Goal: Task Accomplishment & Management: Use online tool/utility

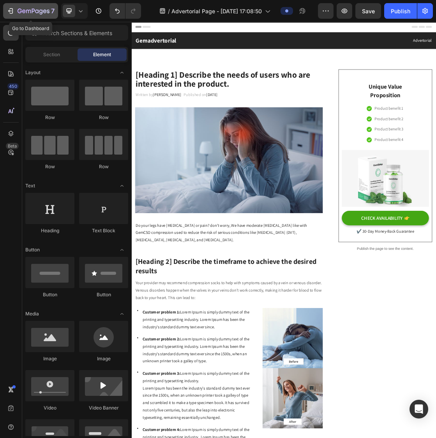
click at [28, 13] on icon "button" at bounding box center [34, 11] width 32 height 7
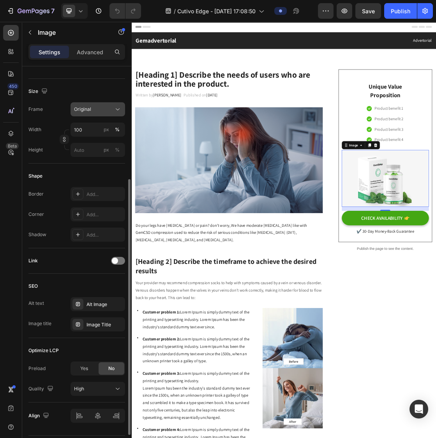
scroll to position [212, 0]
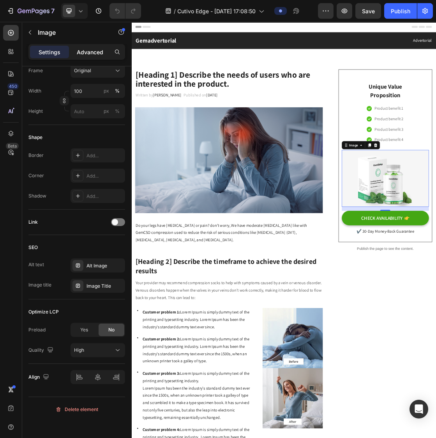
click at [87, 55] on p "Advanced" at bounding box center [90, 52] width 27 height 8
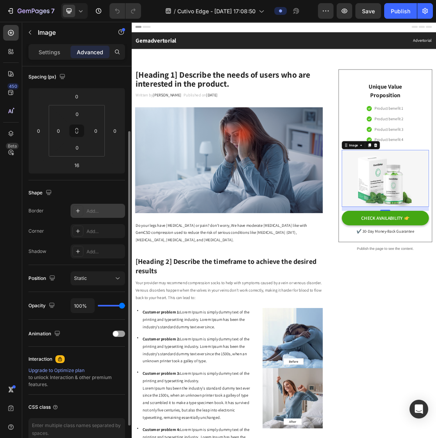
scroll to position [133, 0]
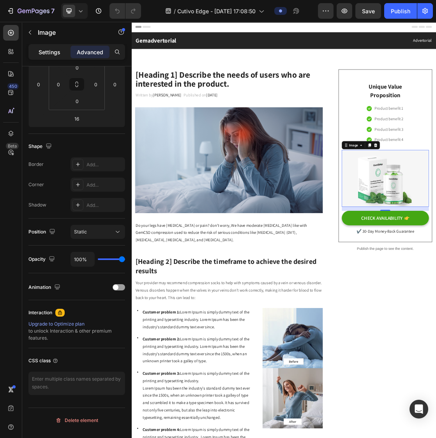
click at [54, 56] on div "Settings" at bounding box center [49, 52] width 39 height 12
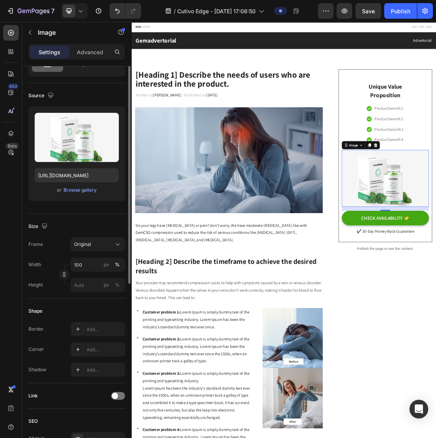
scroll to position [0, 0]
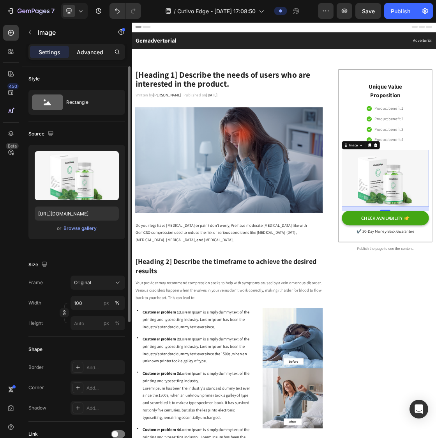
click at [93, 54] on p "Advanced" at bounding box center [90, 52] width 27 height 8
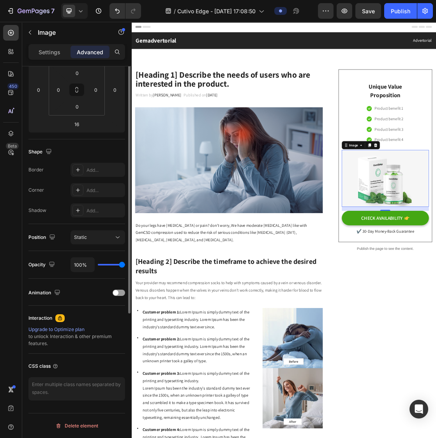
scroll to position [3, 0]
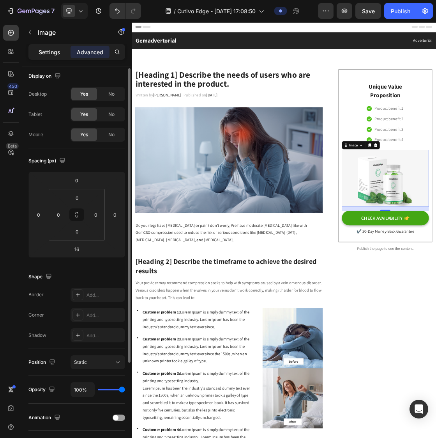
click at [49, 57] on div "Settings" at bounding box center [49, 52] width 39 height 12
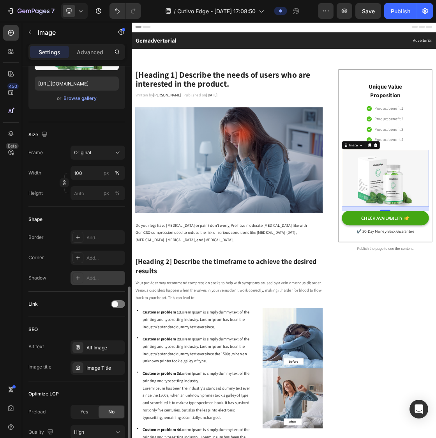
scroll to position [212, 0]
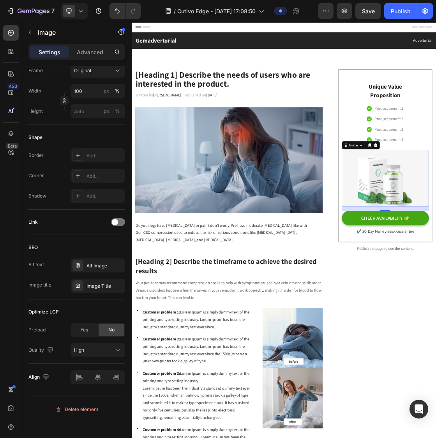
click at [89, 59] on div "Settings Advanced" at bounding box center [76, 52] width 97 height 16
click at [92, 50] on p "Advanced" at bounding box center [90, 52] width 27 height 8
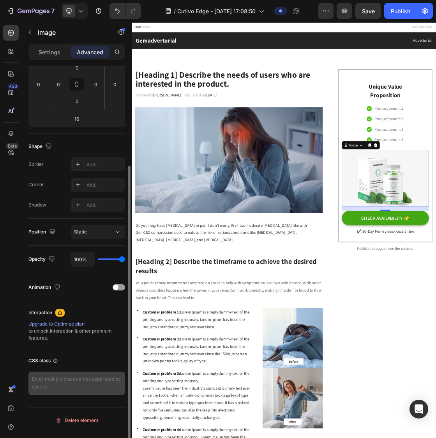
scroll to position [7, 0]
click at [52, 387] on textarea at bounding box center [76, 382] width 97 height 23
paste textarea "<div class="card"> <img src="product.jpg" alt=""> <svg class="badge-gear" viewB…"
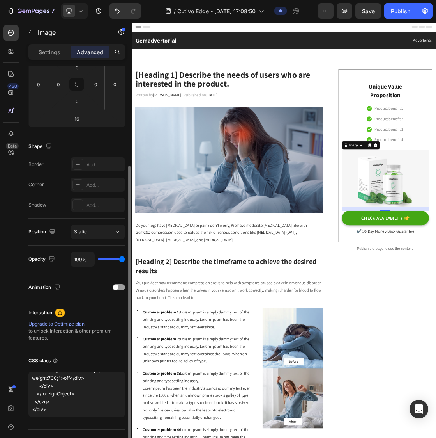
click at [99, 367] on div "CSS class" at bounding box center [76, 360] width 97 height 12
type textarea "<div class="card"> <img src="product.jpg" alt=""> <svg class="badge-gear" viewB…"
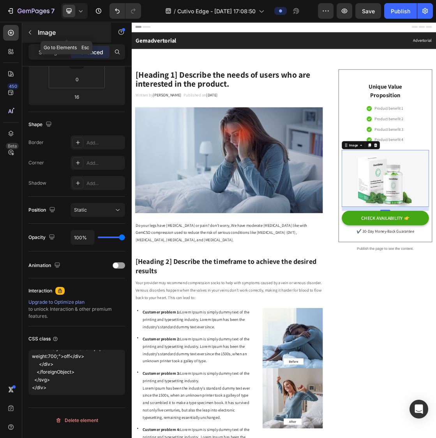
click at [30, 36] on button "button" at bounding box center [30, 32] width 12 height 12
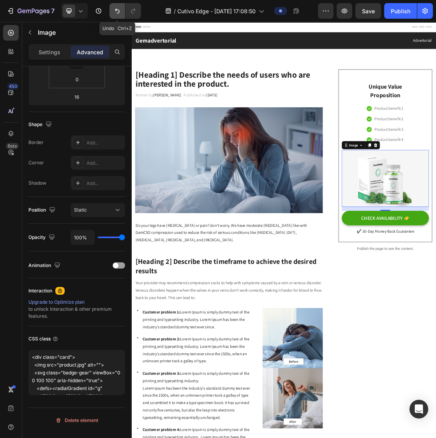
click at [125, 14] on button "Undo/Redo" at bounding box center [118, 11] width 16 height 16
click at [122, 14] on button "Undo/Redo" at bounding box center [118, 11] width 16 height 16
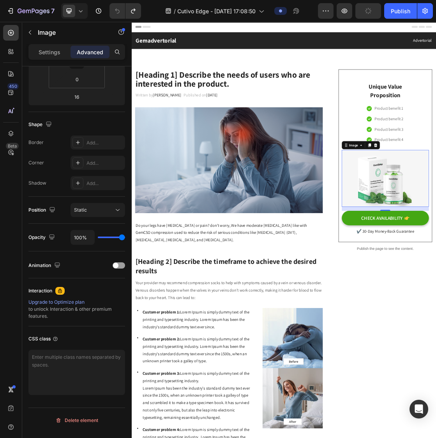
click at [43, 52] on p "Settings" at bounding box center [50, 52] width 22 height 8
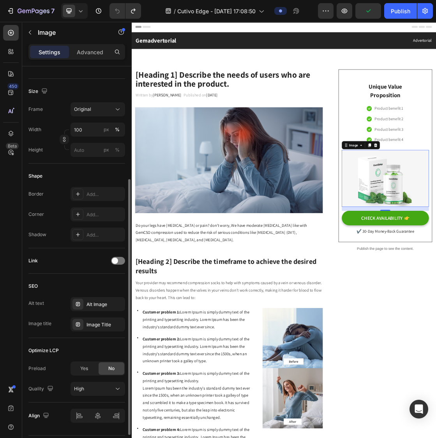
scroll to position [212, 0]
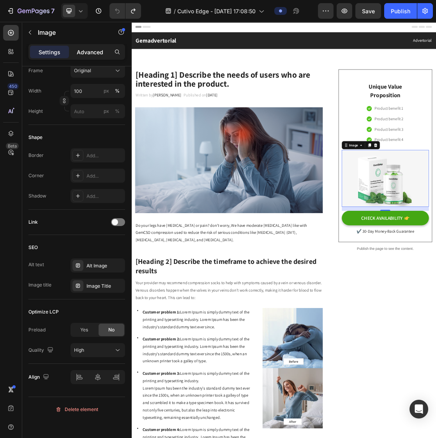
click at [88, 53] on p "Advanced" at bounding box center [90, 52] width 27 height 8
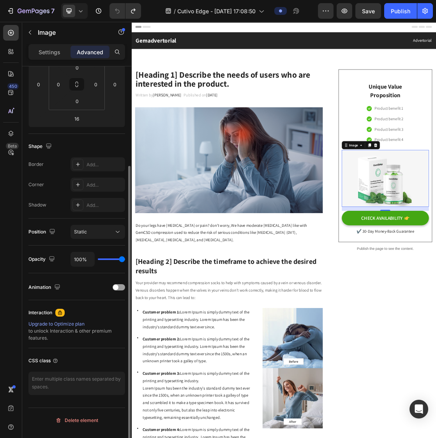
scroll to position [133, 0]
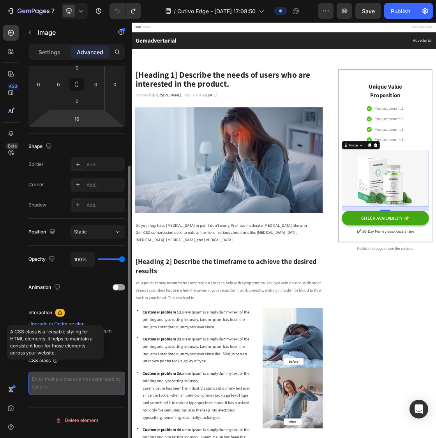
click at [57, 384] on textarea at bounding box center [76, 382] width 97 height 23
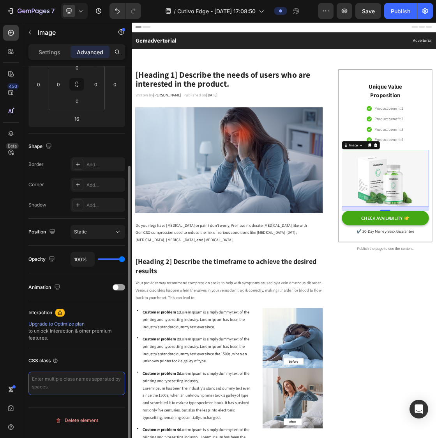
paste textarea "<div class="card"> <img src="product.jpg" alt=""> <div class="badge"> <span cla…"
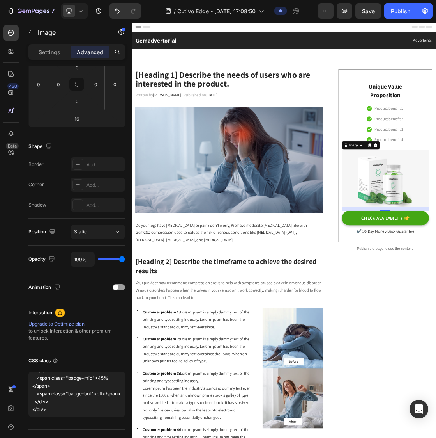
scroll to position [90, 0]
click at [51, 415] on textarea "<div class="card"> <img src="product.jpg" alt=""> <div class="badge"> <span cla…" at bounding box center [76, 393] width 97 height 45
paste textarea ".card{position:relative;display:inline-block} .badge{ position:absolute;top:8px…"
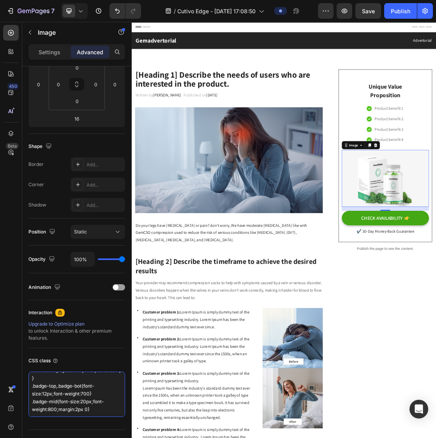
scroll to position [348, 0]
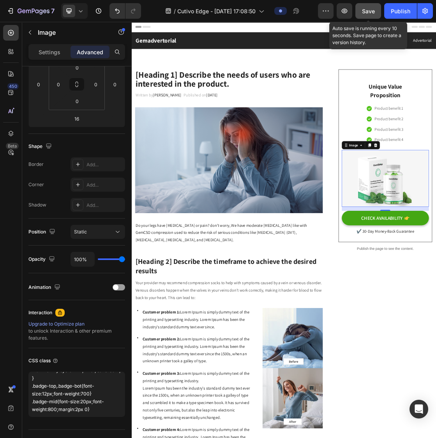
type textarea "<div class="card"> <img src="product.jpg" alt=""> <div class="badge"> <span cla…"
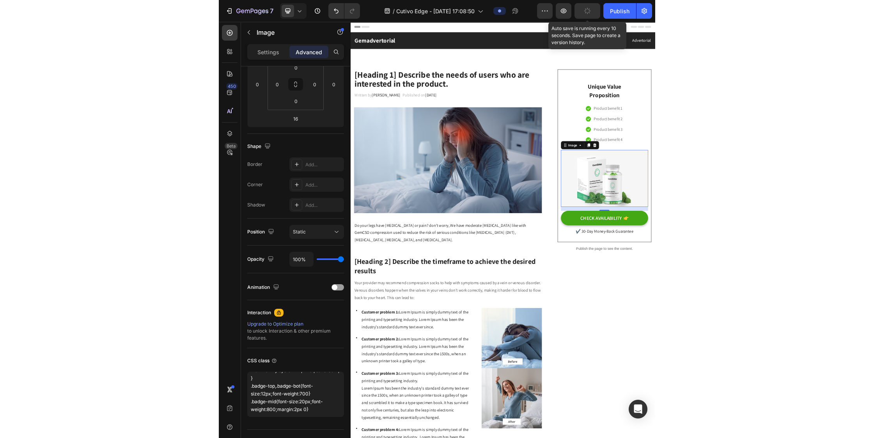
scroll to position [336, 0]
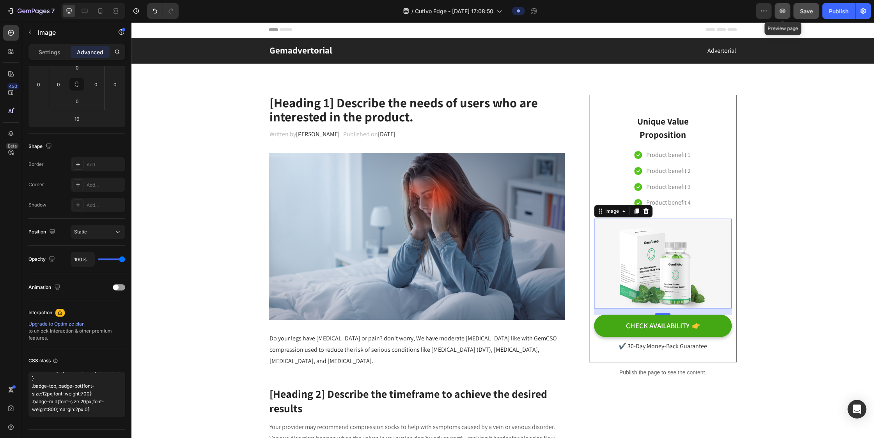
click at [436, 15] on button "button" at bounding box center [783, 11] width 16 height 16
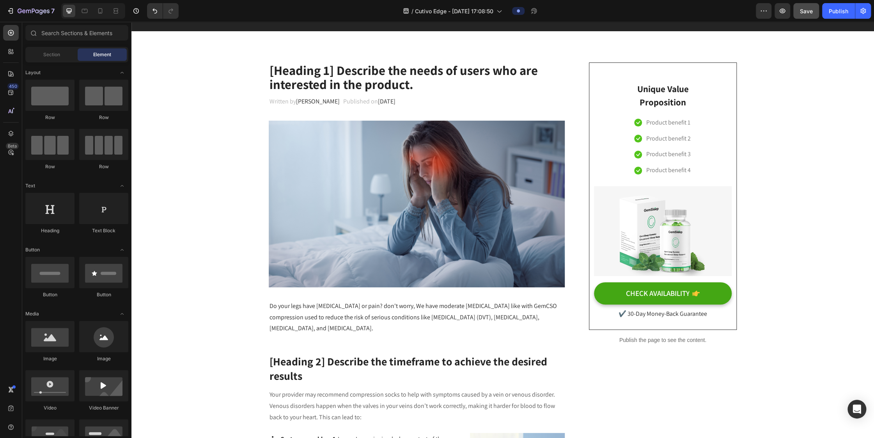
scroll to position [0, 0]
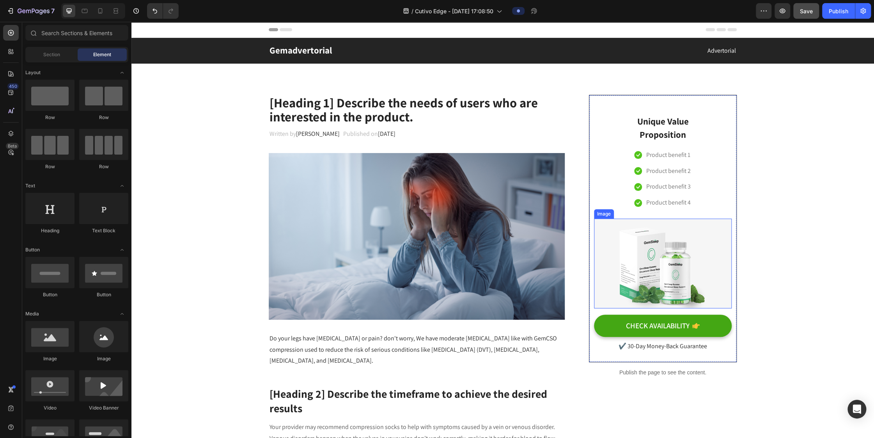
click at [436, 290] on img at bounding box center [663, 263] width 138 height 90
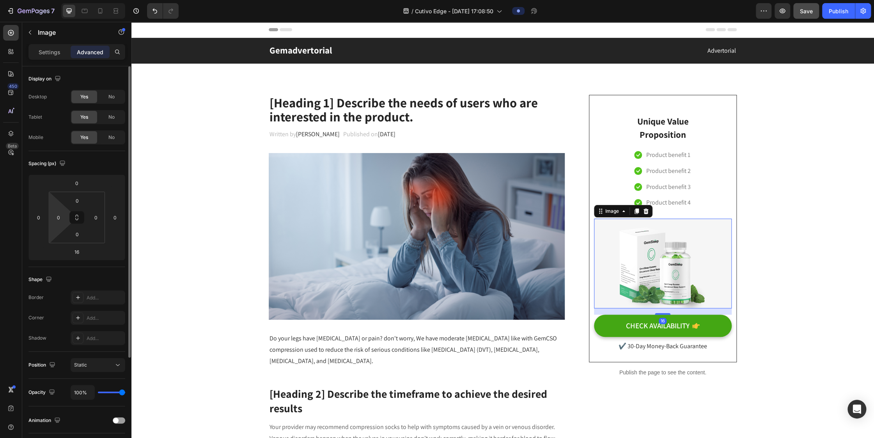
scroll to position [154, 0]
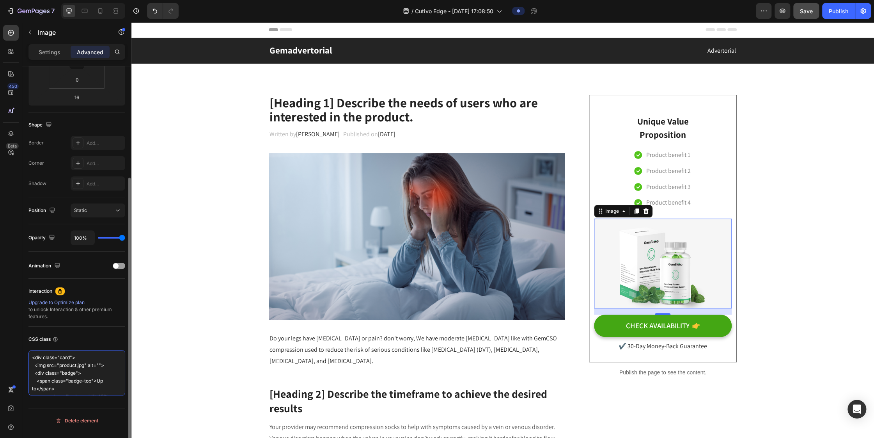
click at [82, 367] on textarea "<div class="card"> <img src="product.jpg" alt=""> <div class="badge"> <span cla…" at bounding box center [76, 372] width 97 height 45
type textarea "<div class="card" <img src="product.jpg" alt=""> <div class="badge"> <span clas…"
click at [117, 367] on textarea at bounding box center [76, 361] width 97 height 23
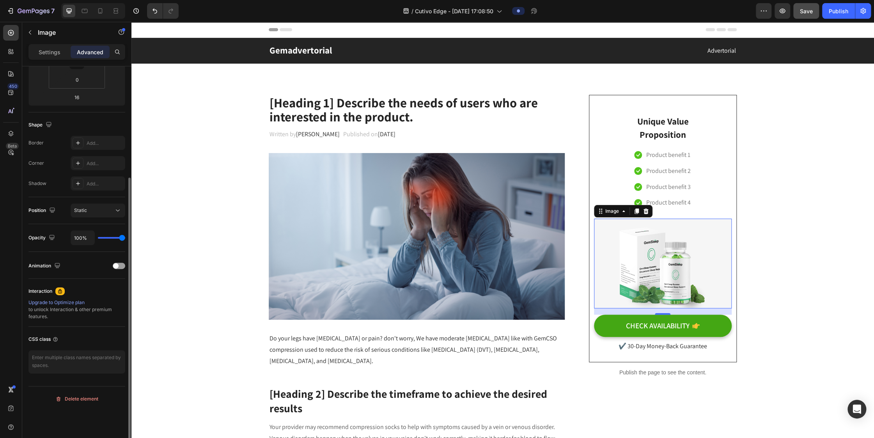
click at [82, 334] on div "Display on Desktop Yes No Tablet Yes No Mobile Yes No Spacing (px) 0 0 16 0 0 0…" at bounding box center [76, 146] width 97 height 468
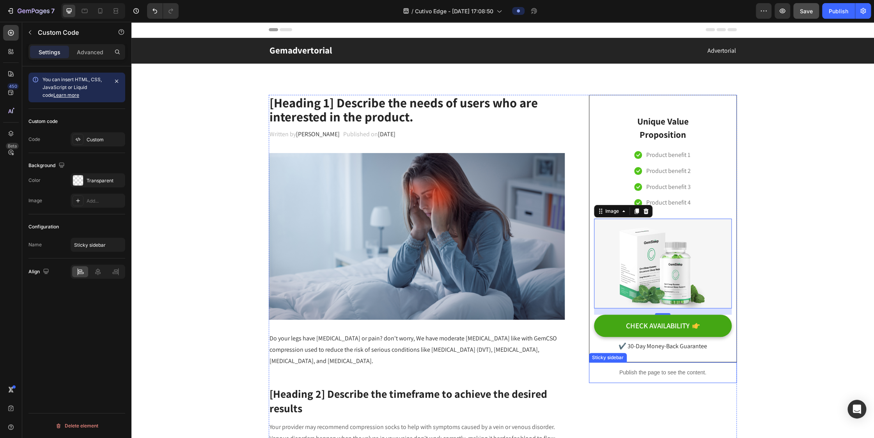
scroll to position [0, 0]
click at [436, 380] on div "Publish the page to see the content." at bounding box center [663, 372] width 148 height 21
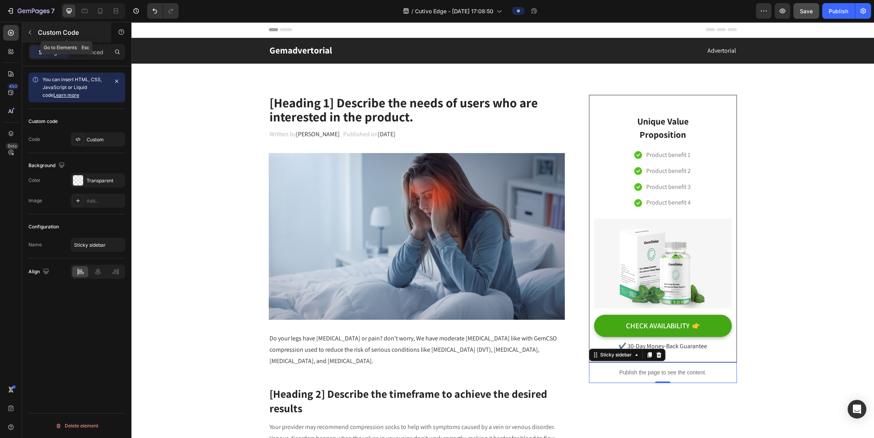
click at [33, 34] on icon "button" at bounding box center [30, 32] width 6 height 6
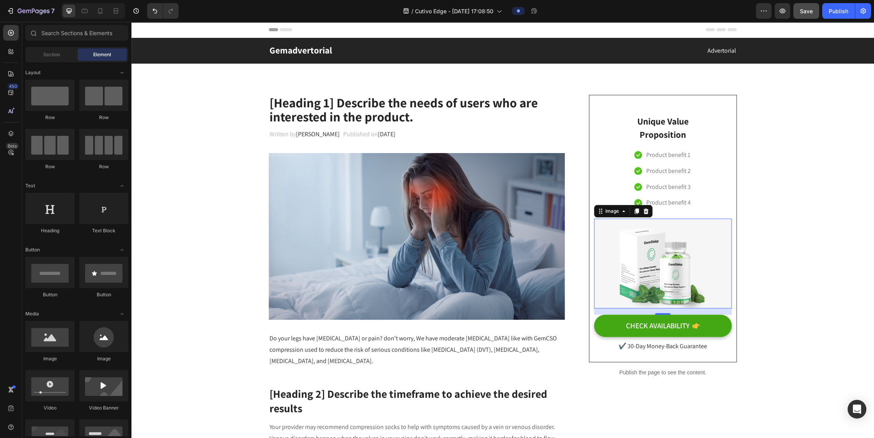
click at [436, 288] on img at bounding box center [663, 263] width 138 height 90
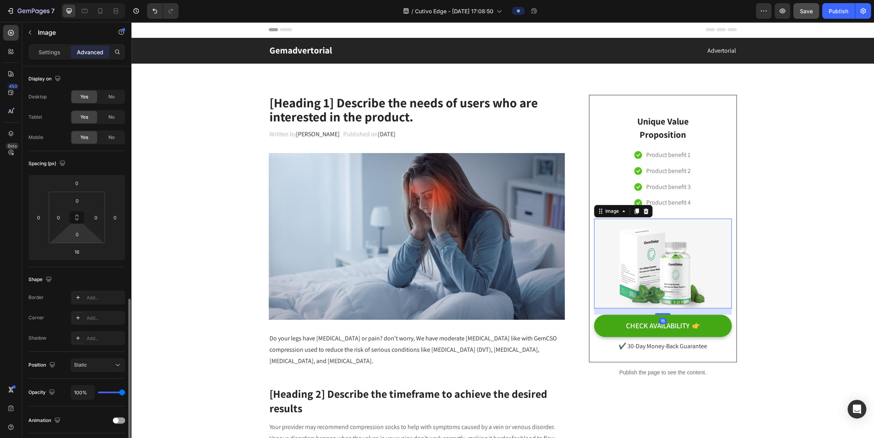
scroll to position [133, 0]
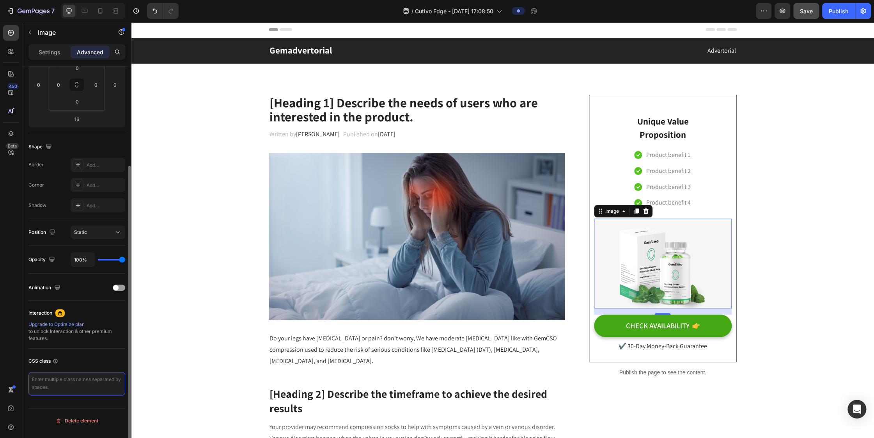
click at [68, 387] on textarea at bounding box center [76, 383] width 97 height 23
paste textarea "/* 给带徽章的容器建立定位环境 */ .with-badge { position: relative; display: inline-block; } …"
type textarea "/* 给带徽章的容器建立定位环境 */ .with-badge { position: relative; display: inline-block; } …"
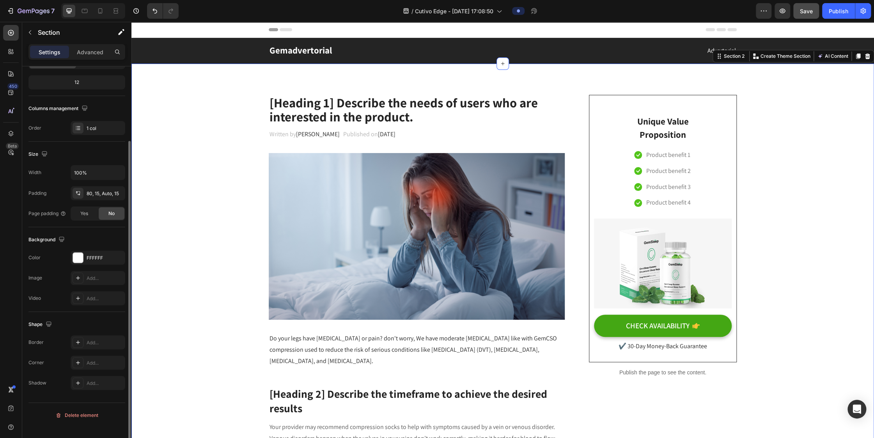
scroll to position [0, 0]
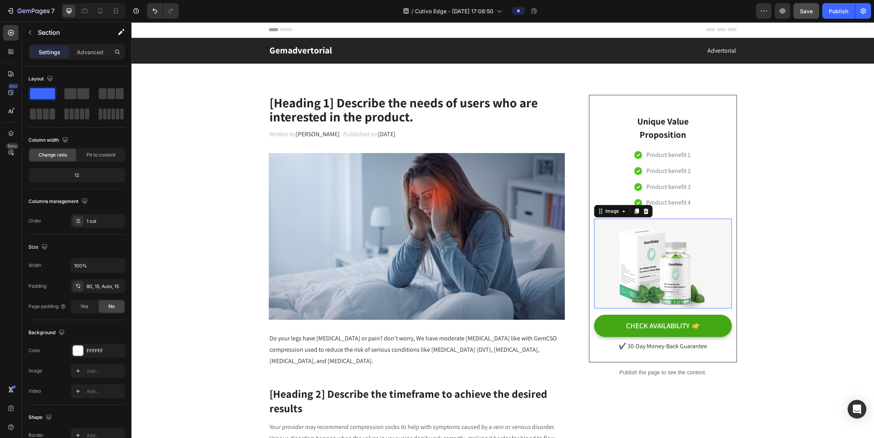
click at [436, 270] on img at bounding box center [663, 263] width 138 height 90
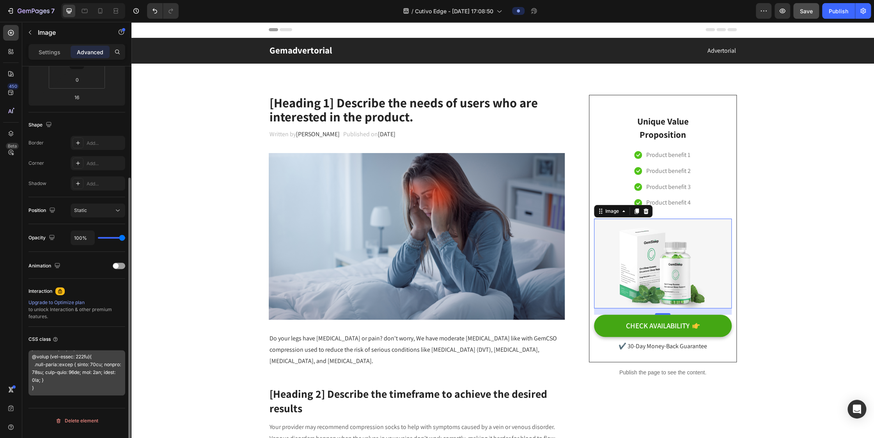
scroll to position [792, 0]
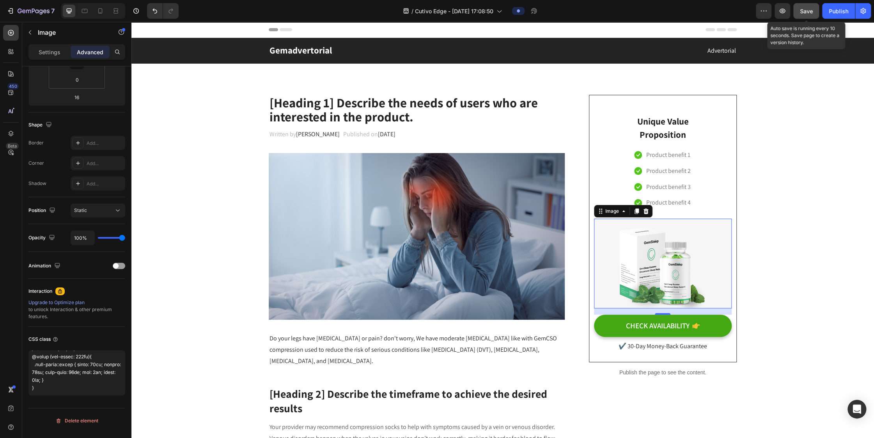
click at [436, 7] on button "Save" at bounding box center [806, 11] width 26 height 16
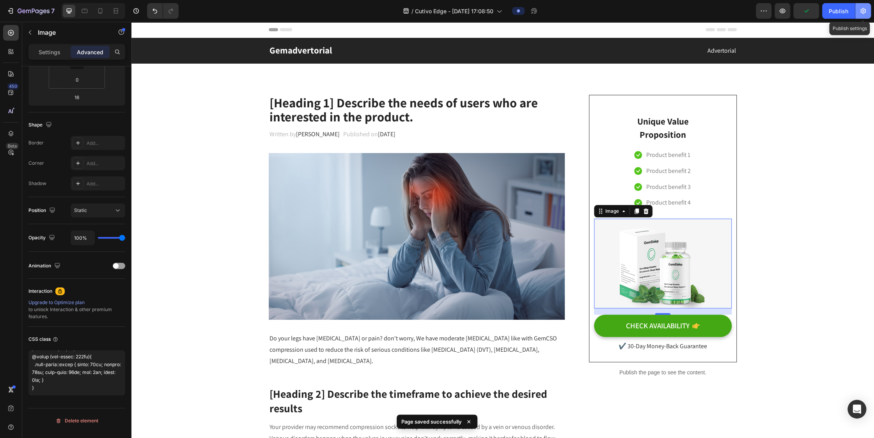
click at [436, 14] on icon "button" at bounding box center [863, 11] width 8 height 8
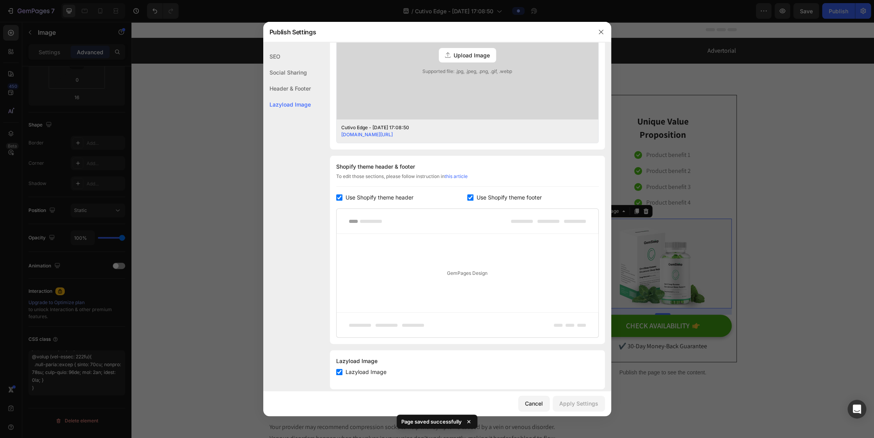
scroll to position [280, 0]
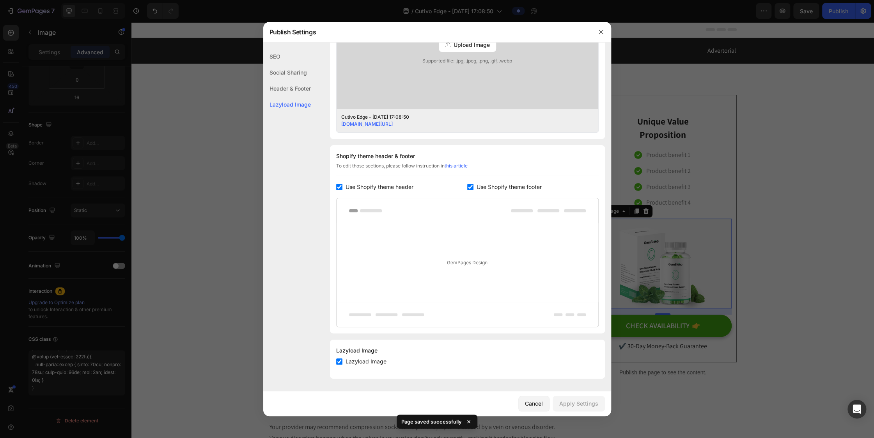
click at [363, 182] on span "Use Shopify theme header" at bounding box center [380, 186] width 68 height 9
checkbox input "false"
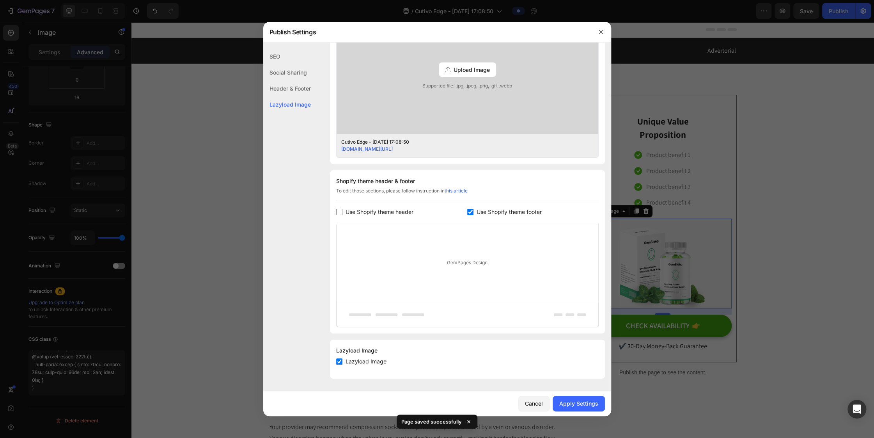
click at [436, 207] on span "Use Shopify theme footer" at bounding box center [509, 211] width 65 height 9
checkbox input "false"
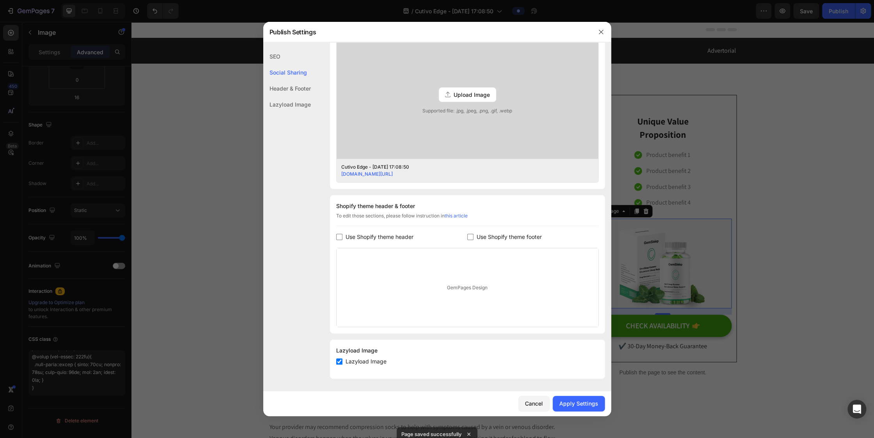
click at [368, 364] on span "Lazyload Image" at bounding box center [366, 361] width 41 height 9
checkbox input "false"
click at [436, 403] on div "Apply Settings" at bounding box center [578, 403] width 39 height 8
click at [436, 398] on button "Cancel" at bounding box center [533, 404] width 31 height 16
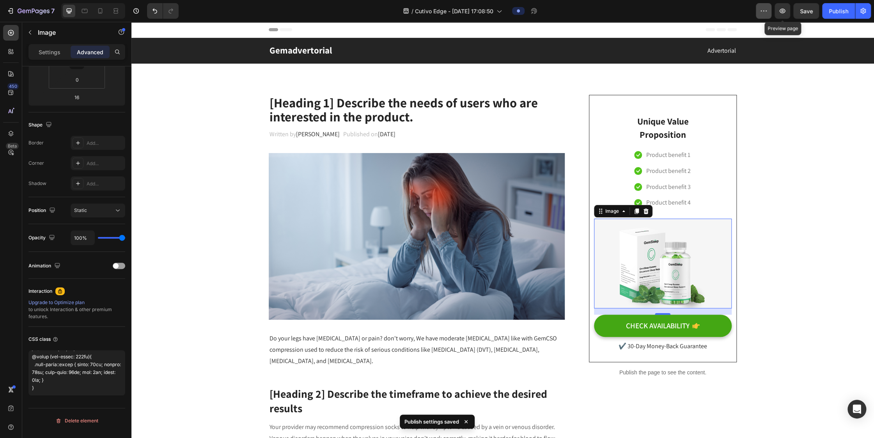
click at [436, 10] on button "button" at bounding box center [764, 11] width 16 height 16
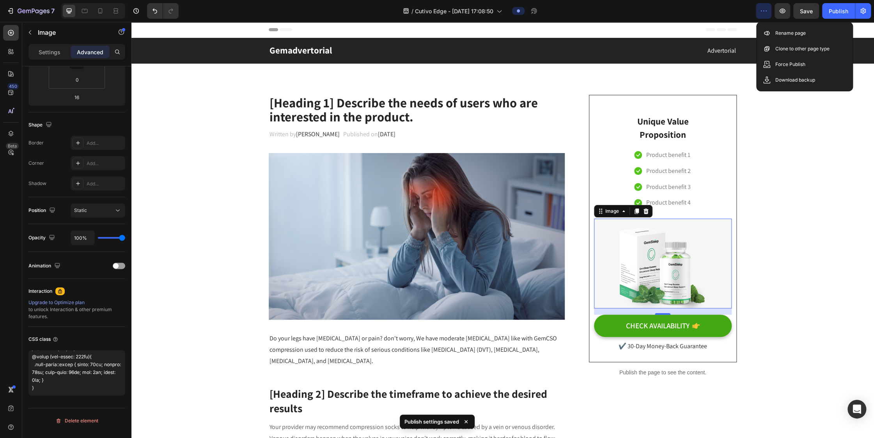
click at [436, 10] on button "button" at bounding box center [764, 11] width 16 height 16
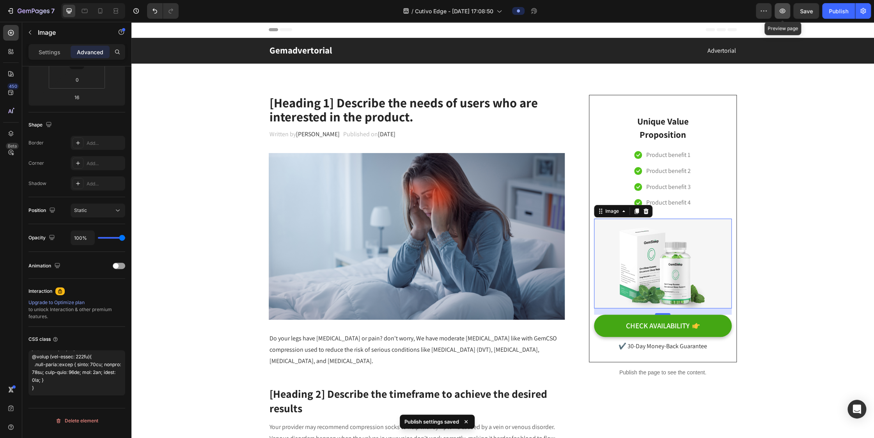
click at [436, 10] on icon "button" at bounding box center [782, 11] width 2 height 2
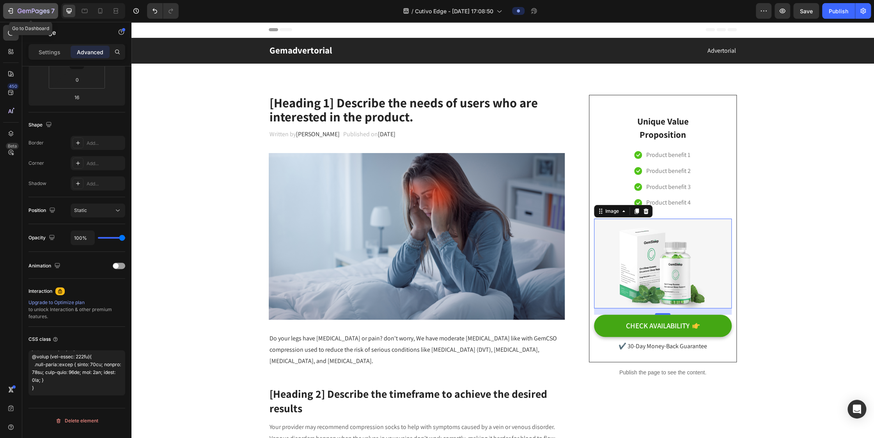
click at [32, 15] on div "7" at bounding box center [36, 10] width 37 height 9
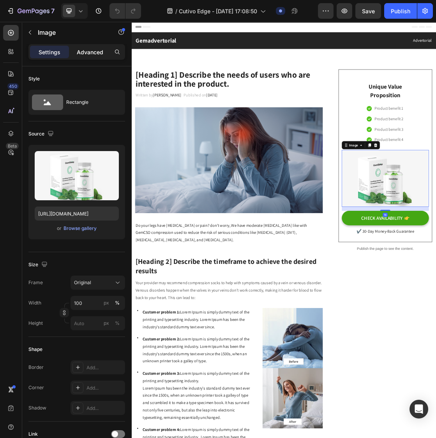
click at [79, 48] on p "Advanced" at bounding box center [90, 52] width 27 height 8
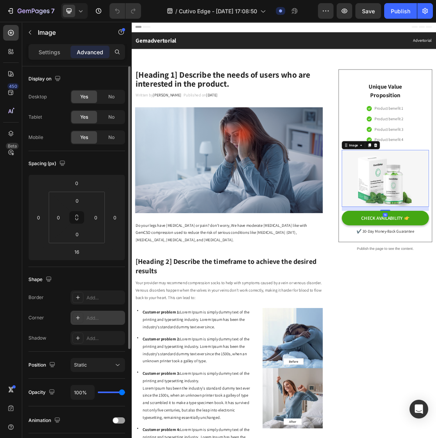
scroll to position [155, 0]
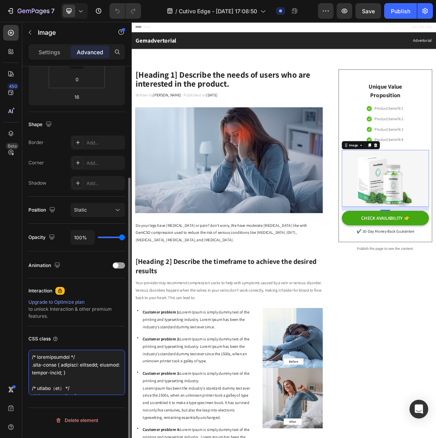
click at [79, 380] on textarea at bounding box center [76, 372] width 97 height 45
paste textarea "<div class="badge">Up to <span class="big_price">45%</span> <span class="off_pr…"
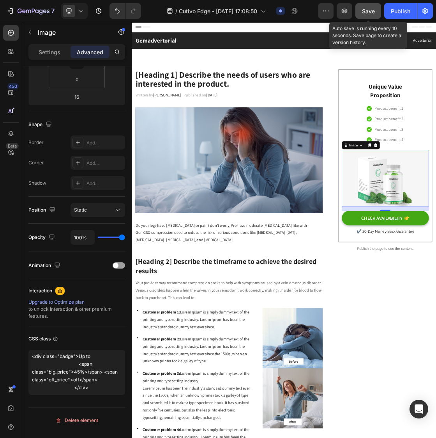
click at [369, 12] on span "Save" at bounding box center [368, 11] width 13 height 7
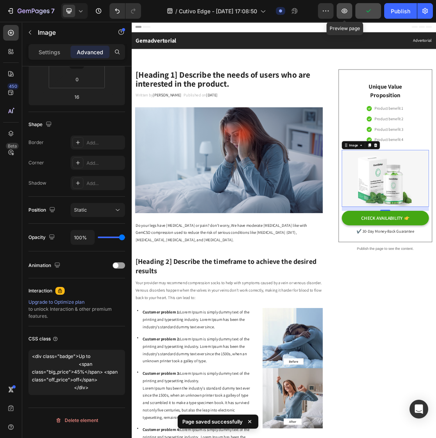
click at [343, 12] on icon "button" at bounding box center [345, 11] width 8 height 8
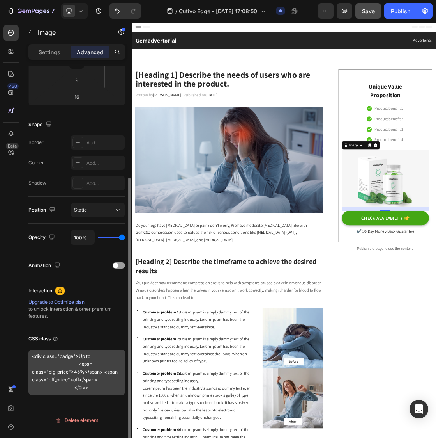
scroll to position [20, 0]
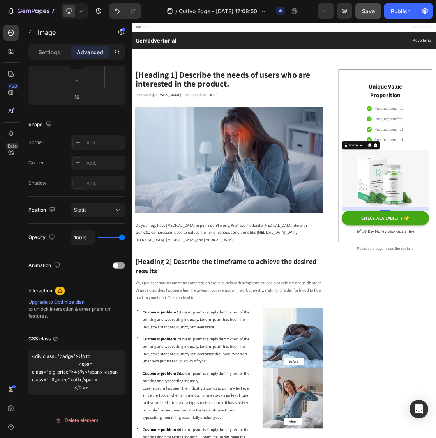
click at [59, 377] on textarea "<div class="badge">Up to <span class="big_price">45%</span> <span class="off_pr…" at bounding box center [76, 372] width 97 height 45
paste textarea "with-badge badge-45"
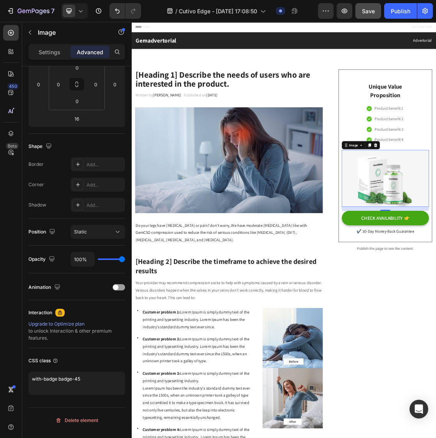
scroll to position [133, 0]
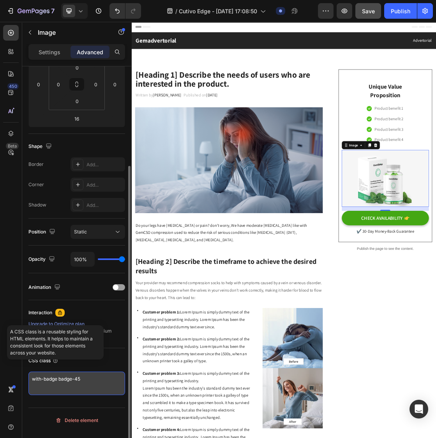
click at [65, 389] on textarea "with-badge badge-45" at bounding box center [76, 382] width 97 height 23
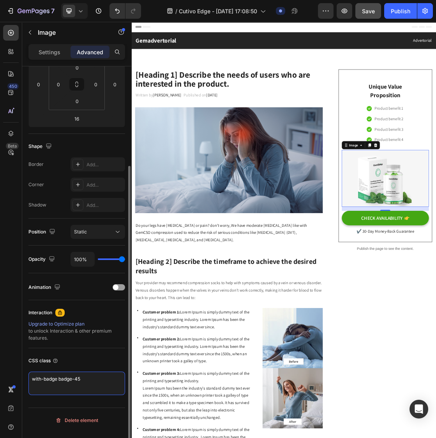
click at [64, 395] on textarea "with-badge badge-45" at bounding box center [76, 382] width 97 height 23
click at [89, 391] on textarea "with-badge badge-45" at bounding box center [76, 382] width 97 height 23
paste textarea "/* 让容器可定位 */ .with-badge { position: relative; display: inline-block; } /* 右上角徽…"
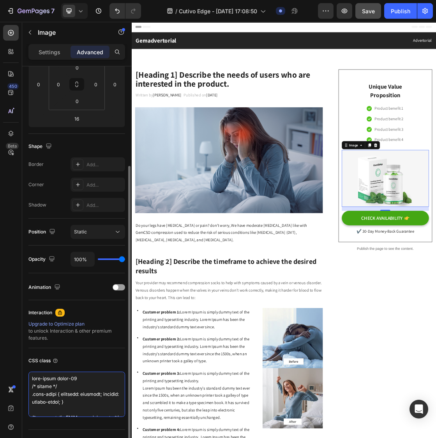
scroll to position [634, 0]
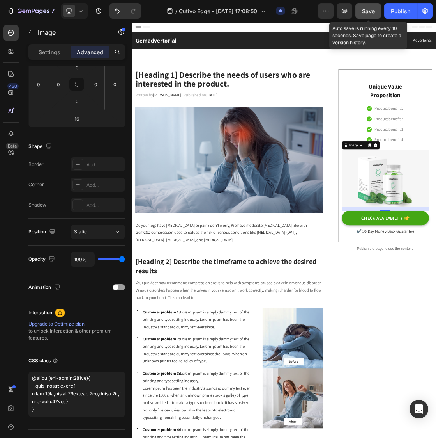
type textarea "with-badge badge-45 /* 让容器可定位 */ .with-badge { position: relative; display: inl…"
click at [370, 9] on span "Save" at bounding box center [368, 11] width 13 height 7
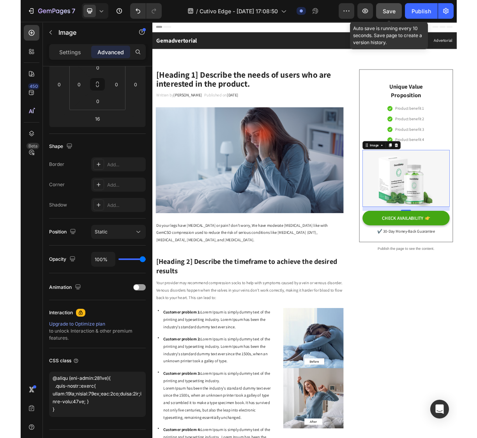
scroll to position [628, 0]
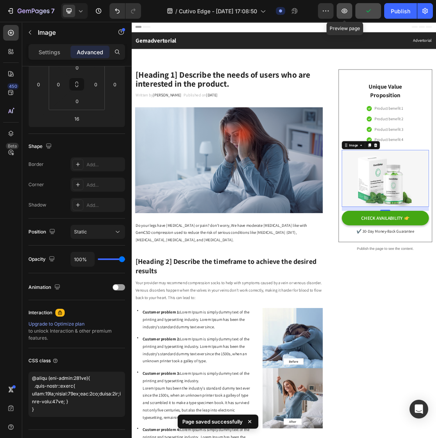
click at [344, 14] on icon "button" at bounding box center [345, 11] width 8 height 8
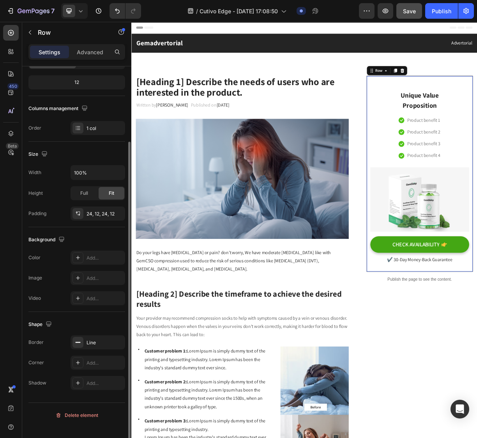
scroll to position [0, 0]
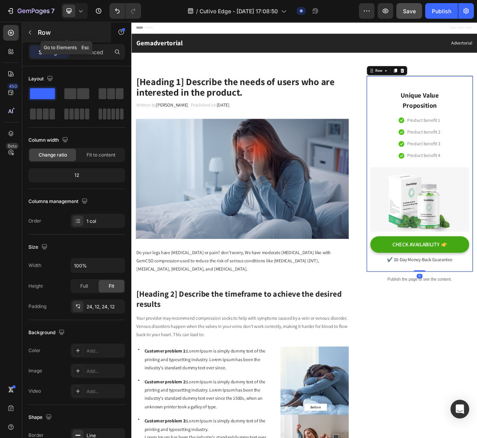
click at [28, 32] on icon "button" at bounding box center [30, 32] width 6 height 6
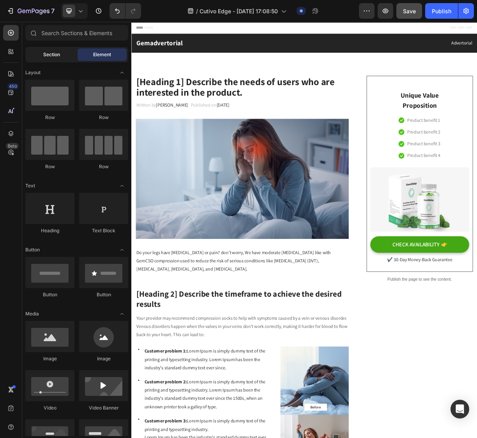
click at [49, 51] on span "Section" at bounding box center [51, 54] width 17 height 7
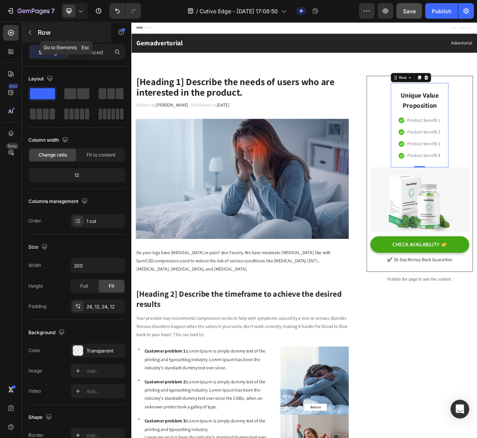
click at [30, 32] on icon "button" at bounding box center [30, 32] width 2 height 4
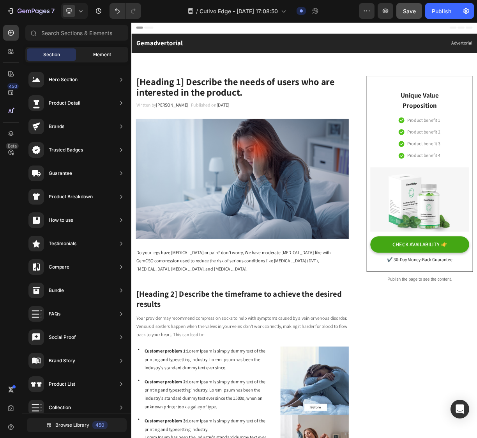
click at [92, 51] on div "Element" at bounding box center [102, 54] width 49 height 12
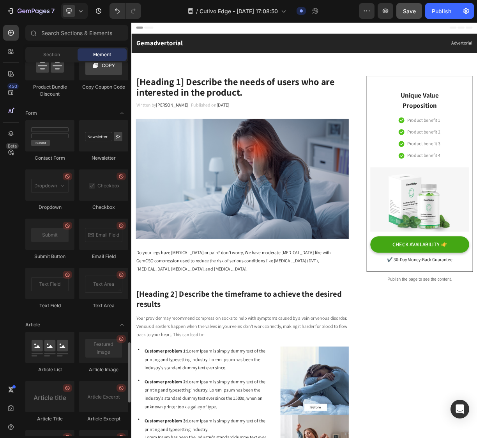
scroll to position [1941, 0]
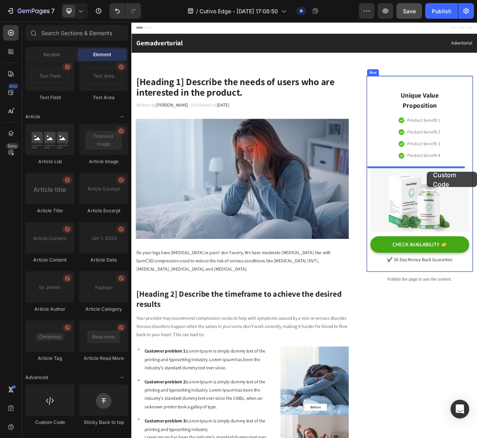
drag, startPoint x: 179, startPoint y: 420, endPoint x: 531, endPoint y: 225, distance: 402.8
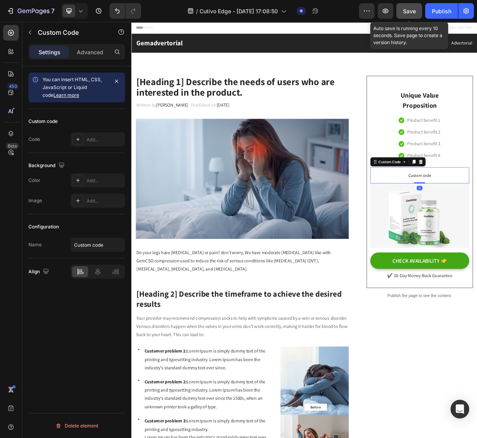
click at [412, 12] on span "Save" at bounding box center [409, 11] width 13 height 7
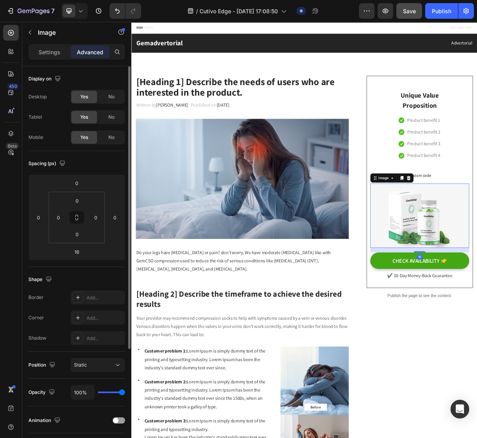
scroll to position [155, 0]
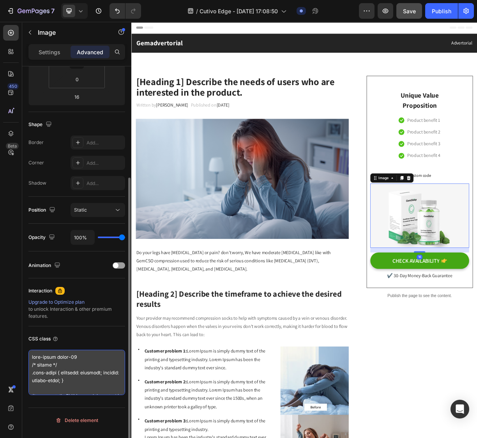
click at [66, 371] on textarea at bounding box center [76, 372] width 97 height 45
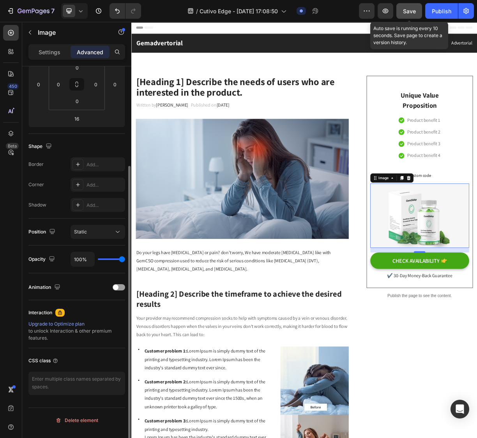
click at [417, 12] on button "Save" at bounding box center [410, 11] width 26 height 16
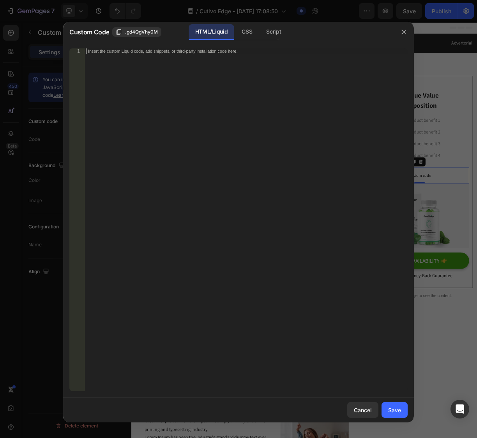
click at [235, 68] on div "Insert the custom Liquid code, add snippets, or third-party installation code h…" at bounding box center [246, 224] width 323 height 353
click at [166, 70] on div "Insert the custom Liquid code, add snippets, or third-party installation code h…" at bounding box center [246, 224] width 323 height 353
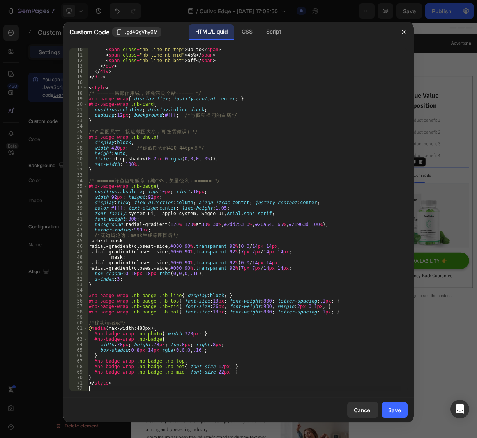
scroll to position [51, 0]
click at [387, 408] on button "Save" at bounding box center [395, 410] width 26 height 16
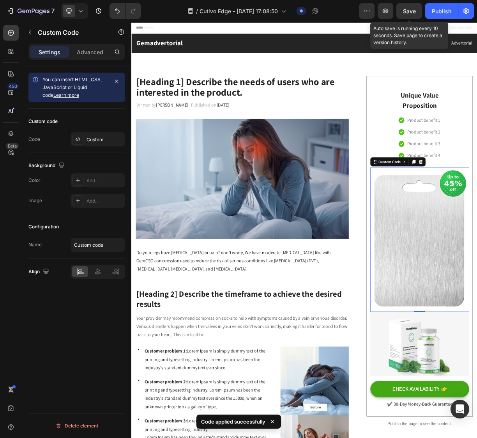
click at [415, 14] on div "Save" at bounding box center [409, 11] width 13 height 8
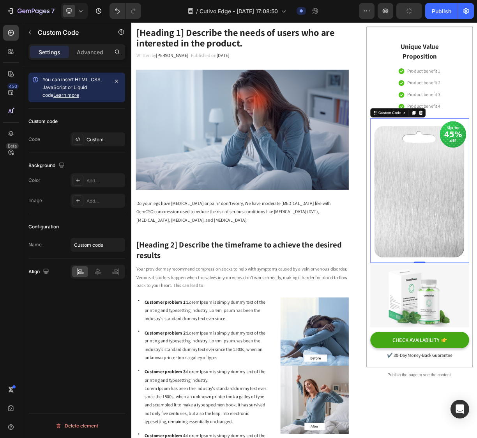
scroll to position [130, 0]
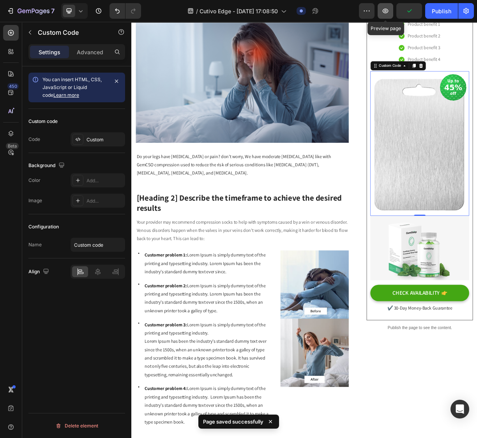
click at [392, 16] on button "button" at bounding box center [386, 11] width 16 height 16
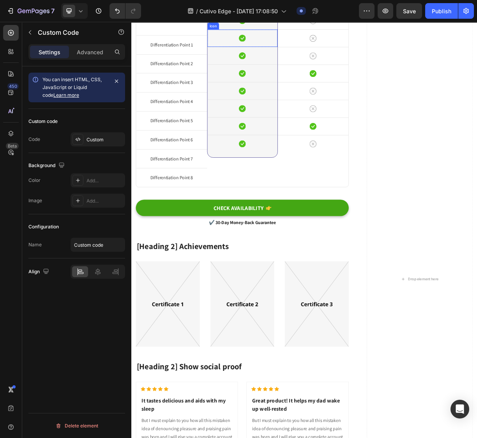
scroll to position [3337, 0]
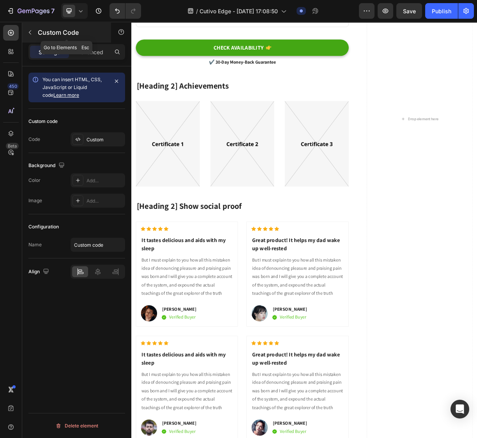
click at [34, 32] on button "button" at bounding box center [30, 32] width 12 height 12
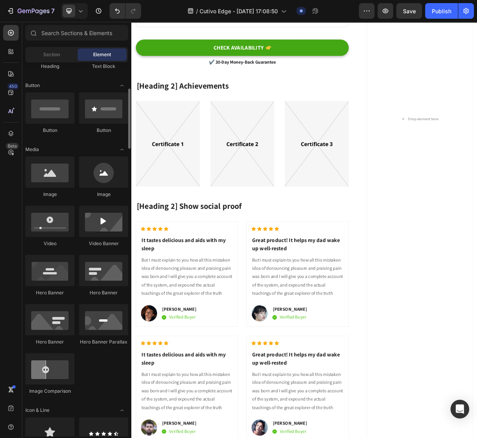
scroll to position [0, 0]
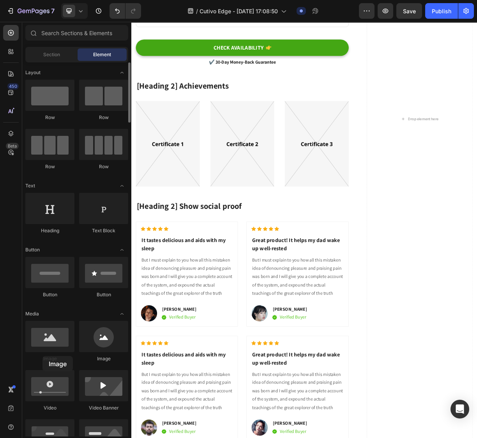
drag, startPoint x: 53, startPoint y: 337, endPoint x: 43, endPoint y: 356, distance: 21.8
click at [43, 356] on div "Image" at bounding box center [49, 341] width 49 height 41
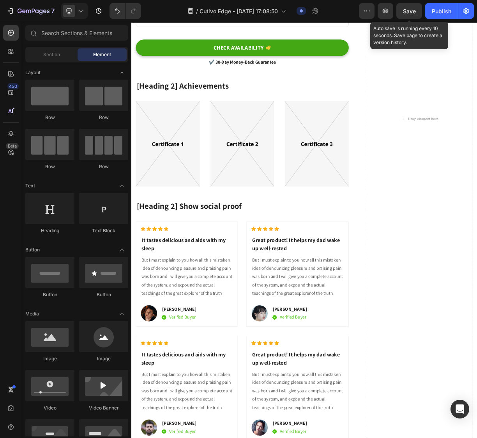
click at [409, 11] on span "Save" at bounding box center [409, 11] width 13 height 7
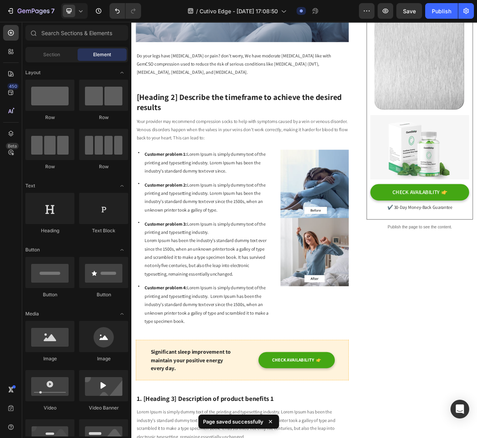
scroll to position [130, 0]
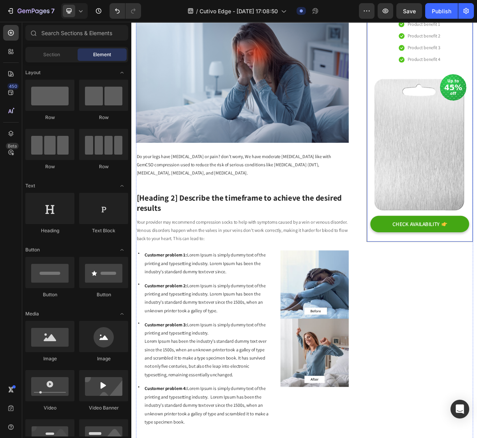
scroll to position [0, 0]
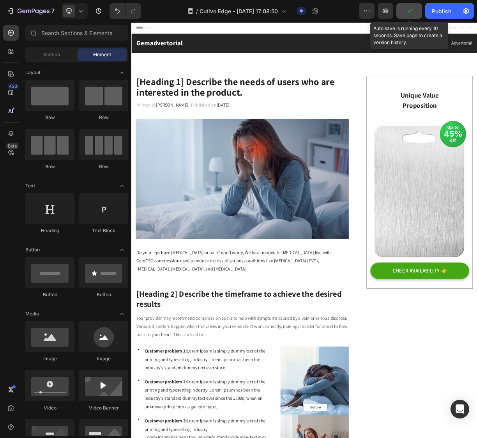
click at [416, 12] on button "button" at bounding box center [410, 11] width 26 height 16
click at [406, 12] on span "Save" at bounding box center [409, 11] width 13 height 7
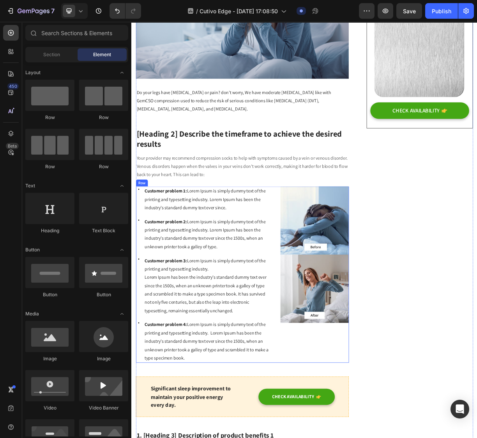
scroll to position [390, 0]
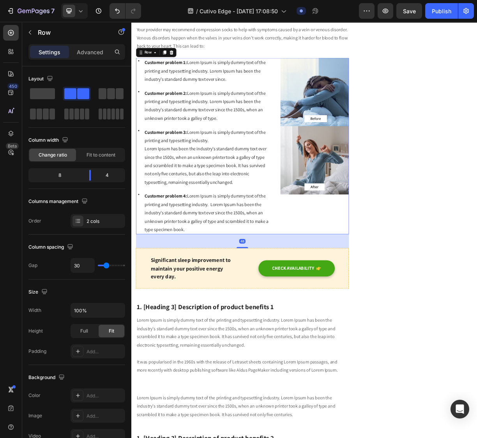
click at [324, 305] on div "Icon Customer problem 1: Lorem Ipsum is simply dummy text of the printing and t…" at bounding box center [281, 190] width 288 height 238
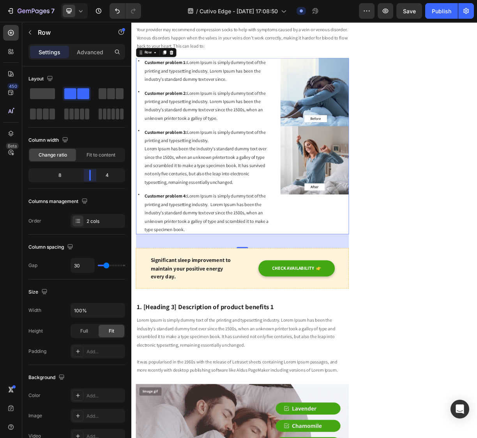
drag, startPoint x: 92, startPoint y: 178, endPoint x: 97, endPoint y: 180, distance: 4.6
click at [97, 0] on body "7 Version history / Cutivo Edge - Sep 29, 17:08:50 Draft Preview Save Publish 4…" at bounding box center [238, 0] width 477 height 0
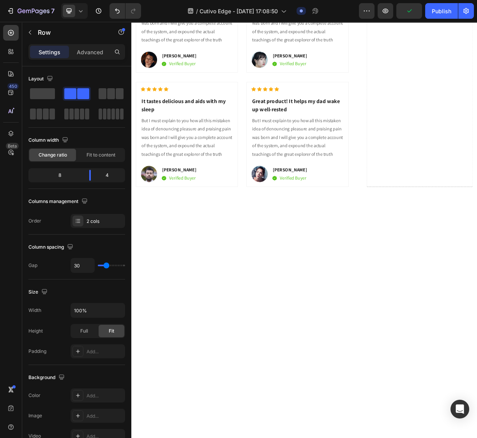
scroll to position [2947, 0]
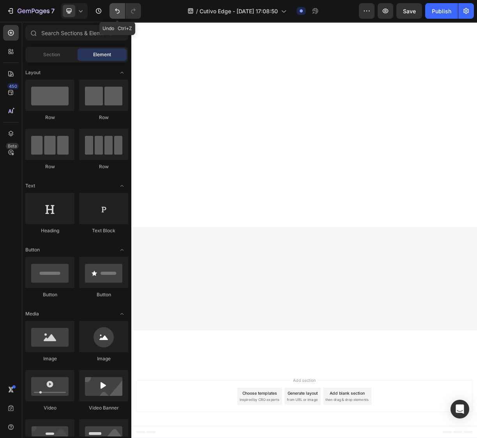
click at [116, 12] on icon "Undo/Redo" at bounding box center [118, 11] width 8 height 8
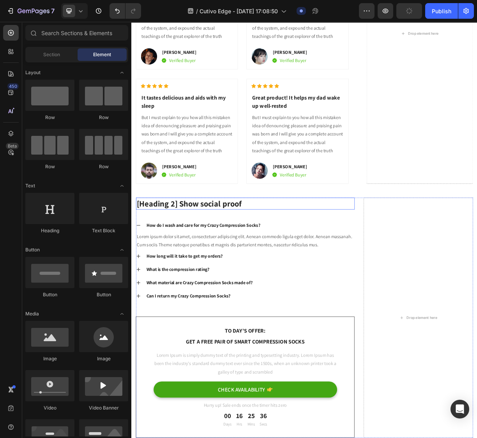
scroll to position [3337, 0]
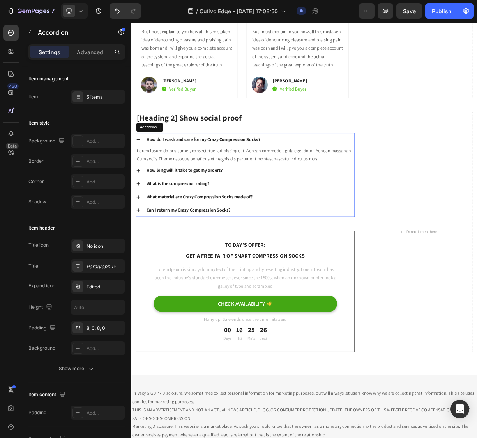
click at [342, 264] on div "What material are Crazy Compression Socks made of?" at bounding box center [291, 259] width 283 height 12
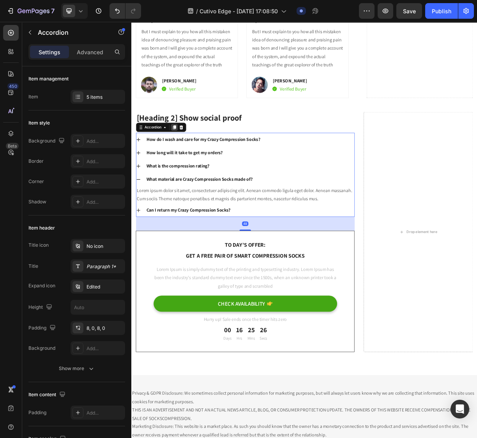
click at [193, 169] on div at bounding box center [189, 164] width 9 height 9
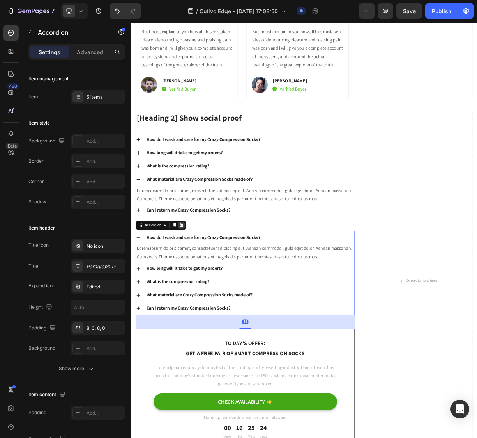
click at [202, 302] on div at bounding box center [198, 296] width 9 height 9
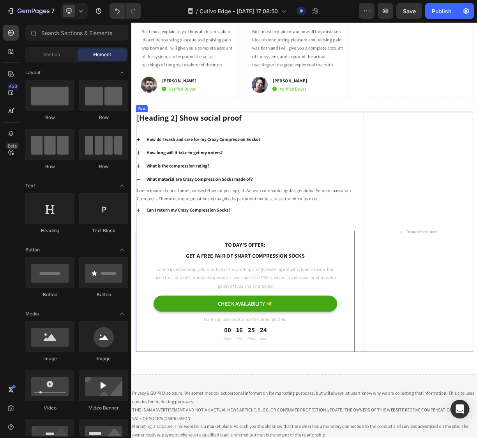
click at [281, 294] on div "[Heading 2] Show social proof Heading How do I wash and care for my Crazy Compr…" at bounding box center [285, 306] width 296 height 325
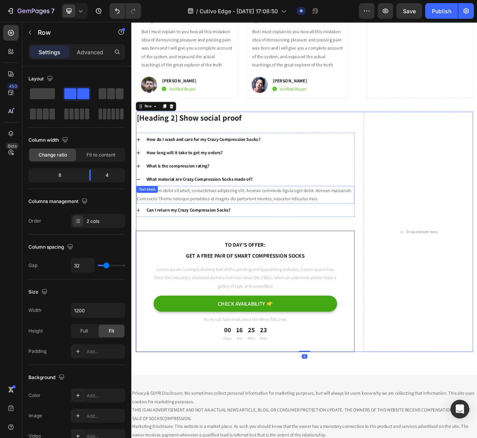
click at [295, 256] on p "Lorem ipsum dolor sit amet, consectetuer adipiscing elit. Aenean commodo ligula…" at bounding box center [285, 256] width 294 height 23
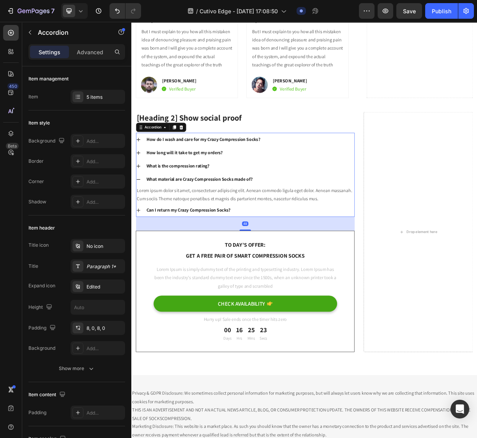
click at [327, 226] on div "What is the compression rating?" at bounding box center [285, 217] width 295 height 18
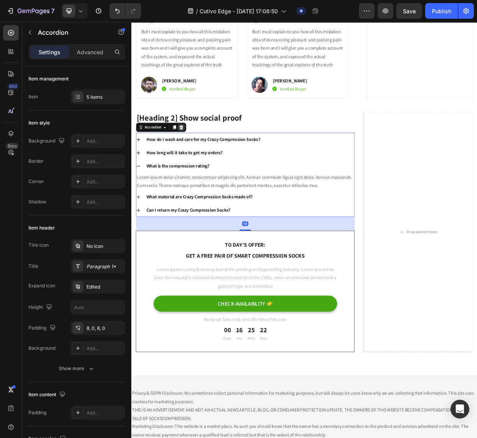
click at [200, 168] on icon at bounding box center [198, 164] width 6 height 6
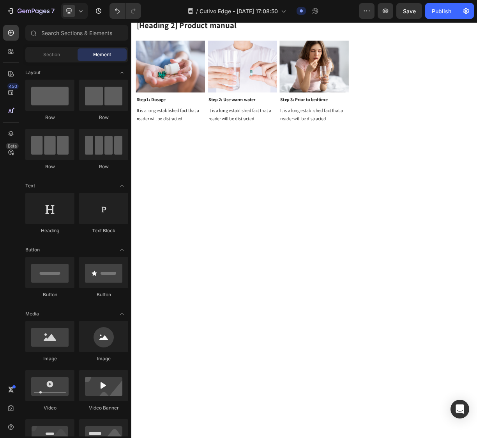
scroll to position [1907, 0]
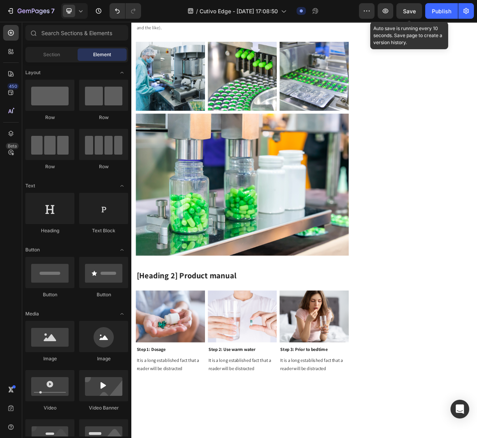
click at [411, 14] on span "Save" at bounding box center [409, 11] width 13 height 7
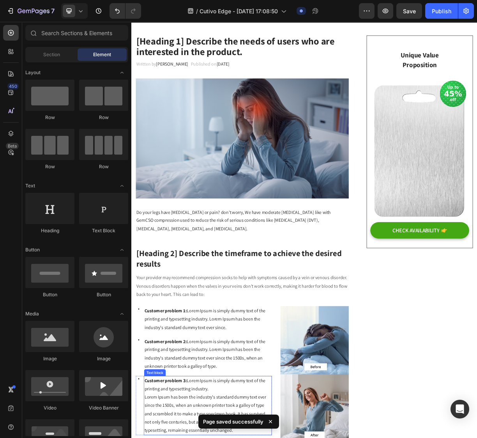
scroll to position [0, 0]
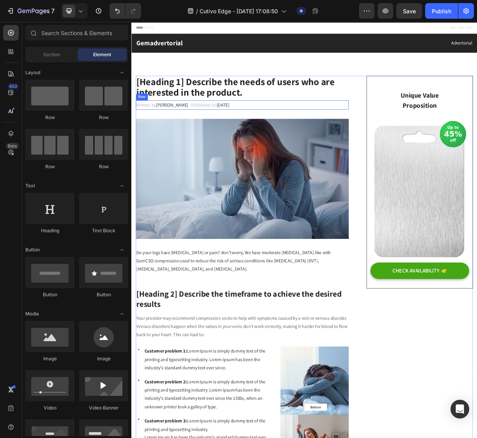
click at [306, 130] on div "Written by Dr.Marcus Text block Published on February 28, 2023 Text block Row" at bounding box center [281, 134] width 288 height 13
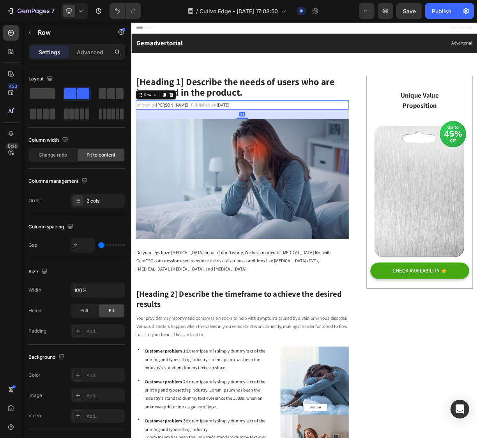
click at [183, 125] on div "Row" at bounding box center [164, 120] width 55 height 12
click at [186, 119] on icon at bounding box center [185, 119] width 5 height 5
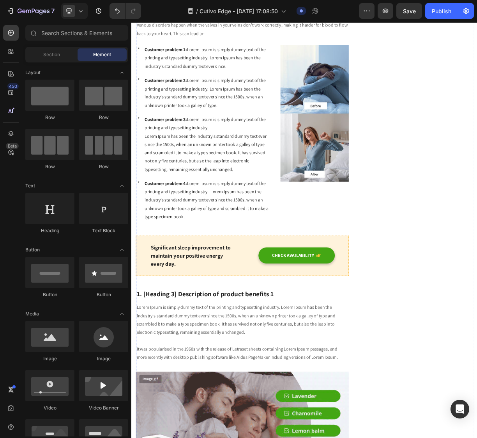
scroll to position [433, 0]
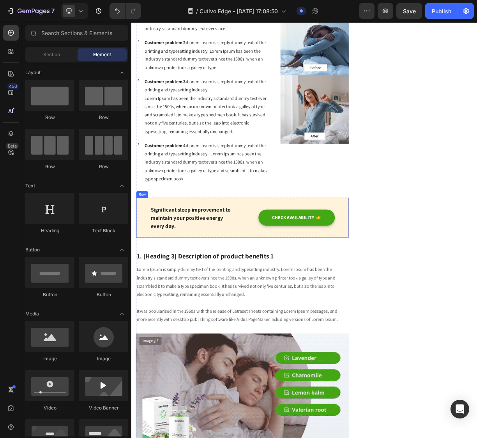
click at [293, 300] on div "CHECK AVAILABILITY Button" at bounding box center [346, 286] width 120 height 35
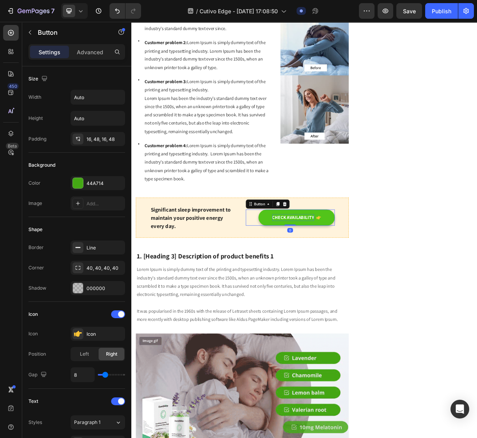
click at [326, 287] on div "CHECK AVAILABILITY" at bounding box center [350, 286] width 57 height 9
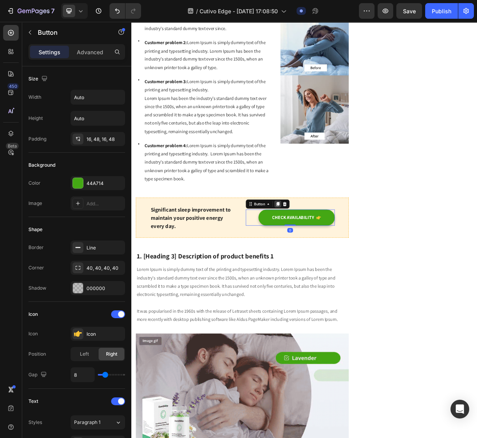
click at [327, 266] on icon at bounding box center [329, 268] width 4 height 5
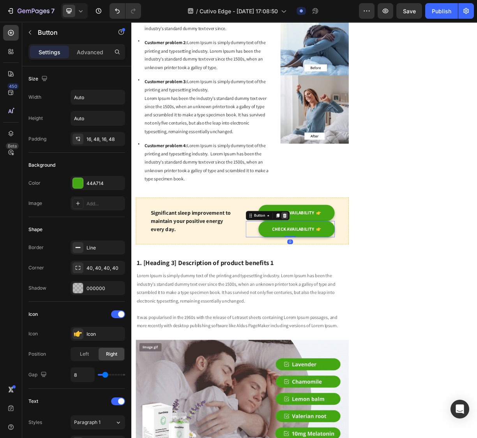
click at [336, 280] on icon at bounding box center [338, 282] width 5 height 5
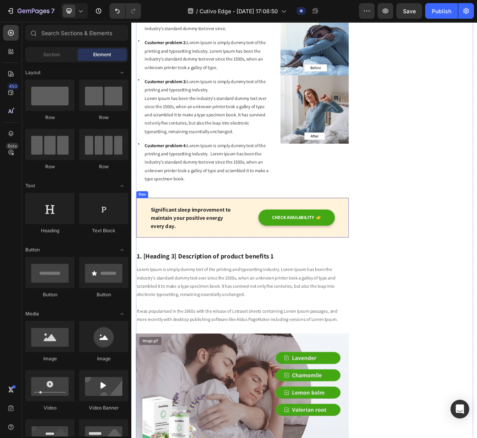
click at [276, 291] on div "Significant sleep improvement to maintain your positive energy every day. Text …" at bounding box center [281, 286] width 288 height 55
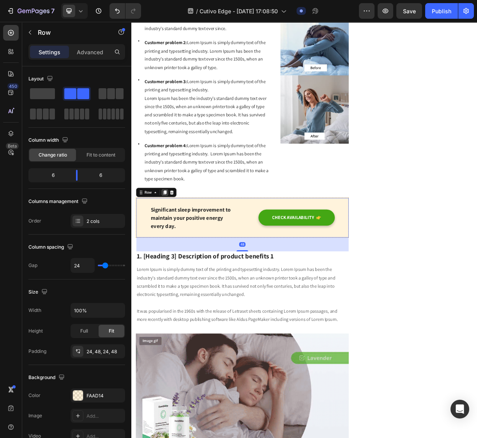
click at [174, 249] on icon at bounding box center [176, 252] width 6 height 6
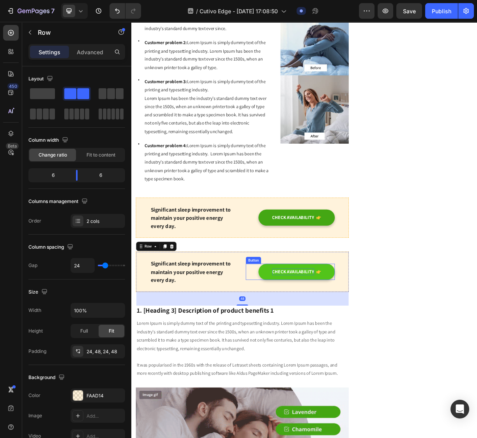
click at [322, 360] on div "CHECK AVAILABILITY" at bounding box center [350, 359] width 57 height 9
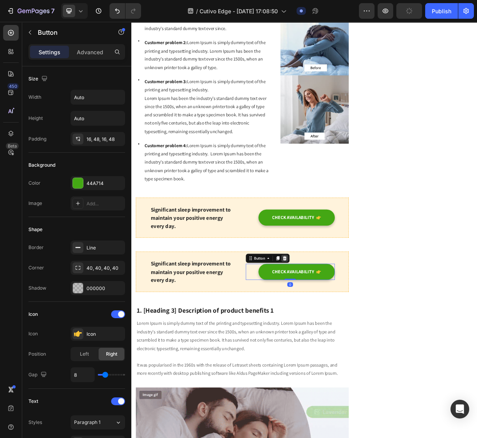
click at [336, 339] on icon at bounding box center [338, 341] width 5 height 5
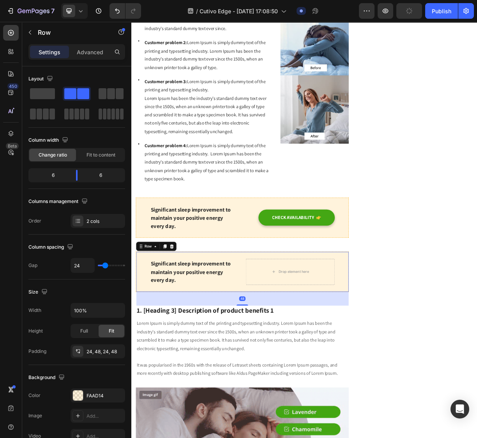
click at [277, 360] on div "Significant sleep improvement to maintain your positive energy every day. Text …" at bounding box center [281, 359] width 288 height 55
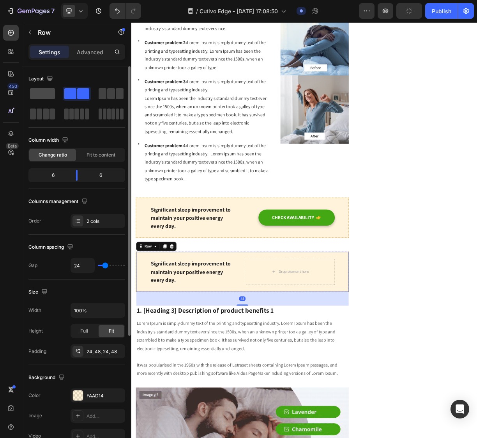
click at [54, 91] on span at bounding box center [42, 93] width 25 height 11
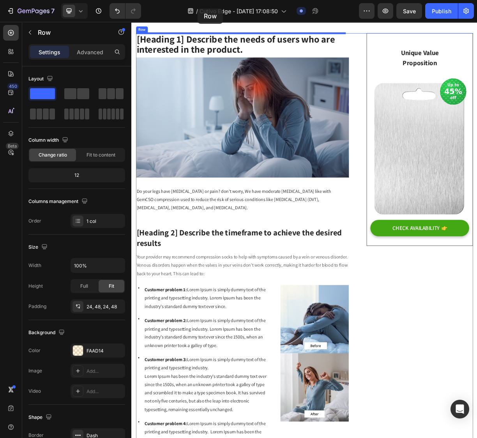
scroll to position [24, 0]
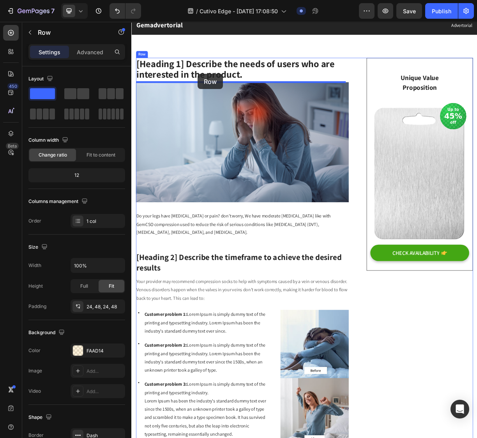
drag, startPoint x: 155, startPoint y: 321, endPoint x: 221, endPoint y: 92, distance: 238.0
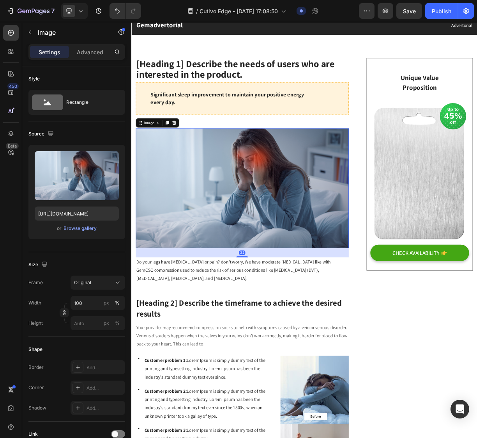
click at [228, 232] on img at bounding box center [281, 247] width 288 height 162
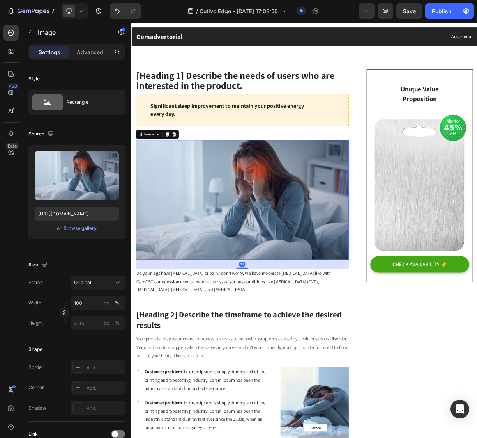
scroll to position [0, 0]
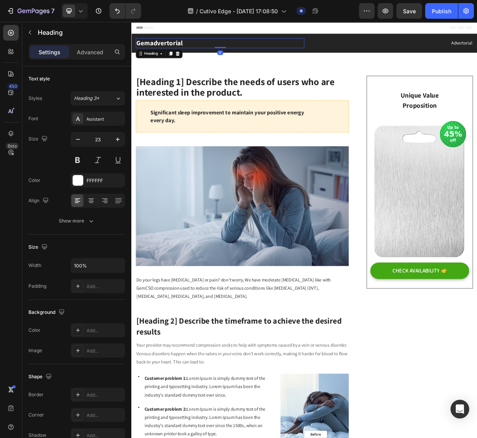
click at [238, 53] on p "Gemadvertorial" at bounding box center [251, 51] width 227 height 12
click at [266, 45] on p "Gemadvertorial" at bounding box center [251, 51] width 227 height 12
click at [569, 53] on p "Advertorial" at bounding box center [479, 50] width 227 height 11
click at [180, 51] on p "Gemadvertorial" at bounding box center [251, 51] width 227 height 12
click at [192, 69] on div at bounding box center [193, 64] width 9 height 9
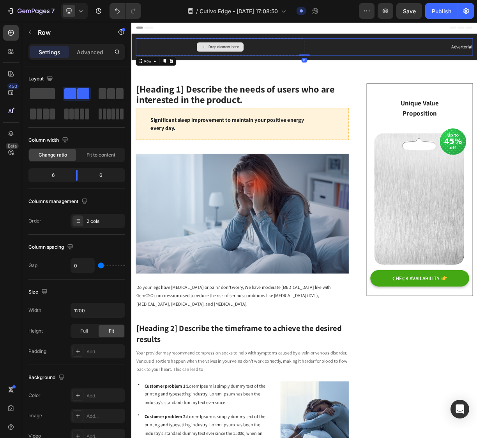
click at [336, 67] on div "Drop element here" at bounding box center [251, 55] width 228 height 23
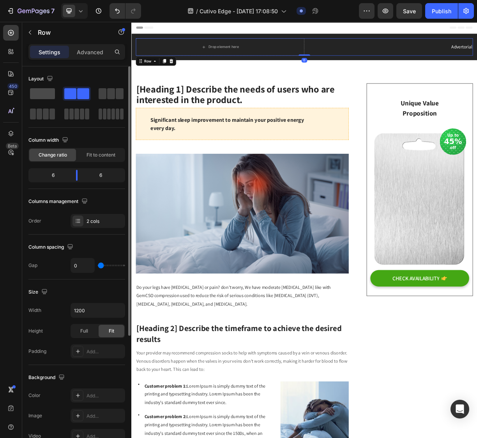
click at [53, 92] on span at bounding box center [42, 93] width 25 height 11
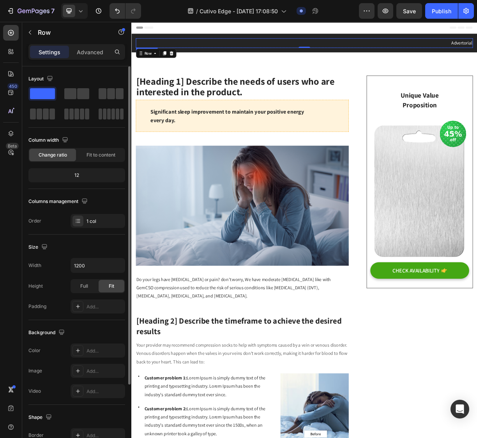
click at [557, 49] on p "Advertorial" at bounding box center [365, 50] width 455 height 11
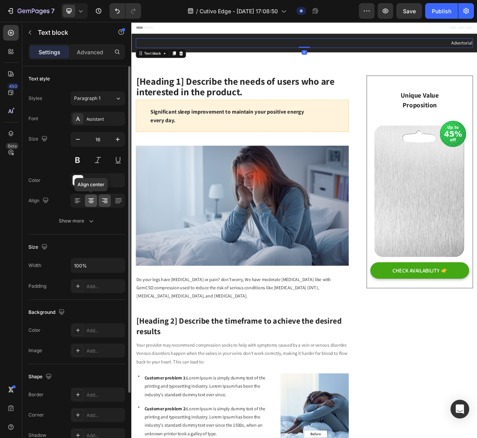
click at [91, 204] on icon at bounding box center [91, 201] width 8 height 8
click at [96, 184] on div "FFFFFF" at bounding box center [98, 180] width 23 height 7
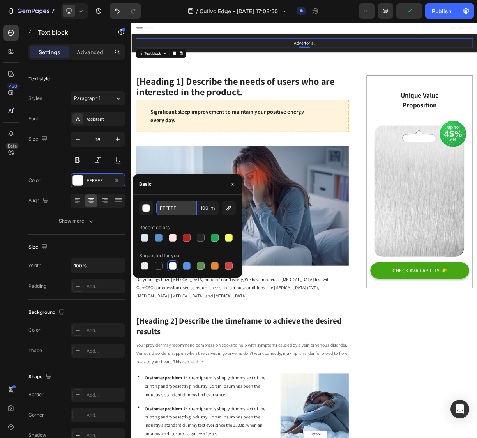
click at [162, 206] on input "FFFFFF" at bounding box center [176, 208] width 41 height 14
paste input "#D4D6D6"
click at [162, 209] on input "#D4D6D6" at bounding box center [176, 208] width 41 height 14
type input "D4D6D6"
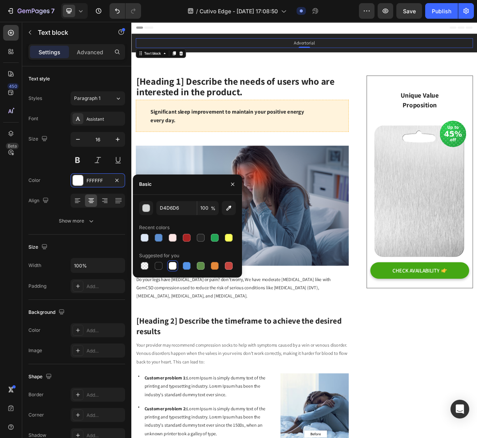
click at [187, 224] on div "Recent colors" at bounding box center [187, 227] width 97 height 12
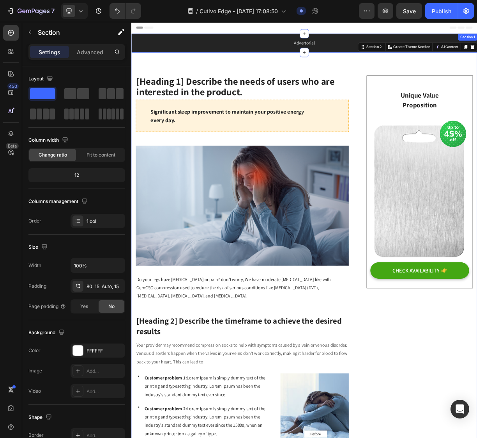
click at [136, 54] on div "Advertorial Text block Row Section 1" at bounding box center [365, 50] width 468 height 25
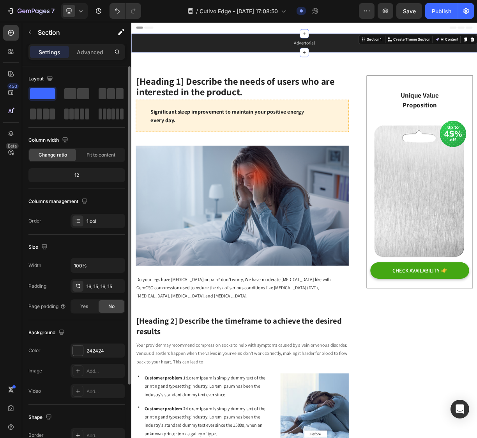
scroll to position [93, 0]
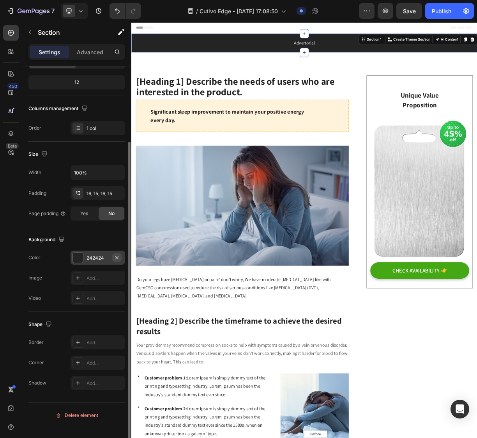
click at [117, 261] on icon "button" at bounding box center [117, 257] width 6 height 6
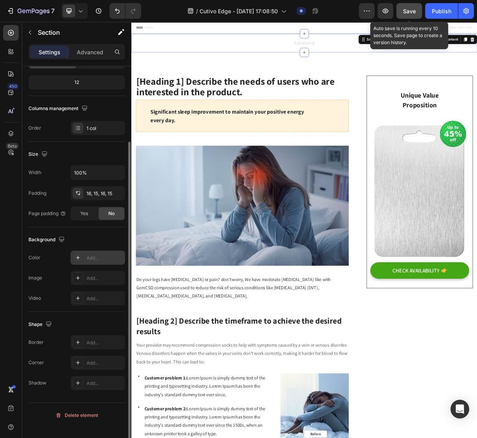
click at [406, 15] on button "Save" at bounding box center [410, 11] width 26 height 16
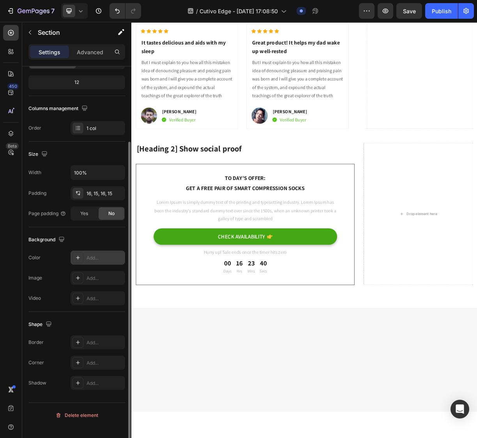
scroll to position [2817, 0]
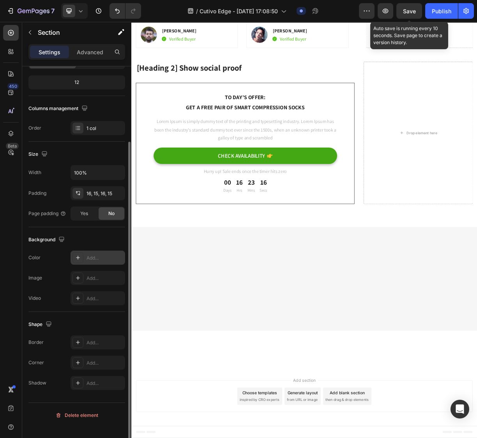
click at [412, 15] on div "Save" at bounding box center [409, 11] width 13 height 8
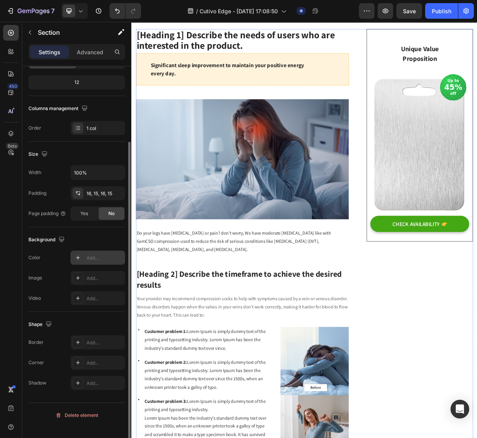
scroll to position [0, 0]
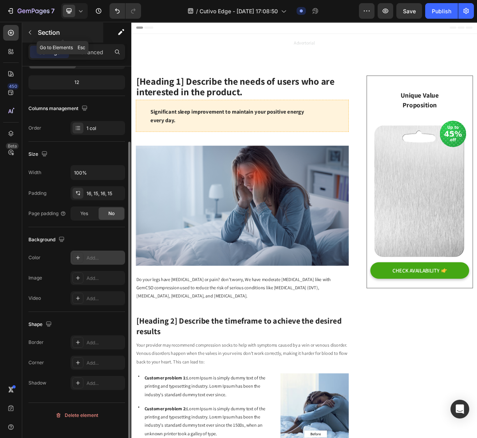
click at [36, 32] on button "button" at bounding box center [30, 32] width 12 height 12
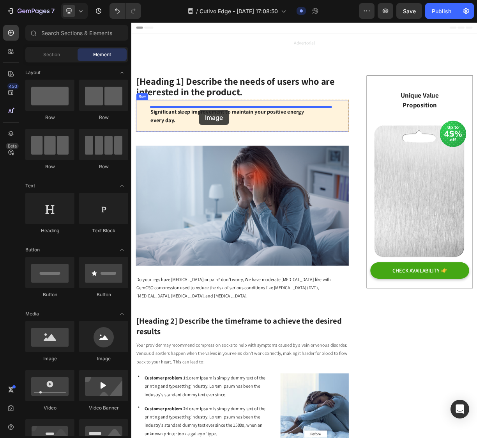
drag, startPoint x: 183, startPoint y: 363, endPoint x: 223, endPoint y: 141, distance: 225.5
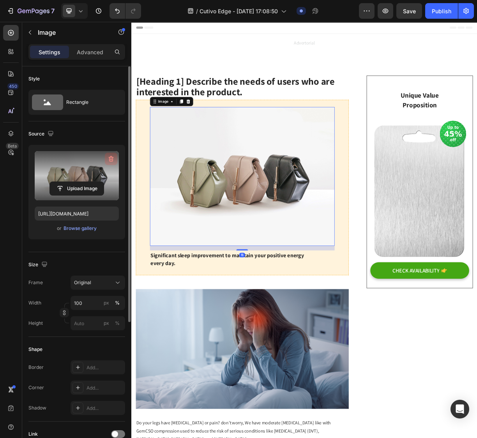
click at [111, 157] on icon "button" at bounding box center [111, 159] width 8 height 8
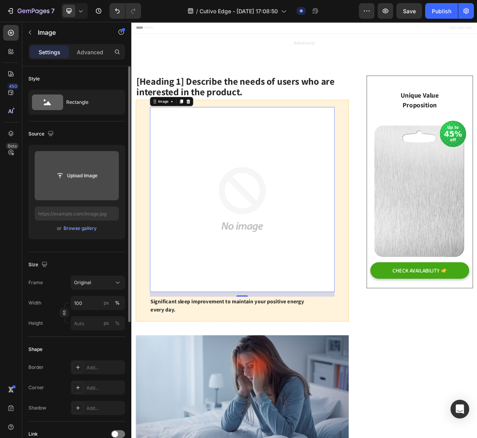
click at [87, 170] on input "file" at bounding box center [77, 175] width 54 height 13
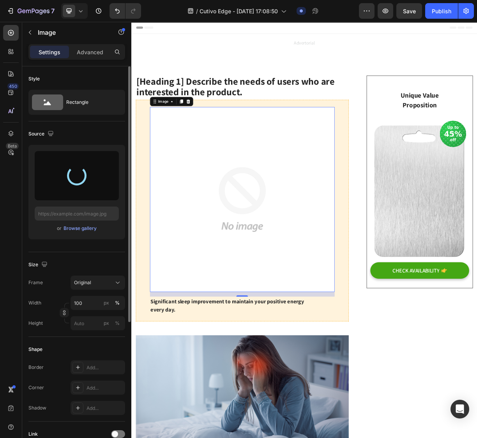
type input "https://cdn.shopify.com/s/files/1/0797/8575/4920/files/gempages_493620733700736…"
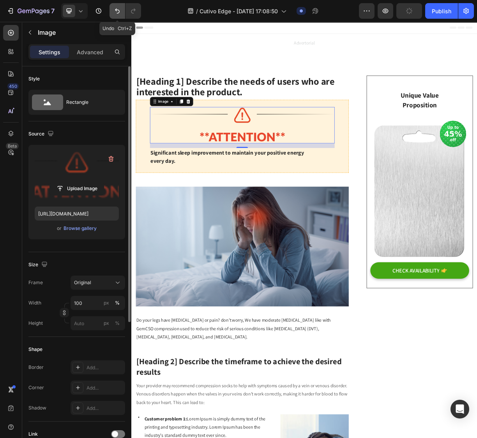
click at [115, 14] on icon "Undo/Redo" at bounding box center [118, 11] width 8 height 8
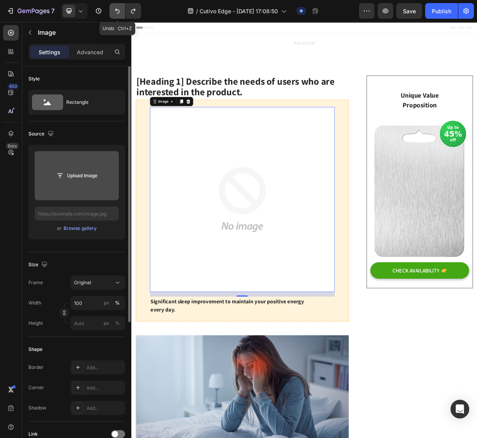
click at [115, 14] on icon "Undo/Redo" at bounding box center [118, 11] width 8 height 8
type input "[URL][DOMAIN_NAME]"
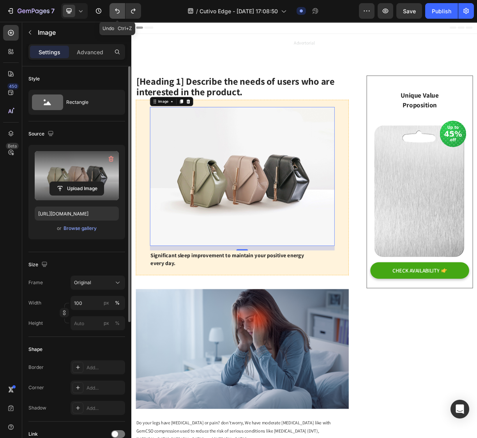
click at [116, 10] on icon "Undo/Redo" at bounding box center [117, 11] width 5 height 5
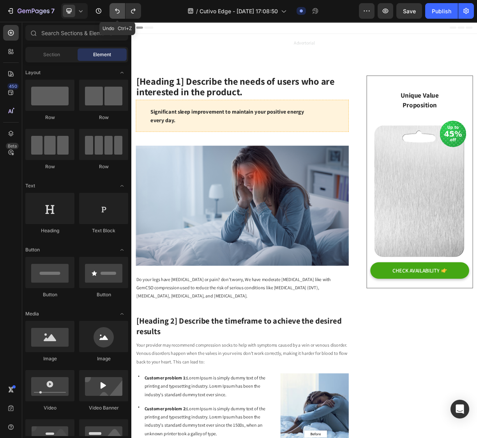
click at [116, 10] on icon "Undo/Redo" at bounding box center [117, 11] width 5 height 5
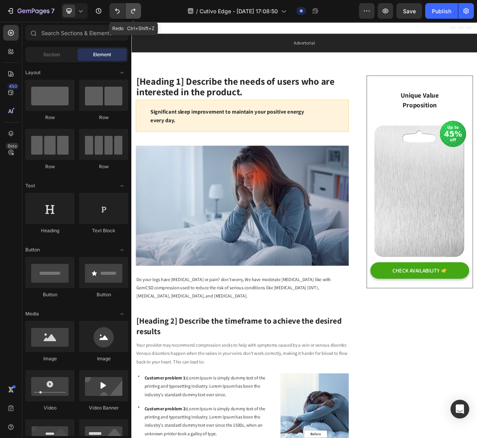
click at [133, 10] on icon "Undo/Redo" at bounding box center [133, 11] width 4 height 5
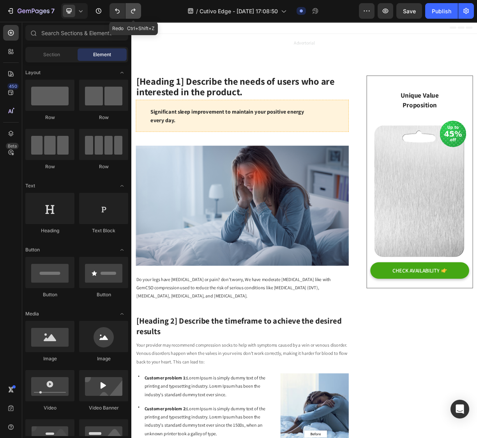
click at [133, 10] on icon "Undo/Redo" at bounding box center [133, 11] width 4 height 5
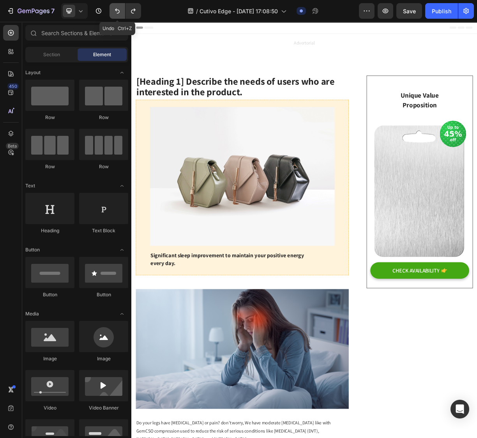
click at [119, 14] on icon "Undo/Redo" at bounding box center [118, 11] width 8 height 8
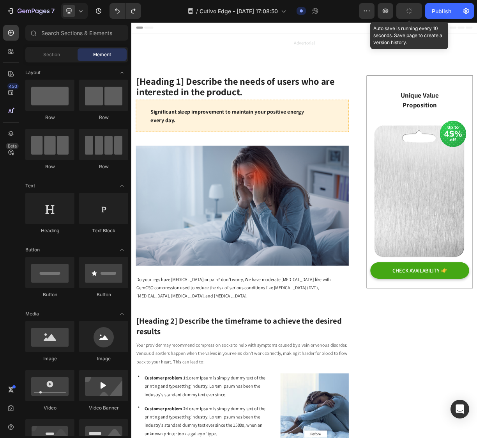
click at [409, 14] on icon "button" at bounding box center [409, 11] width 6 height 6
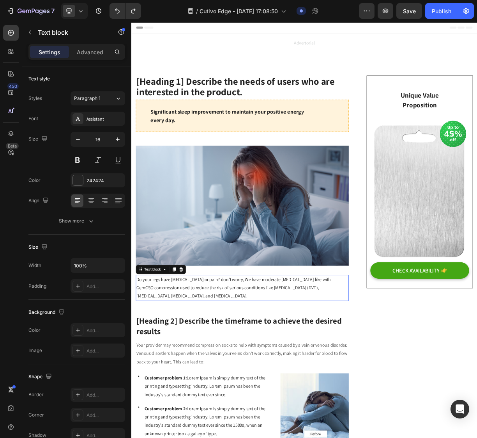
click at [247, 390] on p "Do your legs have [MEDICAL_DATA] or pain? don't worry, We have moderate [MEDICA…" at bounding box center [281, 382] width 287 height 34
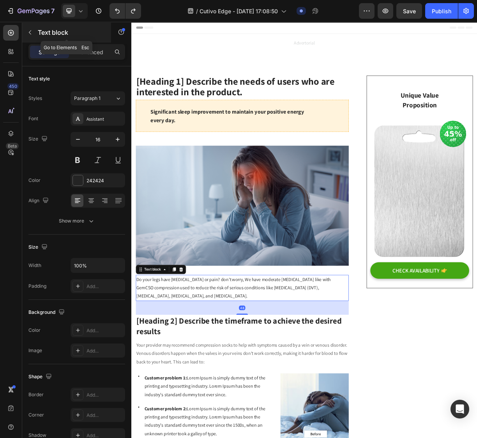
click at [30, 32] on icon "button" at bounding box center [30, 32] width 6 height 6
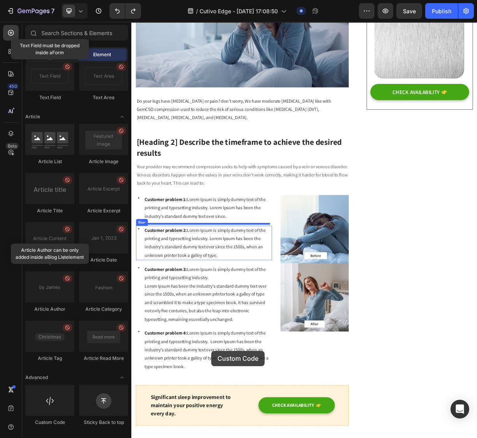
scroll to position [289, 0]
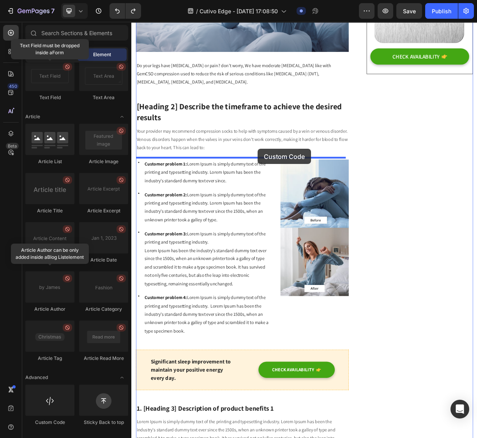
drag, startPoint x: 171, startPoint y: 432, endPoint x: 302, endPoint y: 193, distance: 272.3
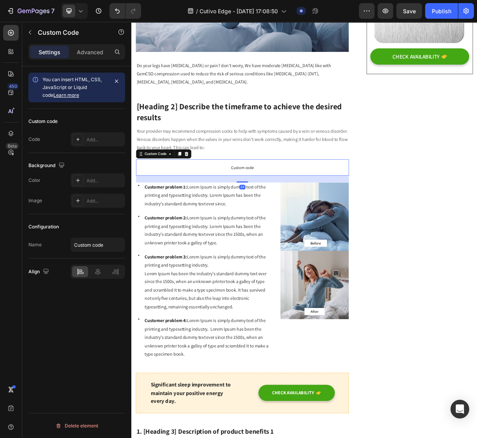
click at [272, 224] on span "Custom code" at bounding box center [281, 218] width 288 height 9
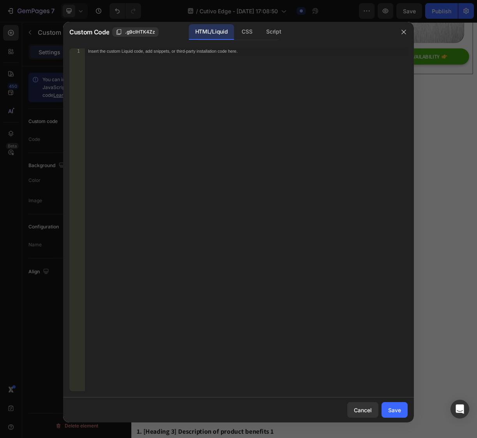
click at [213, 95] on div "Insert the custom Liquid code, add snippets, or third-party installation code h…" at bounding box center [246, 224] width 323 height 353
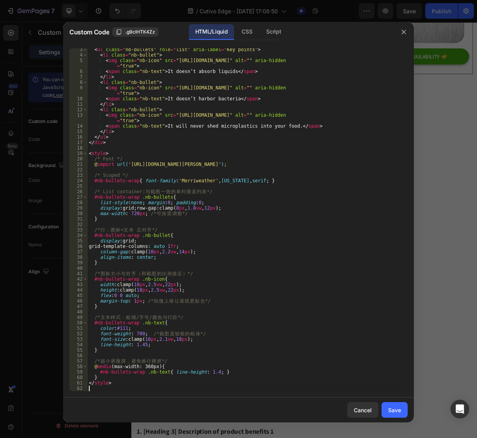
scroll to position [12, 0]
click at [391, 411] on div "Save" at bounding box center [395, 410] width 13 height 8
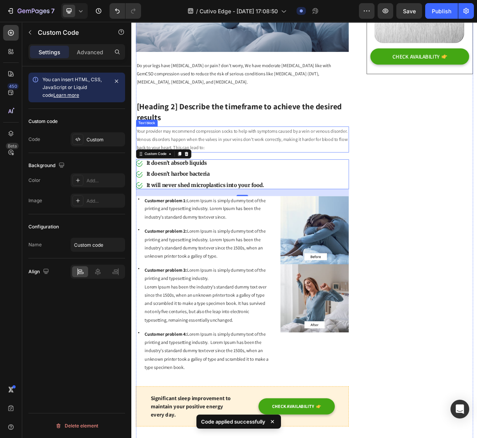
click at [317, 175] on p "Your provider may recommend compression socks to help with symptoms caused by a…" at bounding box center [281, 181] width 287 height 34
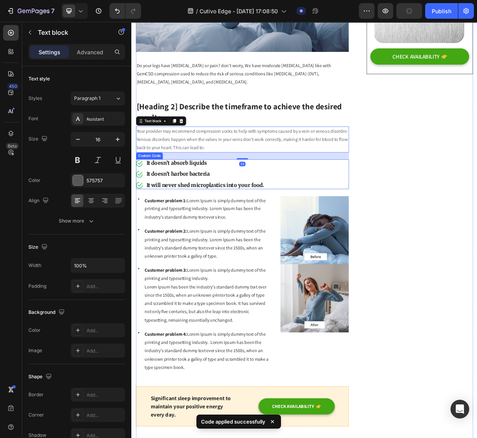
click at [309, 231] on ul "It doesn’t absorb liquids It doesn’t harbor bacteria It will never shed micropl…" at bounding box center [277, 228] width 281 height 40
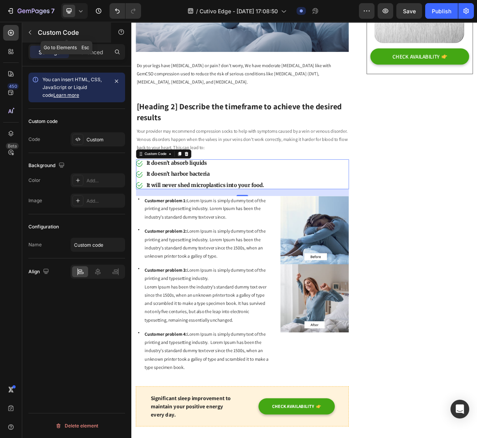
click at [33, 28] on button "button" at bounding box center [30, 32] width 12 height 12
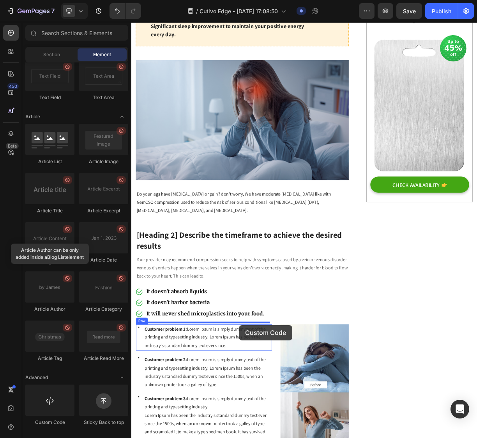
scroll to position [149, 0]
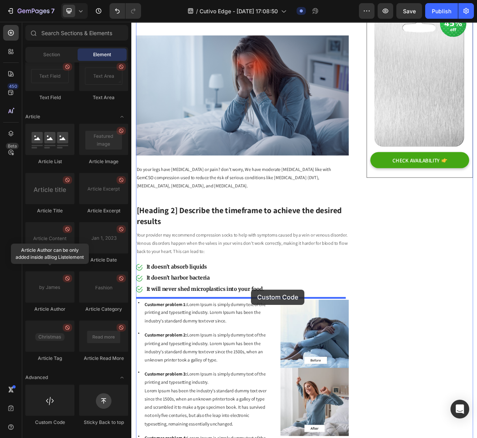
drag, startPoint x: 183, startPoint y: 429, endPoint x: 293, endPoint y: 384, distance: 119.1
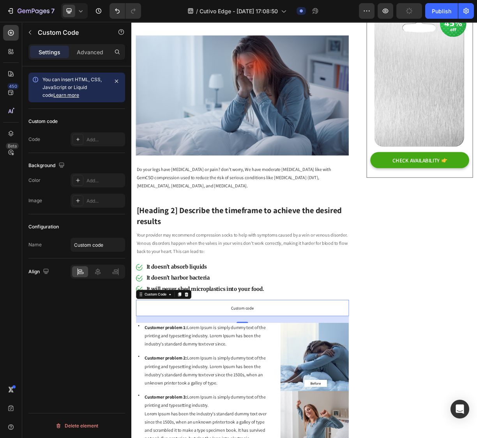
click at [279, 413] on span "Custom code" at bounding box center [281, 408] width 288 height 9
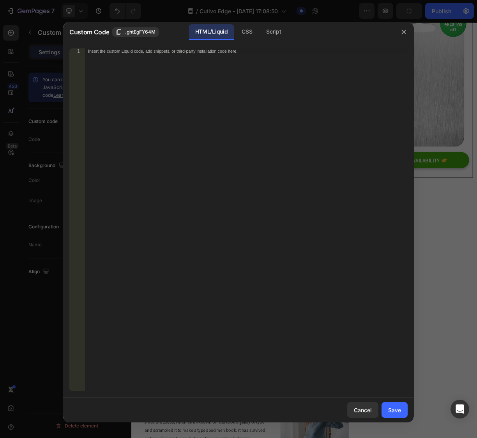
click at [183, 241] on div "Insert the custom Liquid code, add snippets, or third-party installation code h…" at bounding box center [246, 224] width 323 height 353
paste textarea "#nb-benefits-wrap .nb-b"
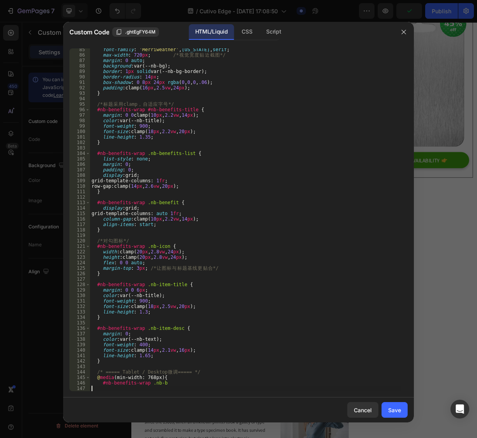
type textarea "#nb-benefits-wrap .nb-b"
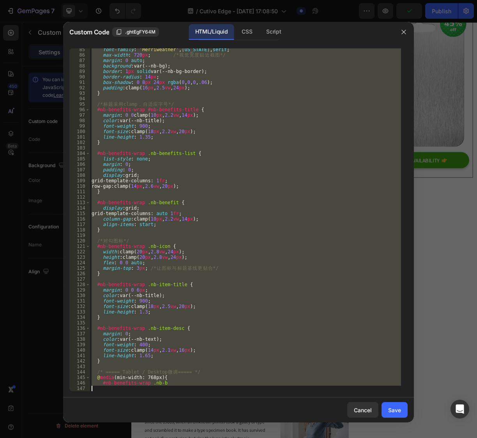
paste textarea
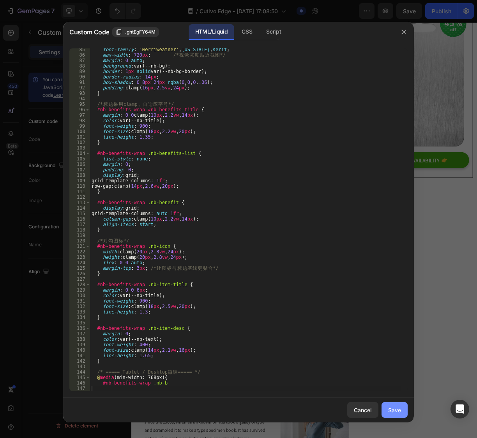
click at [390, 408] on div "Save" at bounding box center [395, 410] width 13 height 8
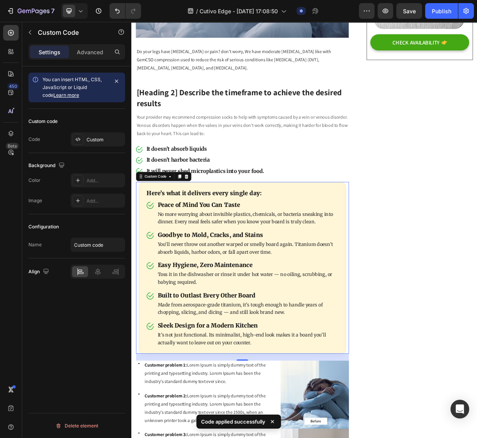
scroll to position [322, 0]
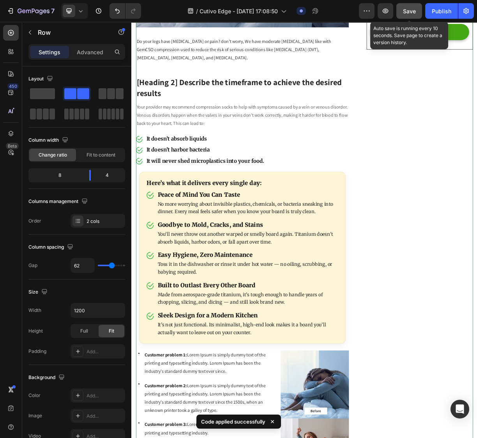
click at [408, 12] on span "Save" at bounding box center [409, 11] width 13 height 7
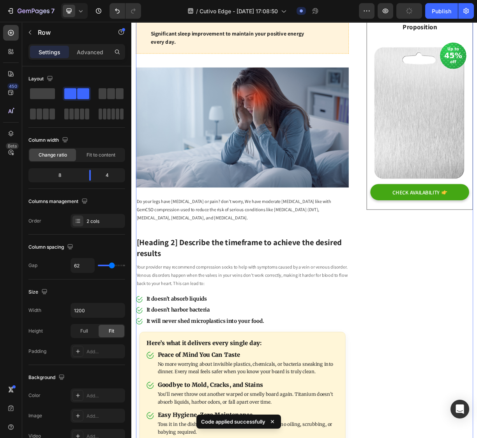
scroll to position [0, 0]
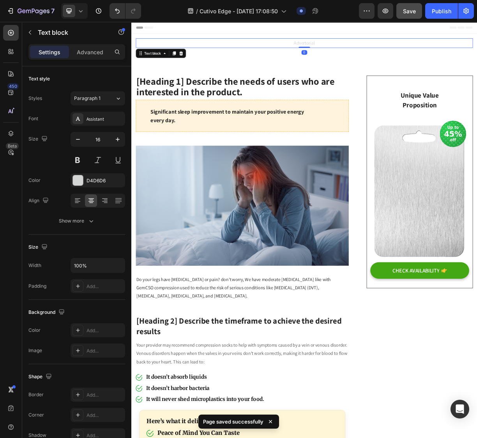
click at [335, 54] on p "Advertorial" at bounding box center [365, 50] width 455 height 11
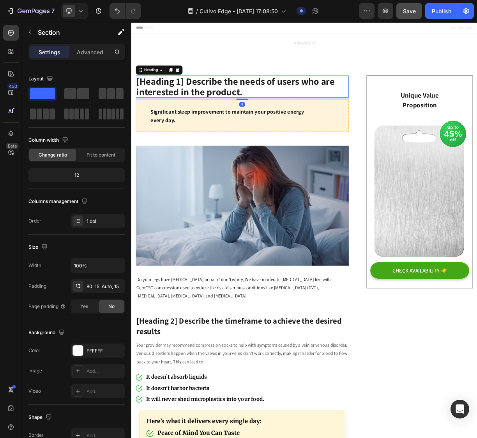
click at [319, 103] on p "[Heading 1] Describe the needs of users who are interested in the product." at bounding box center [281, 109] width 287 height 28
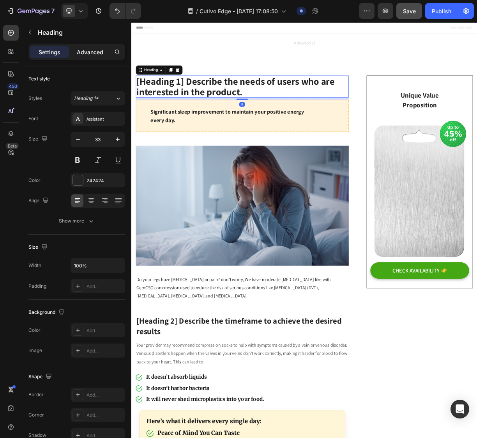
click at [85, 53] on p "Advanced" at bounding box center [90, 52] width 27 height 8
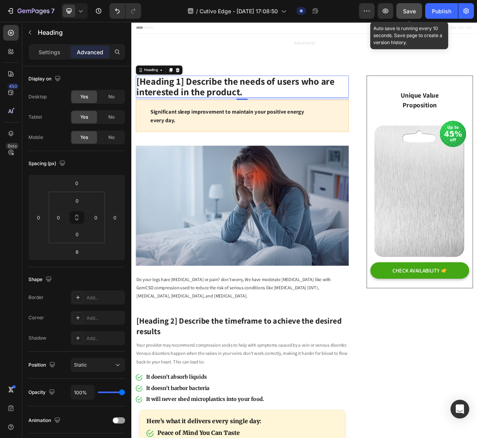
click at [408, 11] on span "Save" at bounding box center [409, 11] width 13 height 7
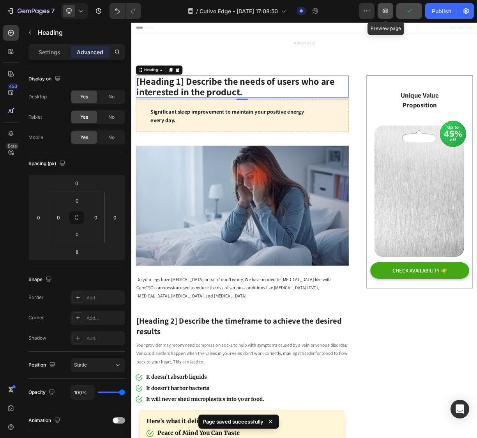
click at [387, 12] on icon "button" at bounding box center [386, 11] width 6 height 5
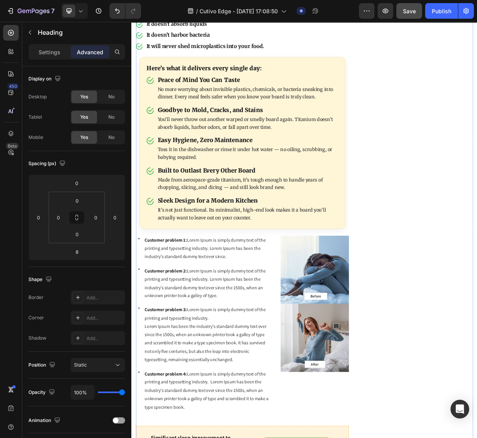
scroll to position [477, 0]
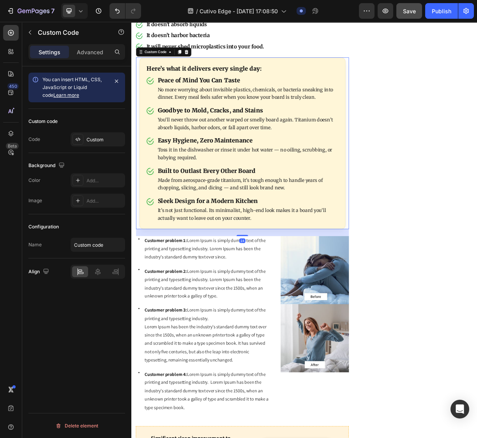
click at [189, 149] on p "You’ll never throw out another warped or smelly board again. Titanium doesn’t a…" at bounding box center [289, 159] width 245 height 21
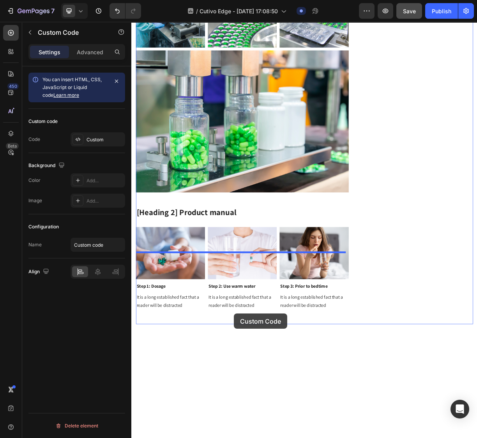
scroll to position [2334, 0]
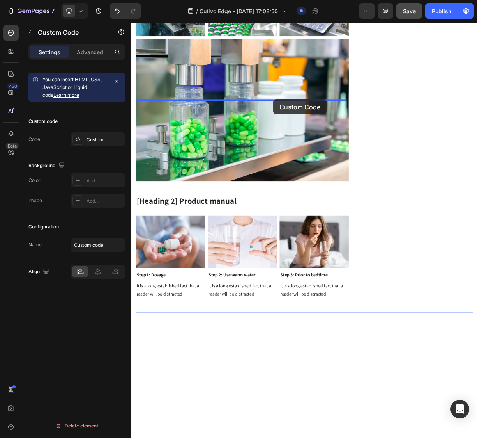
drag, startPoint x: 163, startPoint y: 61, endPoint x: 324, endPoint y: 126, distance: 173.6
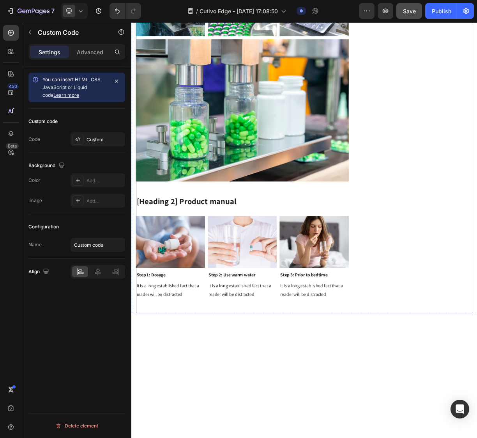
scroll to position [2093, 0]
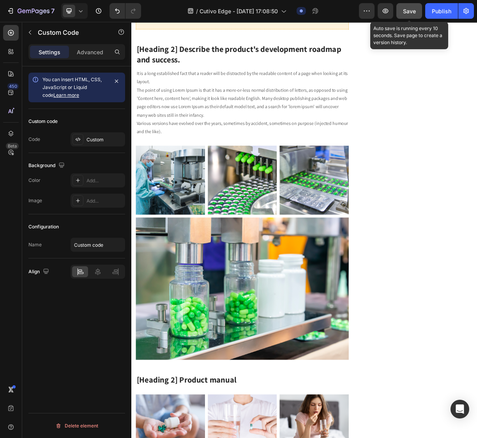
drag, startPoint x: 409, startPoint y: 9, endPoint x: 386, endPoint y: 45, distance: 42.8
click at [409, 9] on span "Save" at bounding box center [409, 11] width 13 height 7
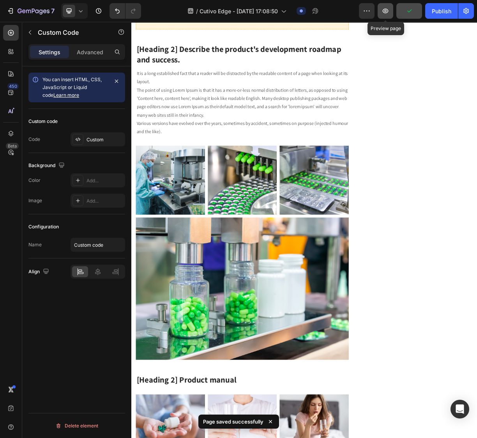
click at [392, 10] on button "button" at bounding box center [386, 11] width 16 height 16
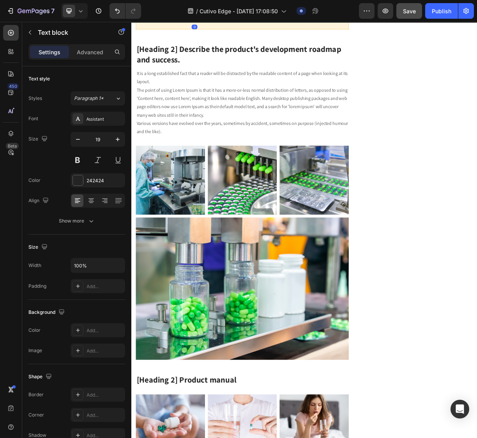
click at [264, 21] on p "Significant sleep improvement to maintain your positive energy every day." at bounding box center [216, 5] width 119 height 34
click at [293, 16] on div "CHECK AVAILABILITY Button" at bounding box center [346, 5] width 120 height 22
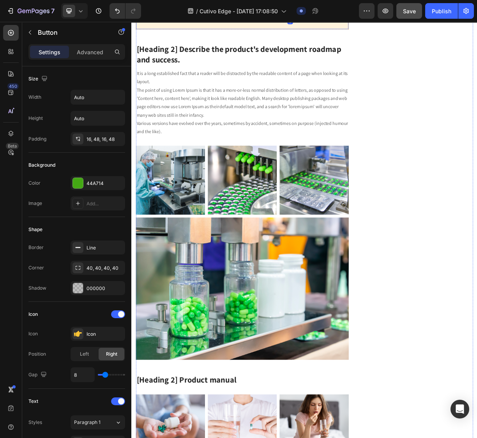
click at [275, 32] on div "Significant sleep improvement to maintain your positive energy every day. Text …" at bounding box center [281, 4] width 288 height 55
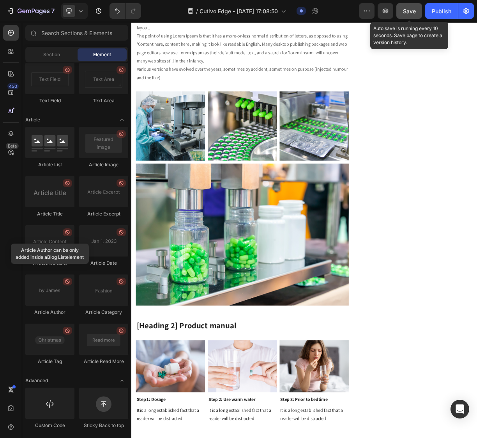
click at [413, 11] on span "Save" at bounding box center [409, 11] width 13 height 7
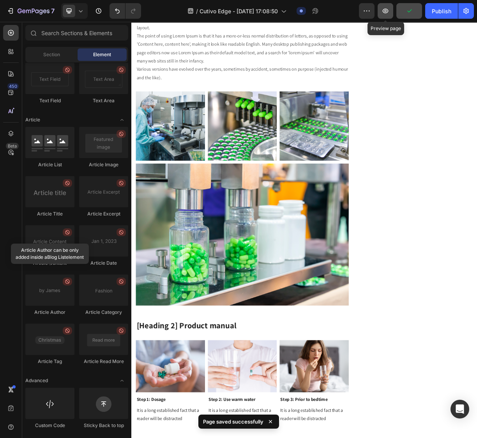
click at [387, 11] on icon "button" at bounding box center [386, 11] width 2 height 2
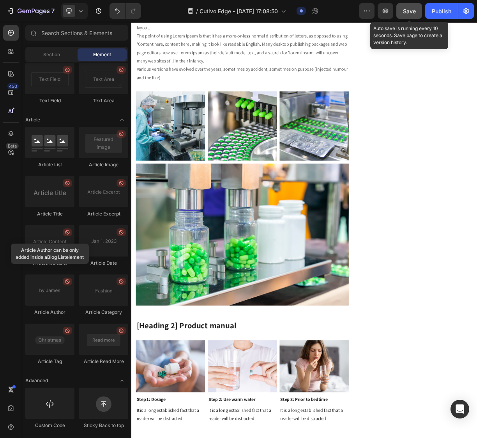
click at [403, 11] on span "Save" at bounding box center [409, 11] width 13 height 7
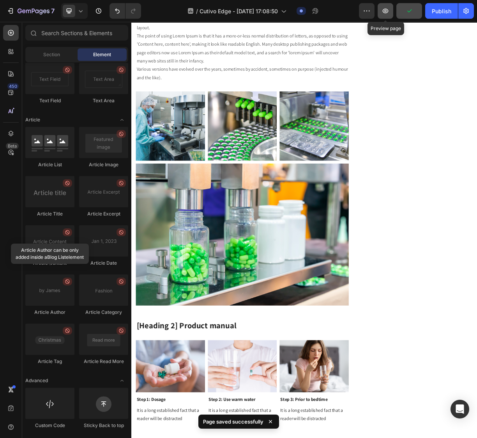
click at [388, 13] on icon "button" at bounding box center [386, 11] width 8 height 8
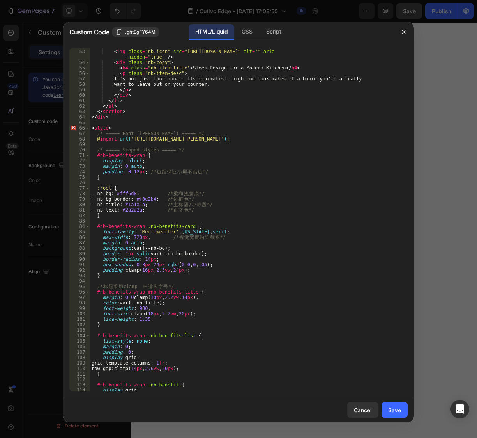
scroll to position [227, 0]
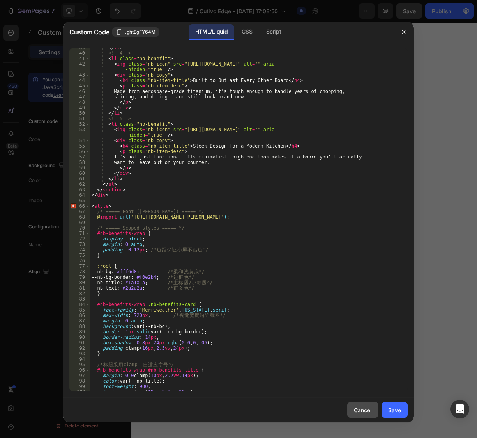
click at [359, 407] on div "Cancel" at bounding box center [363, 410] width 18 height 8
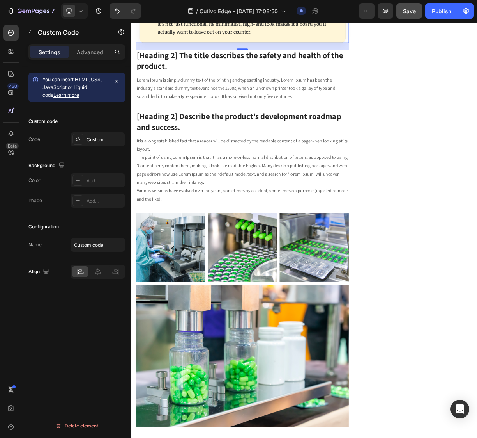
scroll to position [2007, 0]
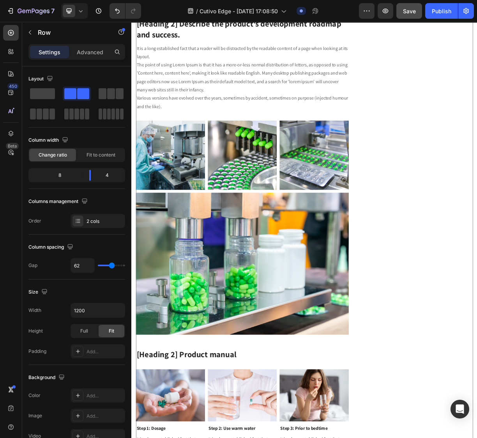
scroll to position [2136, 0]
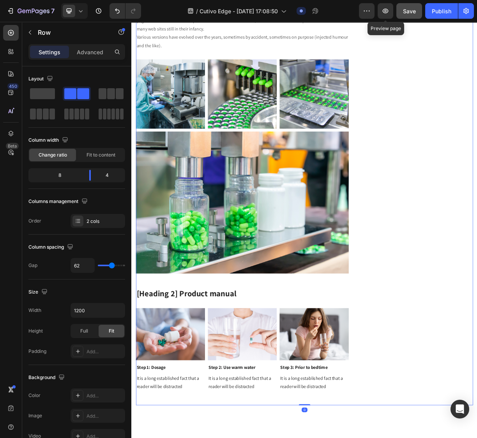
click at [404, 8] on span "Save" at bounding box center [409, 11] width 13 height 7
click at [392, 12] on button "button" at bounding box center [386, 11] width 16 height 16
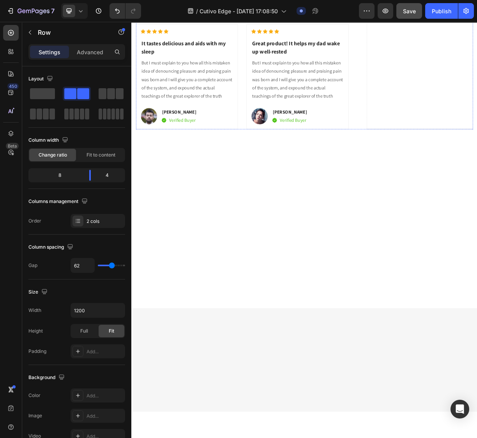
scroll to position [2917, 0]
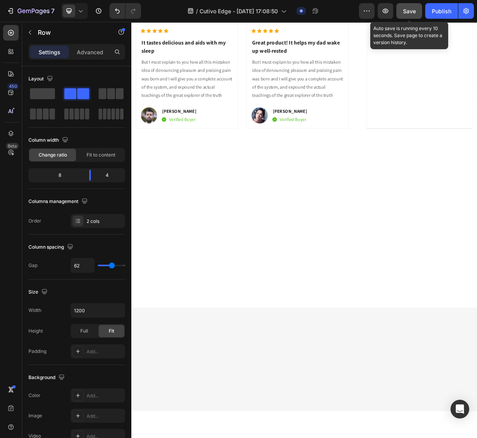
click at [405, 12] on span "Save" at bounding box center [409, 11] width 13 height 7
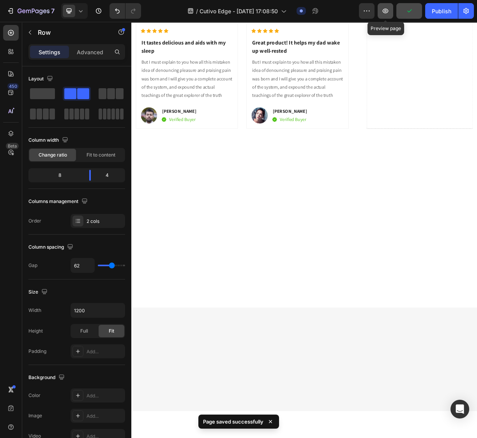
click at [384, 12] on icon "button" at bounding box center [386, 11] width 6 height 5
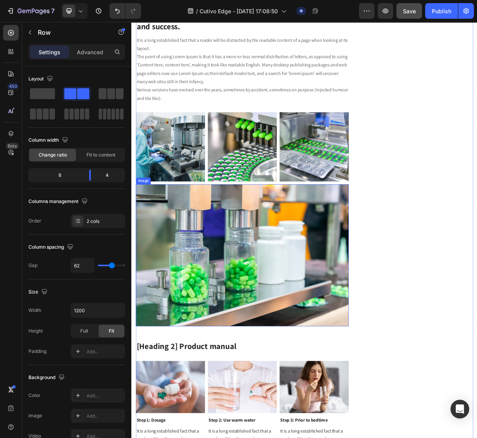
scroll to position [2050, 0]
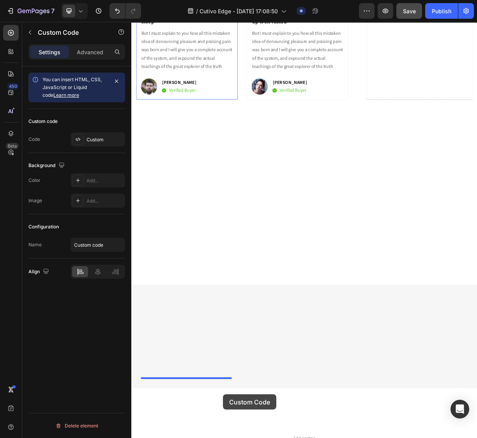
scroll to position [3103, 0]
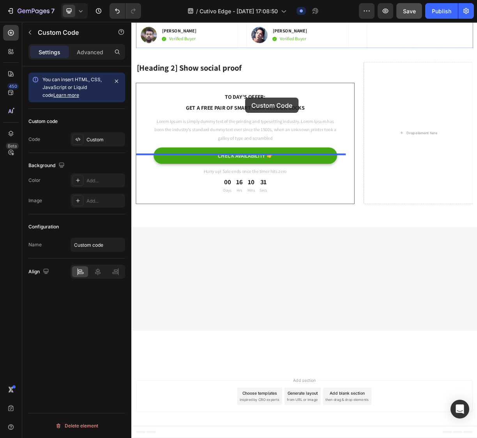
drag, startPoint x: 178, startPoint y: 163, endPoint x: 286, endPoint y: 124, distance: 114.5
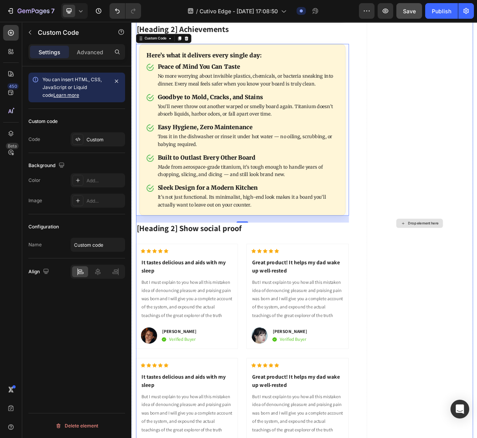
scroll to position [2862, 0]
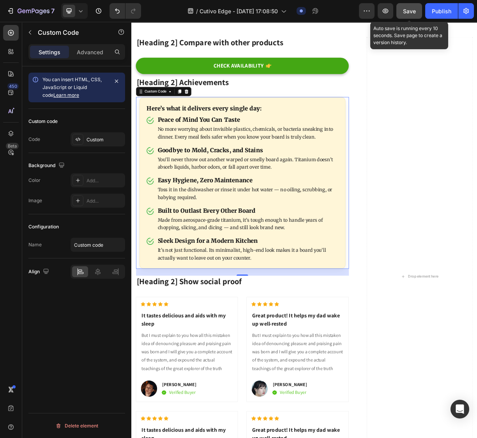
click at [407, 12] on span "Save" at bounding box center [409, 11] width 13 height 7
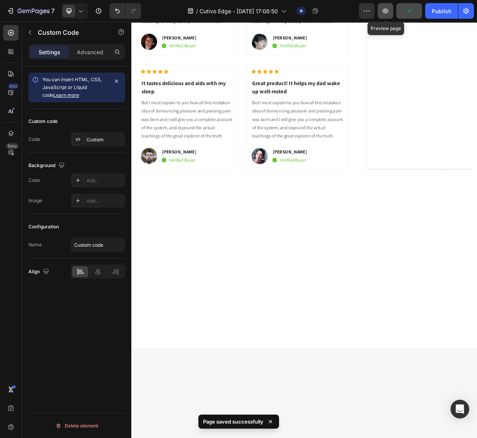
click at [387, 12] on icon "button" at bounding box center [386, 11] width 6 height 5
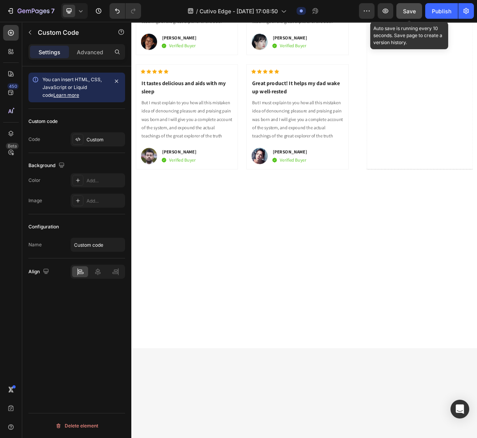
click at [410, 10] on span "Save" at bounding box center [409, 11] width 13 height 7
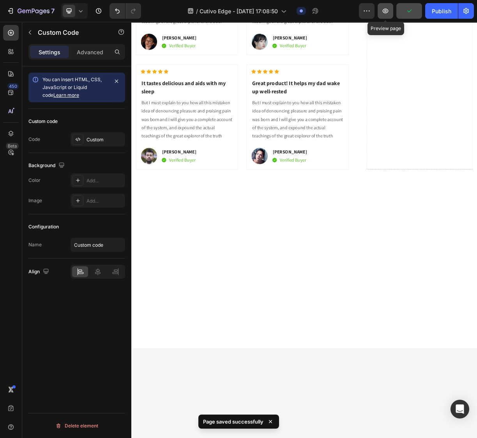
click at [382, 12] on icon "button" at bounding box center [386, 11] width 8 height 8
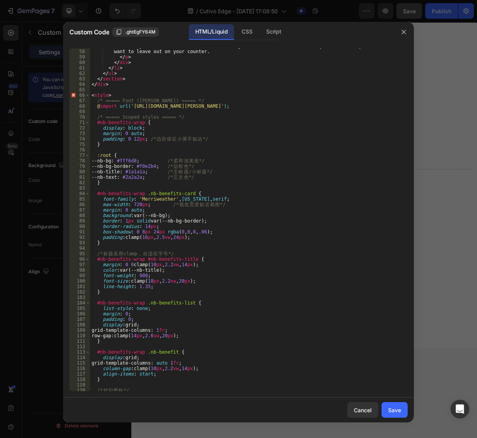
scroll to position [488, 0]
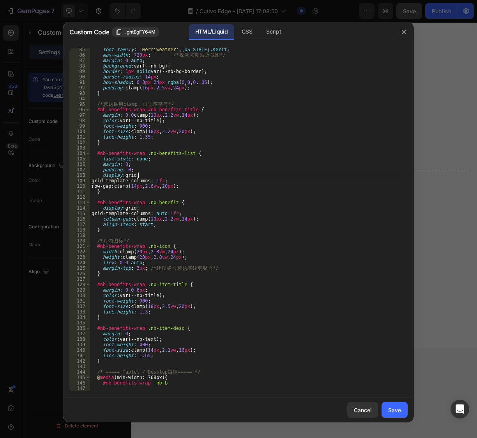
click at [210, 177] on div "font-family : ' Merriweather ' , Georgia , serif ; max-width : 720 px ; /* 视 觉 …" at bounding box center [245, 223] width 311 height 353
type textarea "#nb-benefits-wrap .nb-b"
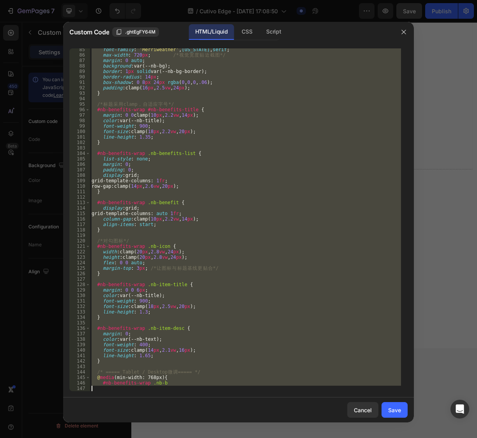
paste textarea
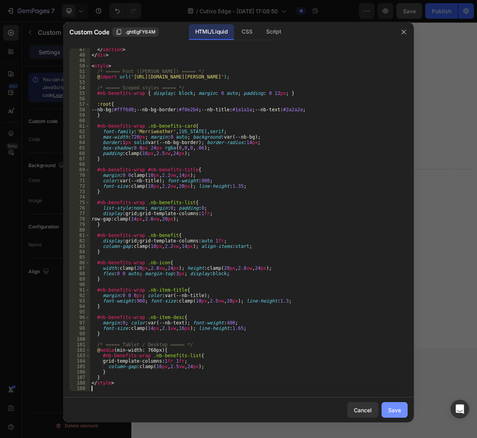
click at [397, 412] on div "Save" at bounding box center [395, 410] width 13 height 8
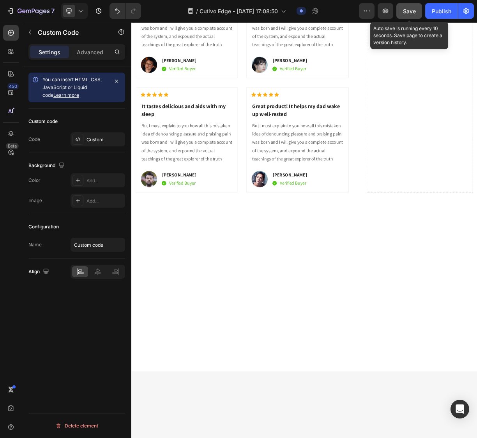
click at [408, 8] on span "Save" at bounding box center [409, 11] width 13 height 7
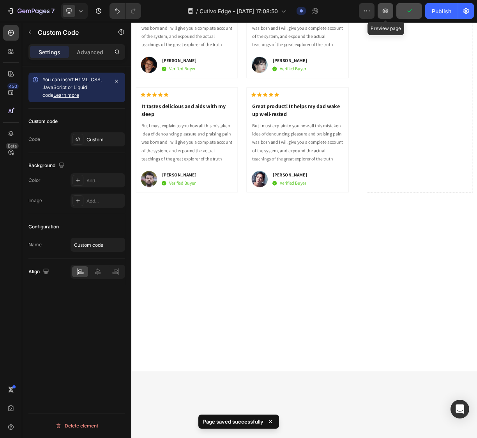
click at [387, 11] on icon "button" at bounding box center [386, 11] width 2 height 2
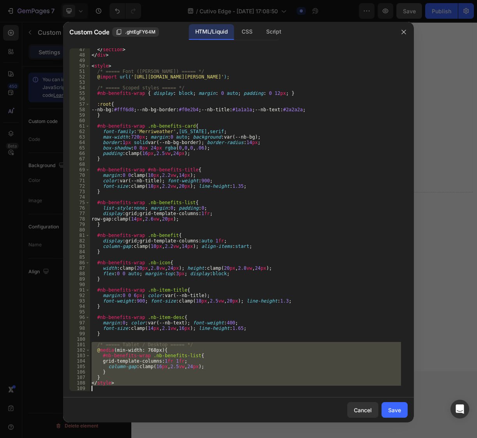
drag, startPoint x: 90, startPoint y: 343, endPoint x: 174, endPoint y: 402, distance: 102.5
click at [174, 402] on div "Custom Code .ghtEgFY64M HTML/Liquid CSS Script /* ===== Tablet / Desktop ===== …" at bounding box center [238, 222] width 351 height 400
type textarea "</style>"
paste textarea
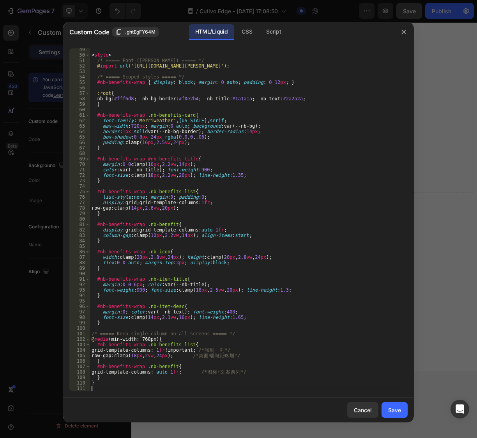
scroll to position [318, 0]
type textarea "}"
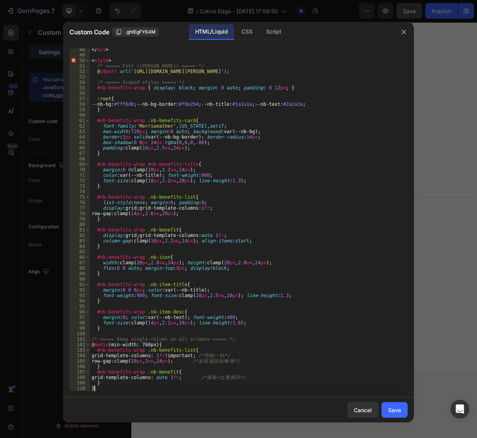
scroll to position [313, 0]
click at [394, 406] on div "Save" at bounding box center [395, 410] width 13 height 8
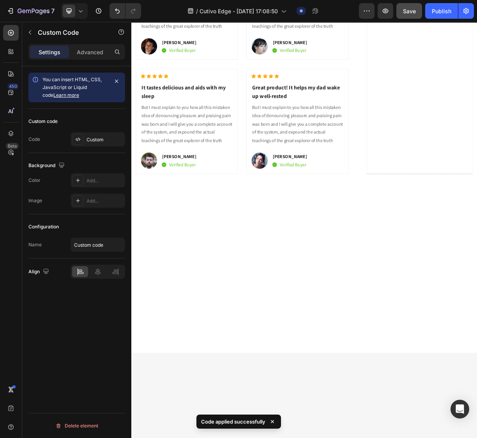
click at [408, 15] on div "Save" at bounding box center [409, 11] width 13 height 8
click at [387, 14] on icon "button" at bounding box center [386, 11] width 8 height 8
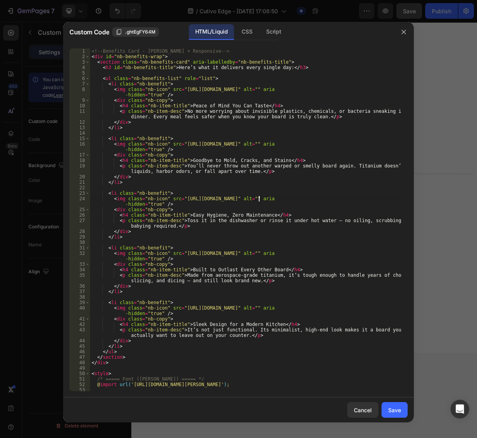
click at [259, 198] on div "<!-- Benefits Card - Merriweather + Responsive --> < div id = "nb-benefits-wrap…" at bounding box center [245, 224] width 311 height 353
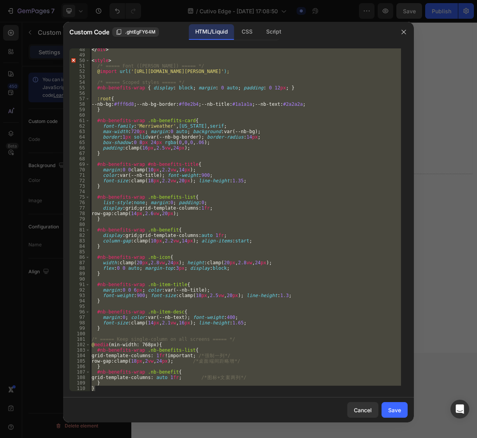
click at [245, 196] on div "</ div > < style > /* ===== Font (Merriweather) ===== */ @ import url( 'https:/…" at bounding box center [245, 219] width 311 height 342
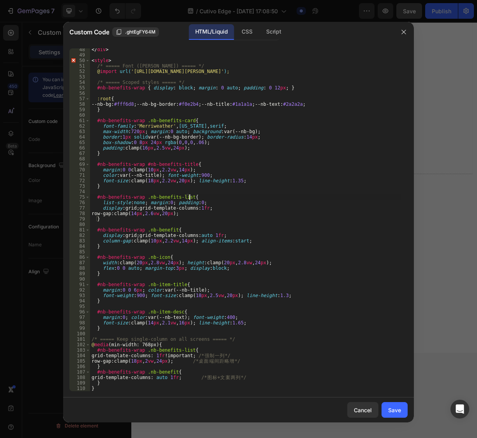
type textarea "} }"
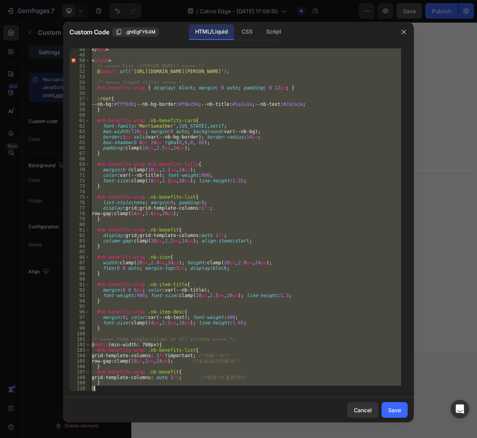
paste textarea
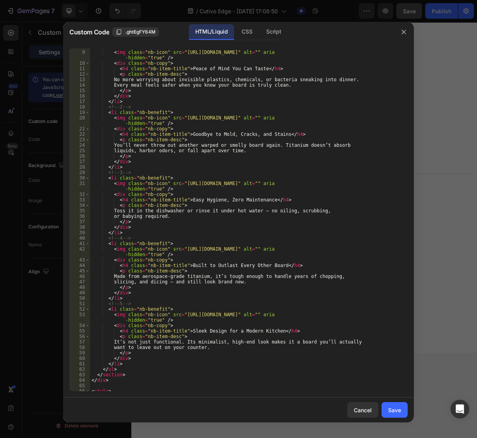
scroll to position [0, 0]
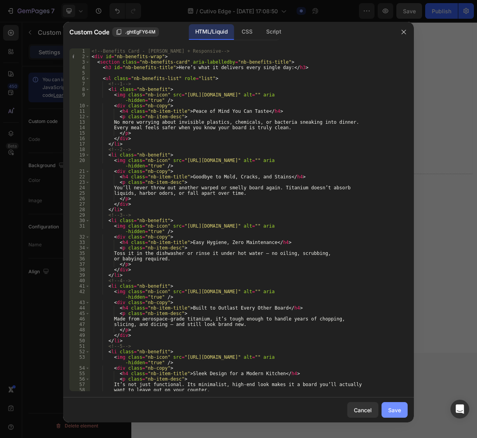
click at [397, 407] on div "Save" at bounding box center [395, 410] width 13 height 8
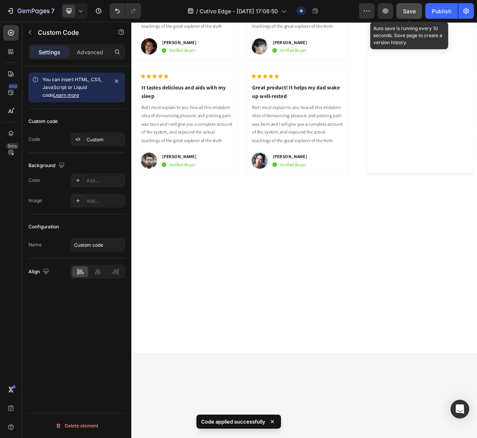
click at [412, 12] on span "Save" at bounding box center [409, 11] width 13 height 7
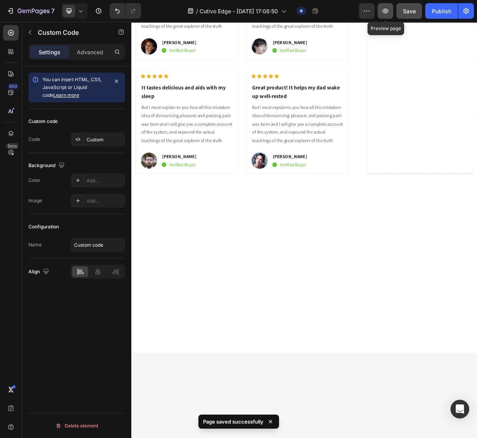
click at [386, 15] on button "button" at bounding box center [386, 11] width 16 height 16
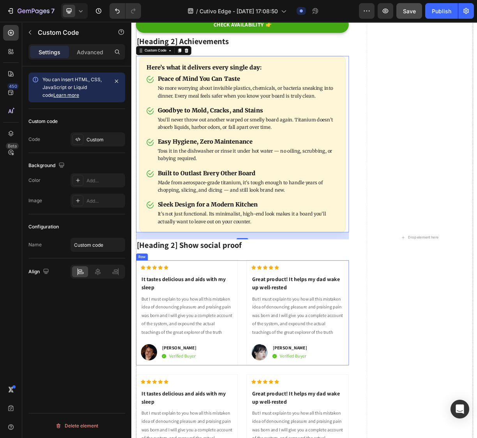
scroll to position [2949, 0]
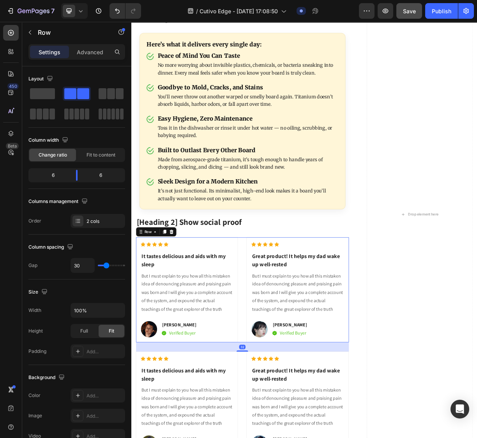
click at [279, 394] on div "Icon Icon Icon Icon Icon Icon List Hoz It tastes delicious and aids with my sle…" at bounding box center [281, 384] width 288 height 142
click at [173, 306] on icon at bounding box center [176, 305] width 6 height 6
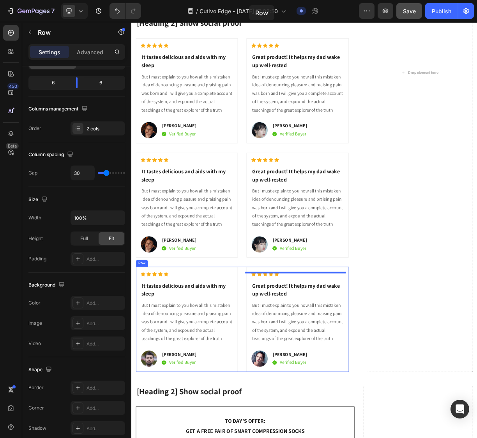
scroll to position [3146, 0]
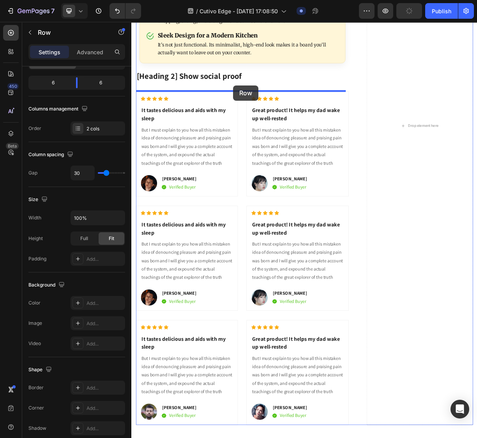
drag, startPoint x: 151, startPoint y: 334, endPoint x: 269, endPoint y: 108, distance: 255.1
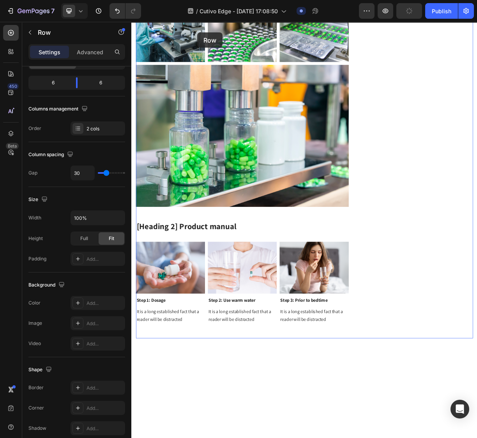
scroll to position [1964, 0]
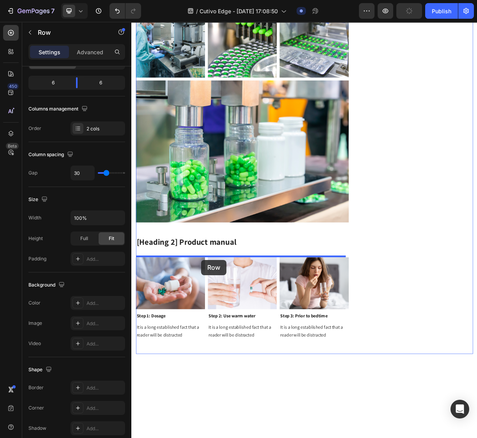
drag, startPoint x: 152, startPoint y: 414, endPoint x: 226, endPoint y: 344, distance: 102.1
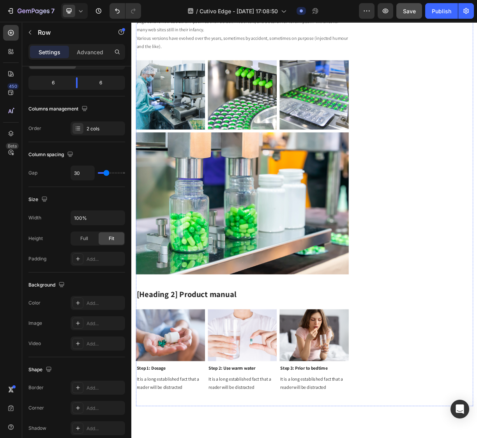
scroll to position [2051, 0]
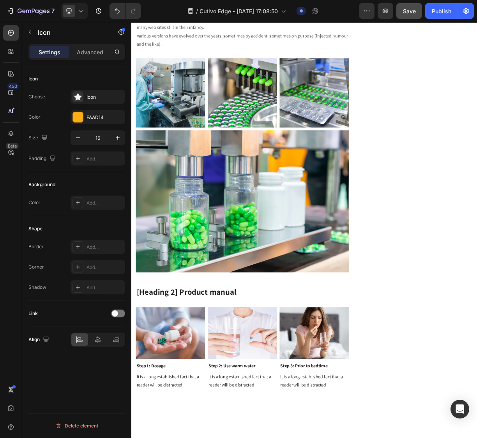
scroll to position [0, 0]
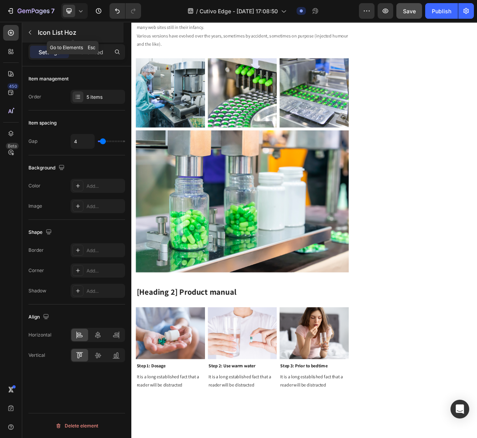
click at [30, 33] on icon "button" at bounding box center [30, 32] width 6 height 6
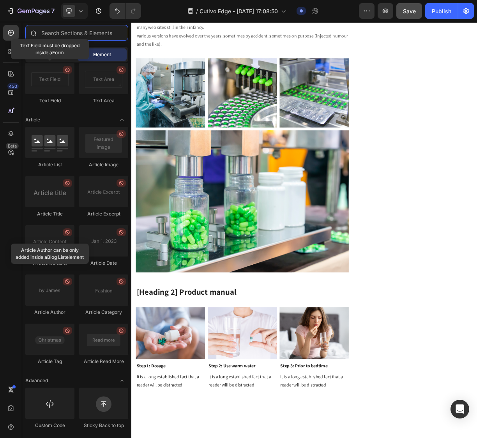
click at [85, 34] on input "text" at bounding box center [76, 33] width 103 height 16
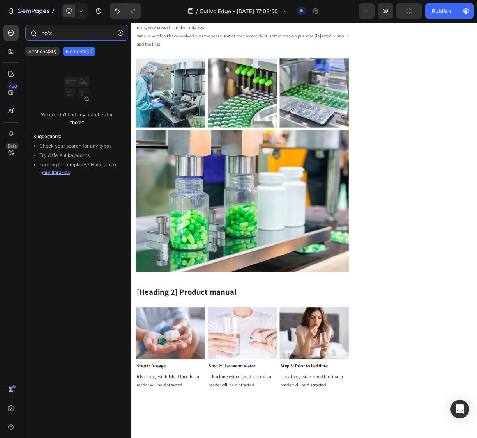
type input "hoz"
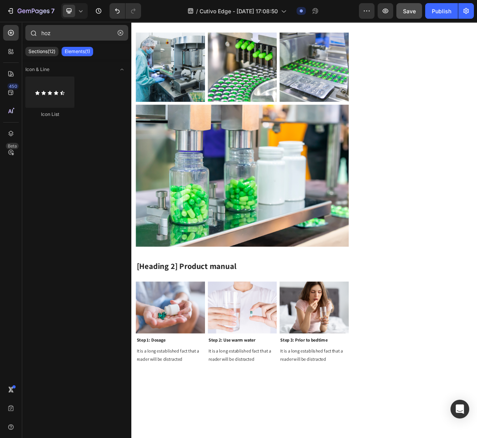
click at [124, 37] on button "button" at bounding box center [120, 33] width 12 height 12
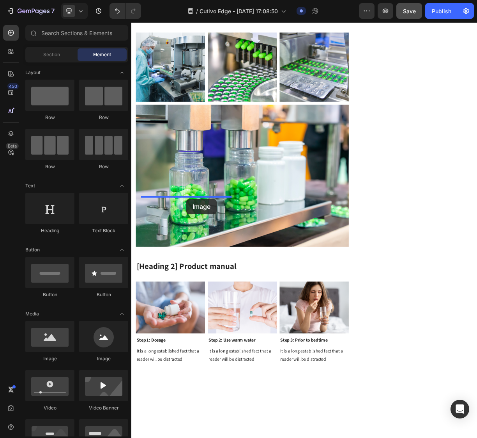
drag, startPoint x: 224, startPoint y: 328, endPoint x: 206, endPoint y: 261, distance: 69.4
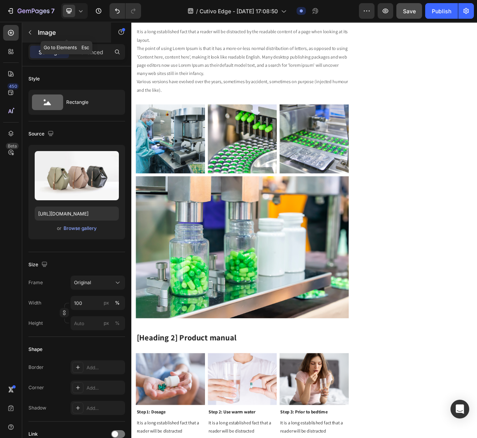
click at [28, 28] on button "button" at bounding box center [30, 32] width 12 height 12
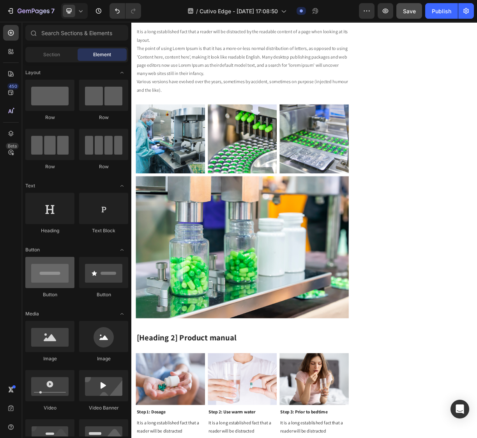
scroll to position [43, 0]
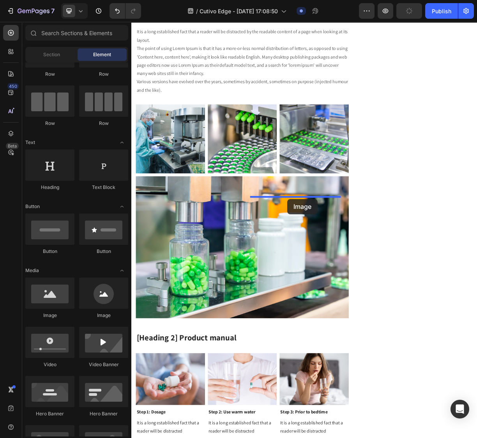
drag, startPoint x: 194, startPoint y: 321, endPoint x: 342, endPoint y: 261, distance: 160.0
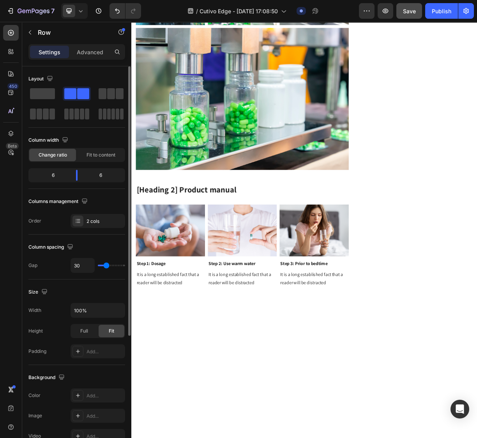
scroll to position [182, 0]
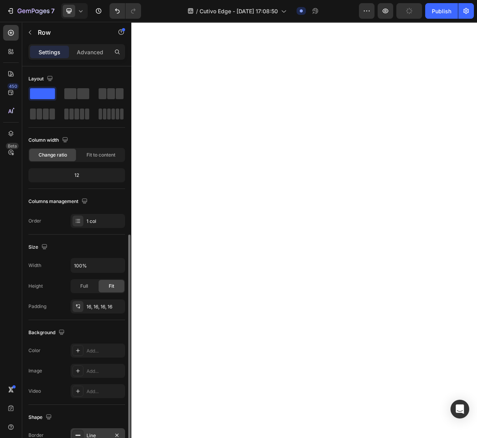
scroll to position [93, 0]
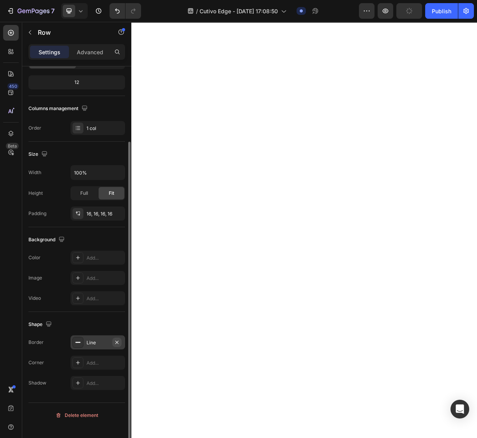
click at [116, 345] on icon "button" at bounding box center [117, 342] width 6 height 6
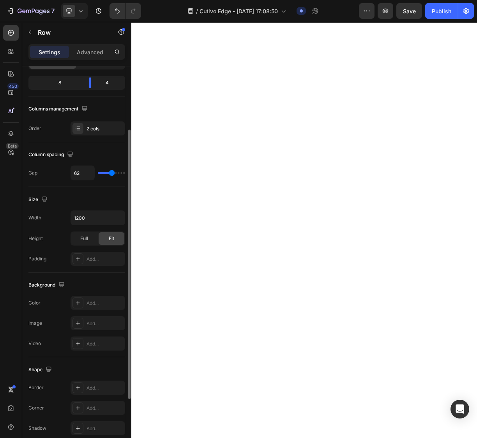
scroll to position [2425, 0]
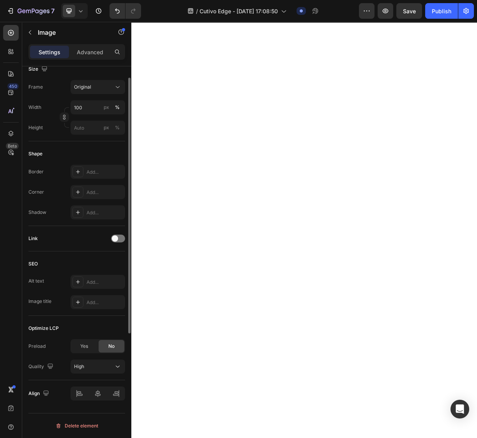
scroll to position [0, 0]
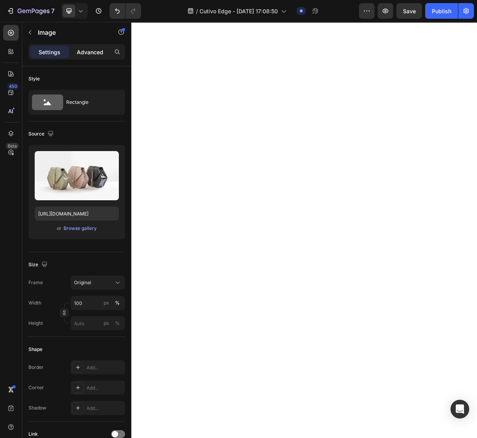
click at [90, 48] on p "Advanced" at bounding box center [90, 52] width 27 height 8
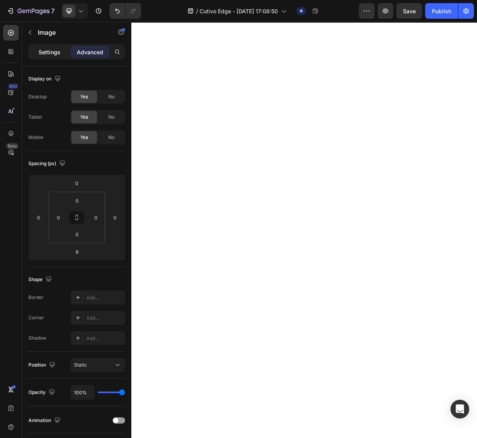
click at [53, 48] on p "Settings" at bounding box center [50, 52] width 22 height 8
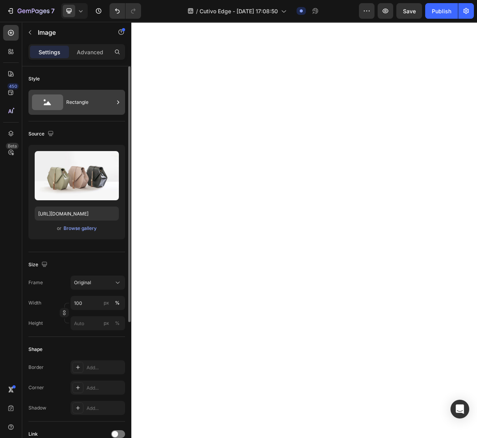
click at [57, 101] on icon at bounding box center [47, 102] width 31 height 16
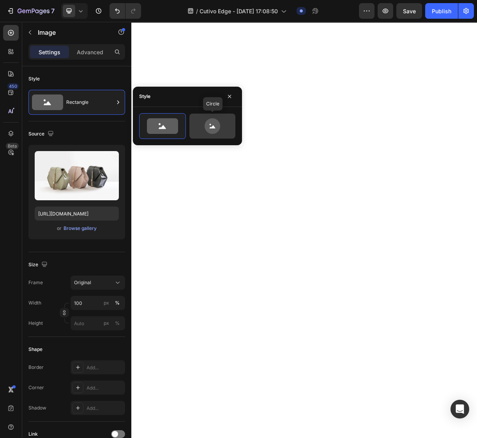
click at [220, 121] on icon at bounding box center [212, 126] width 37 height 16
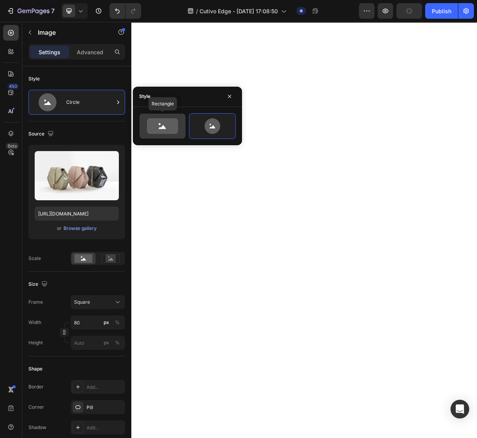
click at [160, 124] on circle at bounding box center [160, 124] width 2 height 2
type input "100"
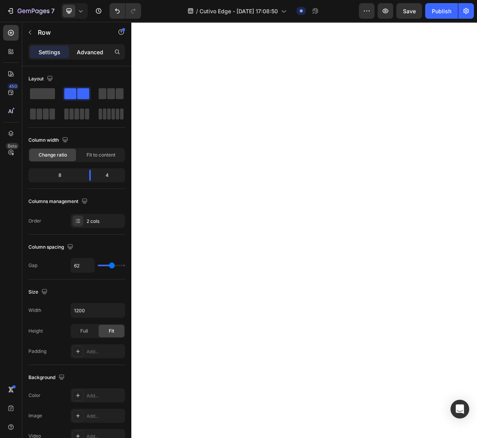
click at [76, 51] on div "Advanced" at bounding box center [90, 52] width 39 height 12
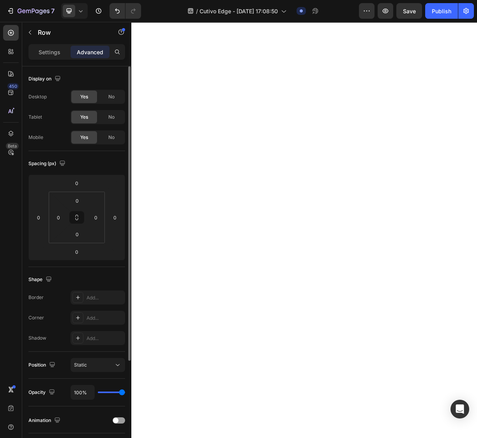
scroll to position [87, 0]
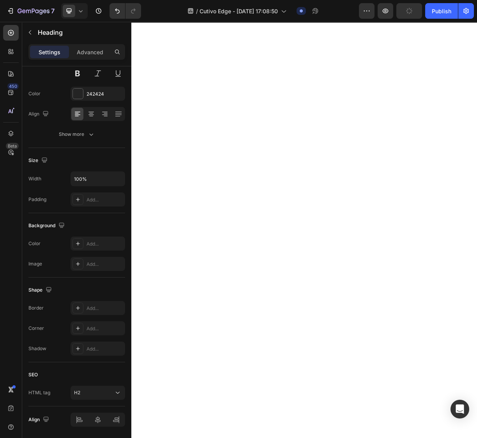
scroll to position [0, 0]
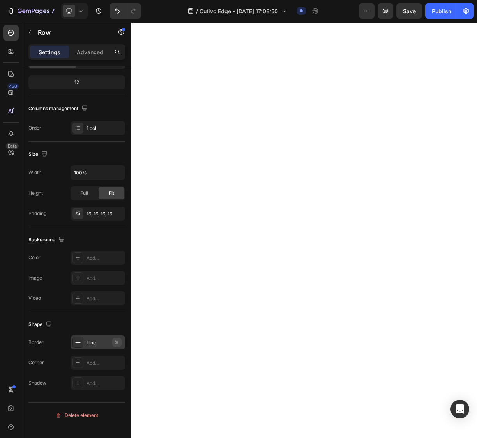
click at [115, 345] on icon "button" at bounding box center [117, 342] width 6 height 6
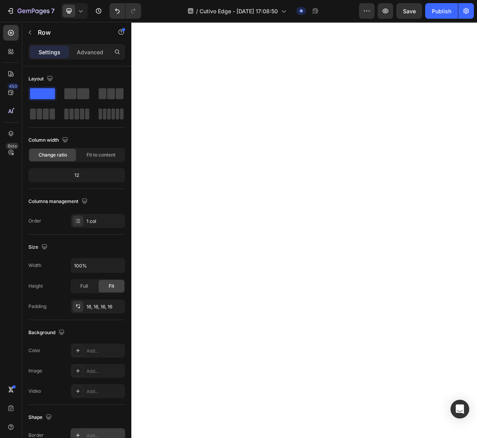
scroll to position [2252, 0]
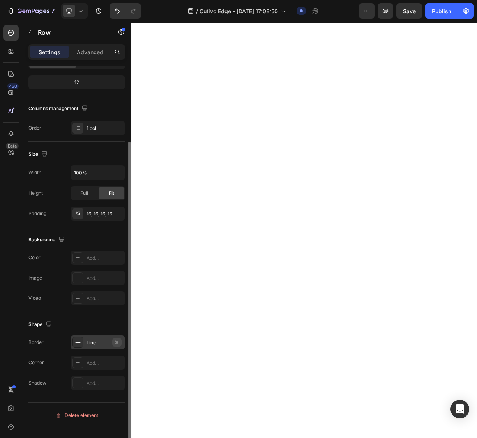
click at [118, 345] on icon "button" at bounding box center [117, 342] width 6 height 6
click at [115, 346] on icon "button" at bounding box center [117, 342] width 6 height 6
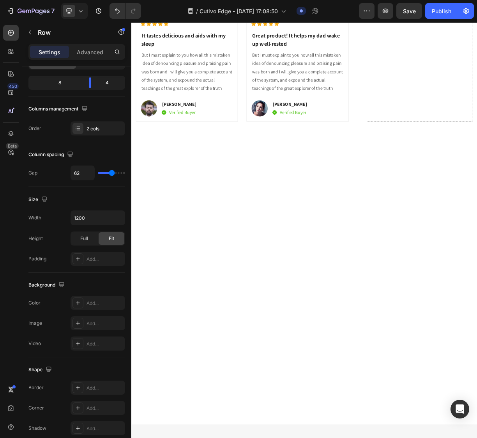
scroll to position [3119, 0]
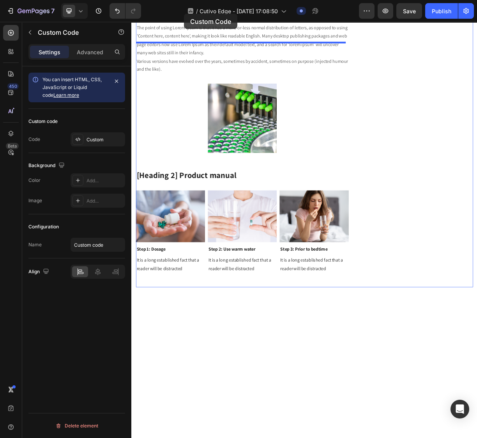
scroll to position [1933, 0]
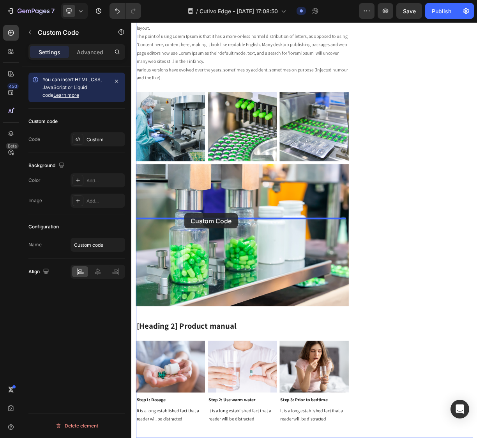
drag, startPoint x: 165, startPoint y: 291, endPoint x: 203, endPoint y: 280, distance: 39.9
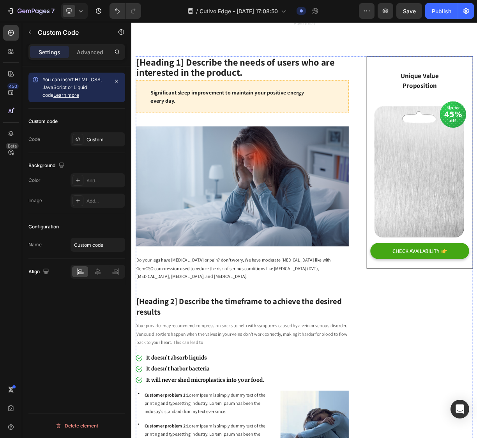
scroll to position [0, 0]
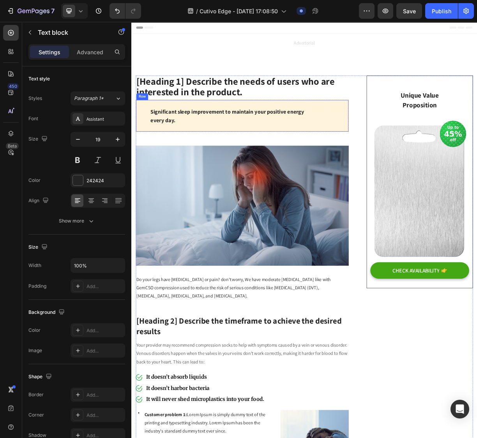
click at [297, 160] on div "Significant sleep improvement to maintain your positive energy every day." at bounding box center [281, 149] width 250 height 24
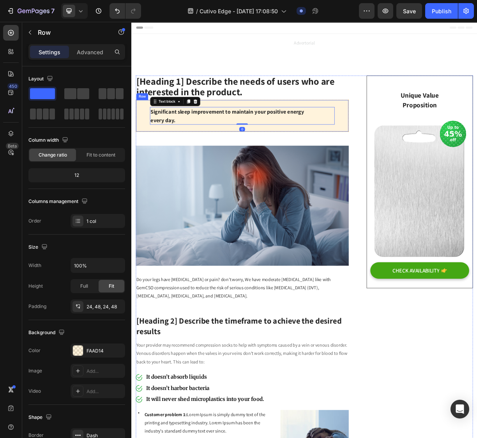
click at [145, 158] on div "Significant sleep improvement to maintain your positive energy every day. Text …" at bounding box center [281, 148] width 288 height 43
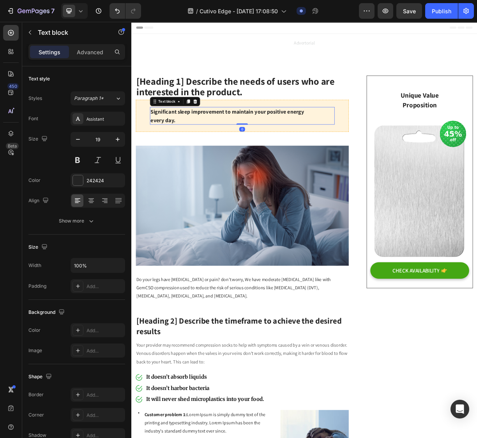
click at [208, 160] on p "Significant sleep improvement to maintain your positive energy every day." at bounding box center [281, 149] width 248 height 22
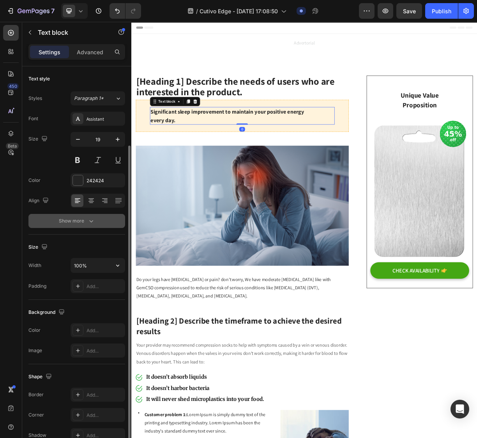
scroll to position [81, 0]
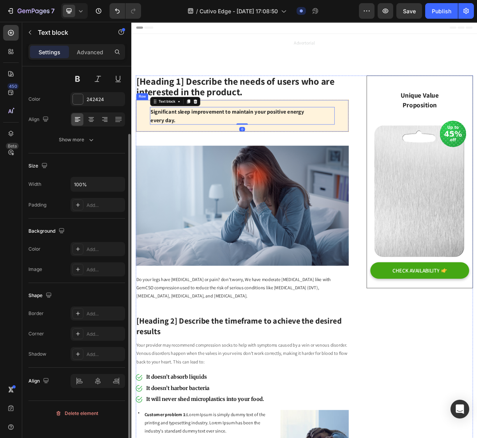
click at [156, 156] on div "Significant sleep improvement to maintain your positive energy every day. Text …" at bounding box center [281, 148] width 288 height 43
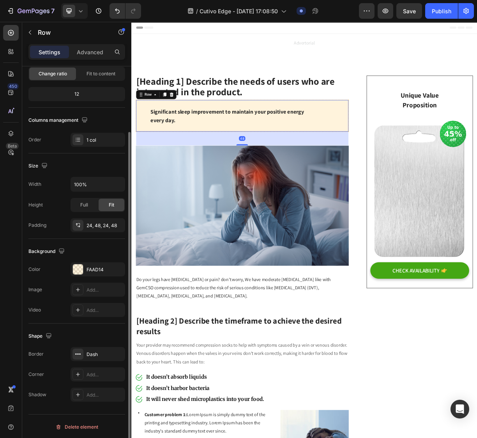
scroll to position [0, 0]
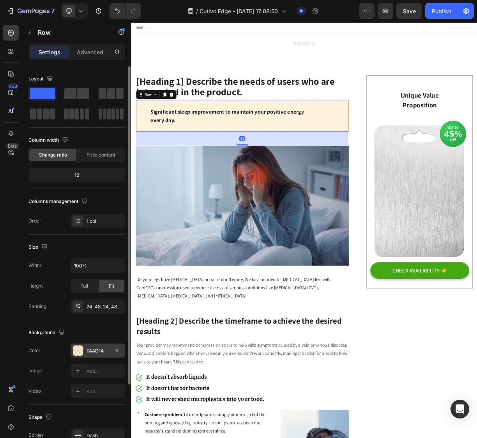
click at [105, 354] on div "FAAD14" at bounding box center [98, 350] width 23 height 7
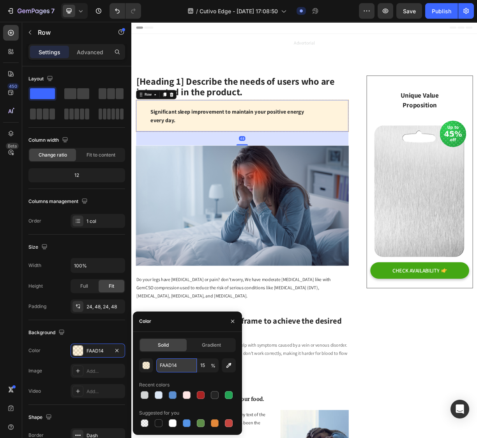
click at [161, 360] on input "FAAD14" at bounding box center [176, 365] width 41 height 14
paste input "#FCF8E3"
type input "#FCF8E3"
type input "100"
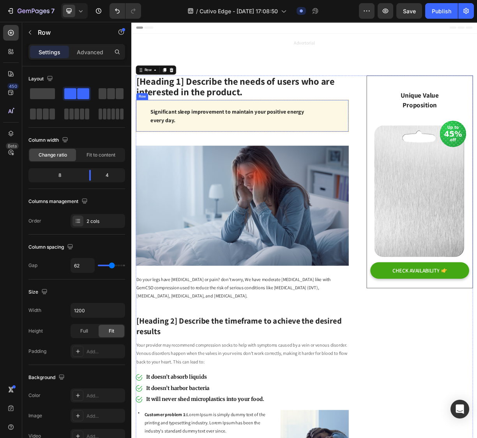
click at [138, 161] on div "Significant sleep improvement to maintain your positive energy every day. Text …" at bounding box center [281, 148] width 288 height 43
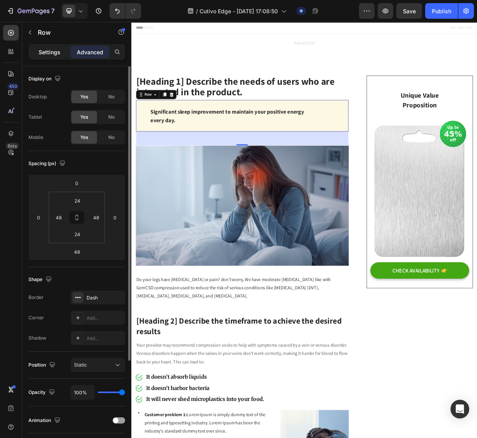
click at [51, 51] on p "Settings" at bounding box center [50, 52] width 22 height 8
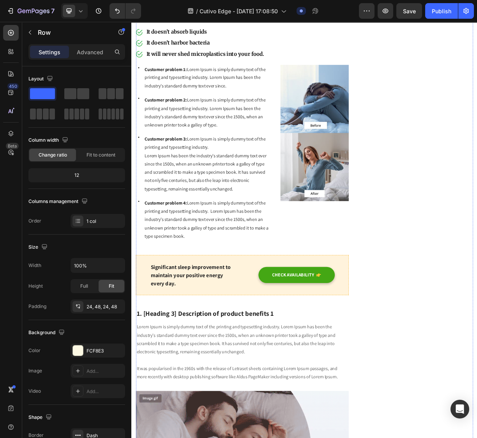
scroll to position [477, 0]
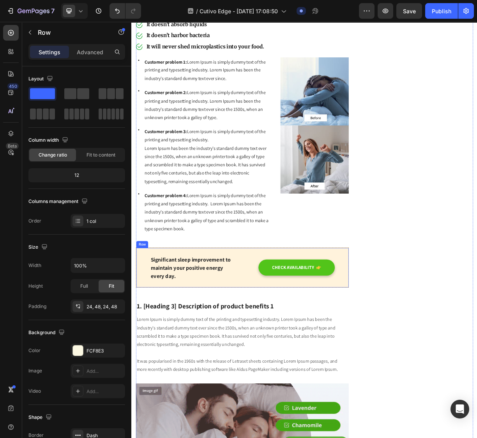
click at [360, 358] on button "CHECK AVAILABILITY" at bounding box center [354, 354] width 103 height 22
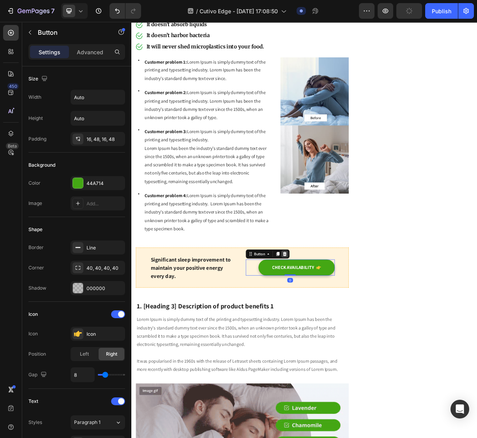
click at [336, 333] on icon at bounding box center [338, 335] width 5 height 5
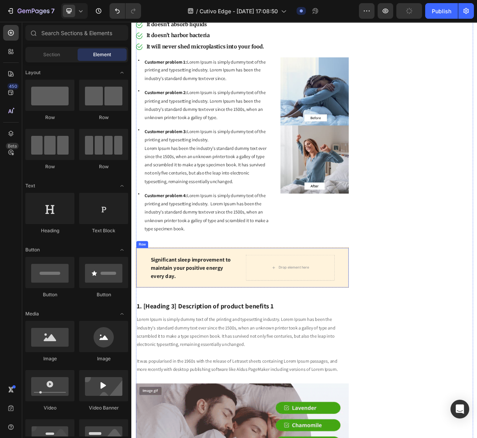
click at [275, 368] on div "Significant sleep improvement to maintain your positive energy every day. Text …" at bounding box center [281, 354] width 288 height 55
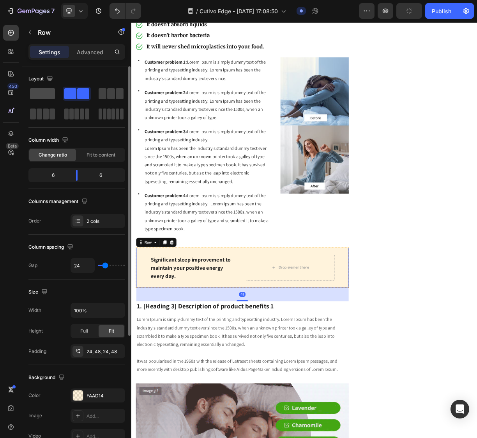
click at [35, 96] on span at bounding box center [42, 93] width 25 height 11
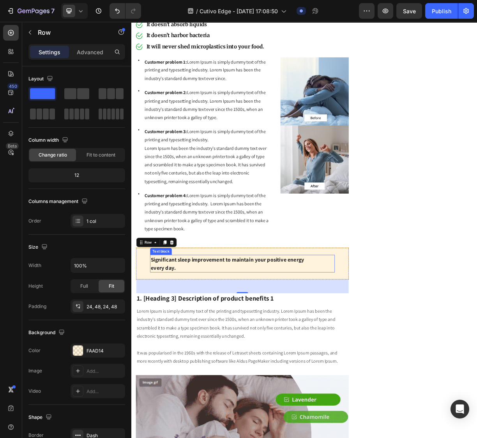
click at [293, 353] on p "Significant sleep improvement to maintain your positive energy every day." at bounding box center [281, 348] width 248 height 22
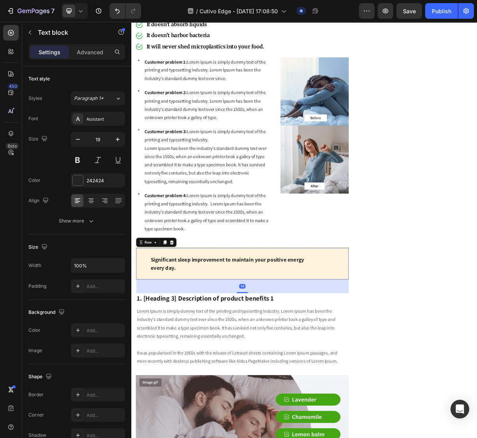
click at [147, 351] on div "Significant sleep improvement to maintain your positive energy every day. Text …" at bounding box center [281, 348] width 288 height 43
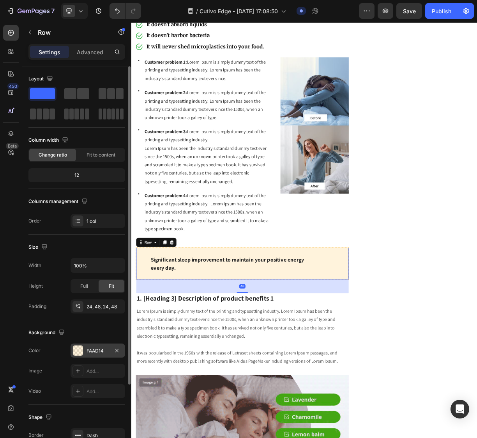
click at [91, 350] on div "FAAD14" at bounding box center [98, 350] width 23 height 7
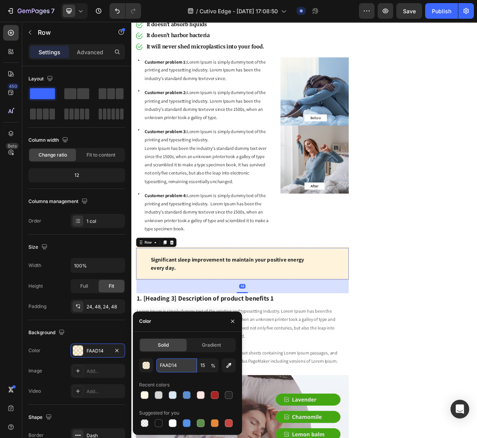
click at [174, 365] on input "FAAD14" at bounding box center [176, 365] width 41 height 14
paste input "#FFF2F3"
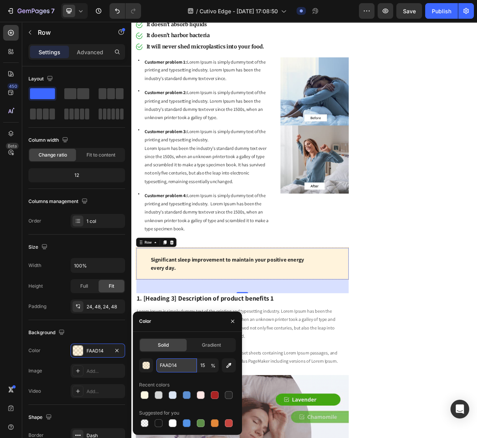
type input "#FFF2F3"
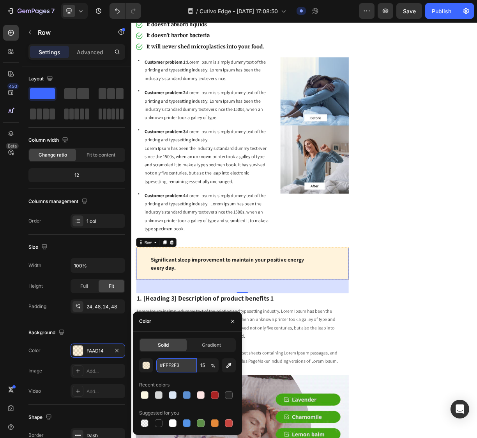
type input "100"
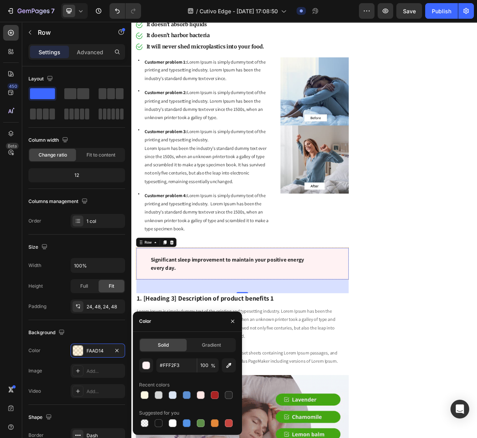
type input "FFF2F3"
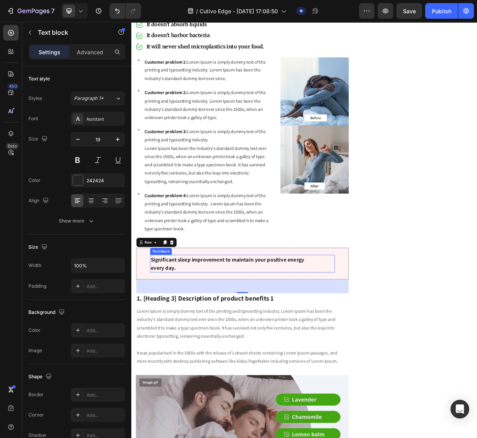
click at [179, 350] on p "Significant sleep improvement to maintain your positive energy every day." at bounding box center [281, 348] width 248 height 22
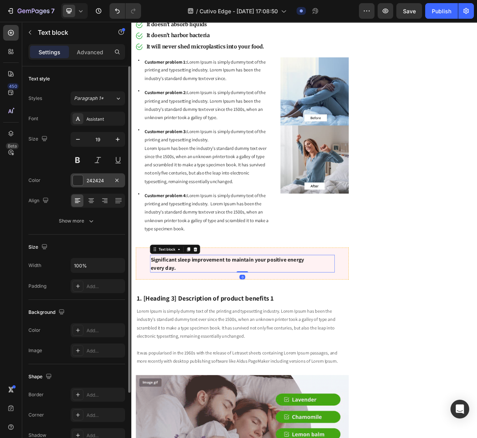
click at [87, 183] on div "242424" at bounding box center [98, 180] width 23 height 7
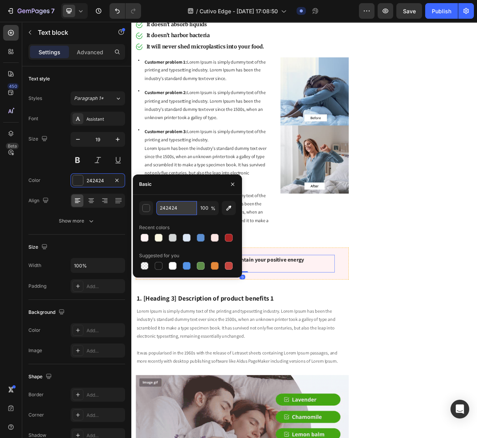
click at [163, 207] on input "242424" at bounding box center [176, 208] width 41 height 14
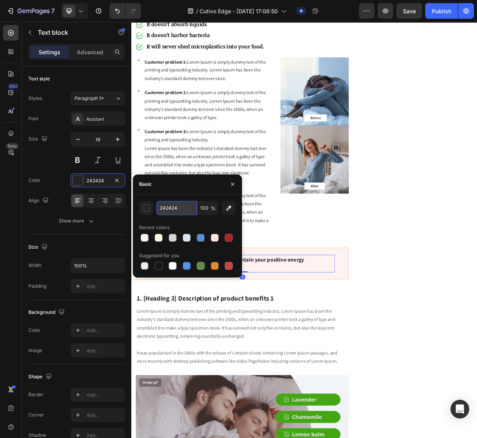
click at [163, 207] on input "242424" at bounding box center [176, 208] width 41 height 14
paste input "#C51F22"
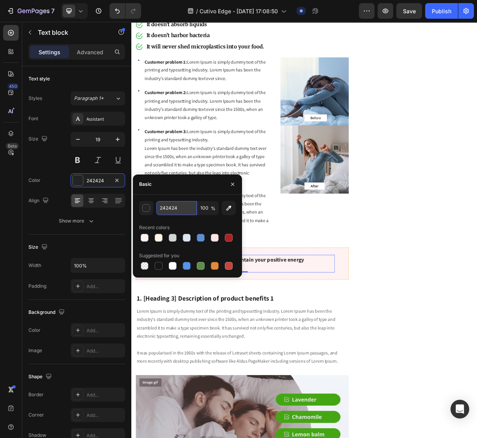
type input "#C51F22"
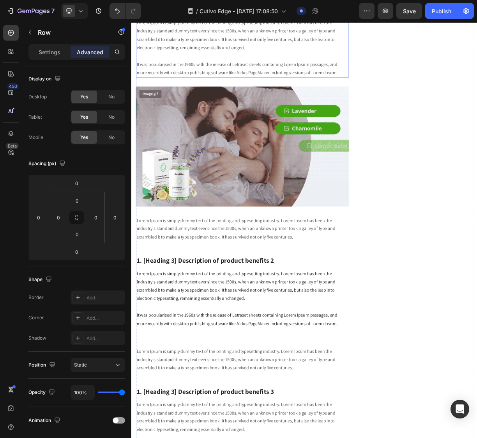
scroll to position [650, 0]
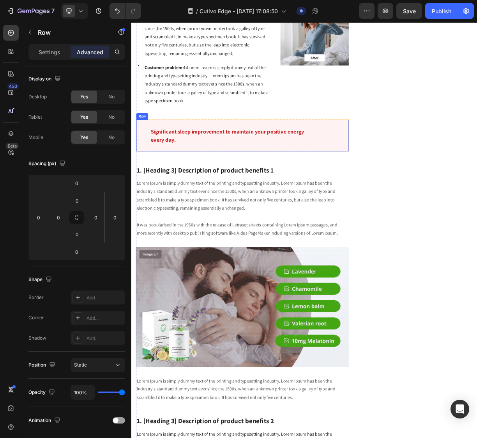
click at [261, 185] on div "Significant sleep improvement to maintain your positive energy every day. Text …" at bounding box center [281, 175] width 288 height 43
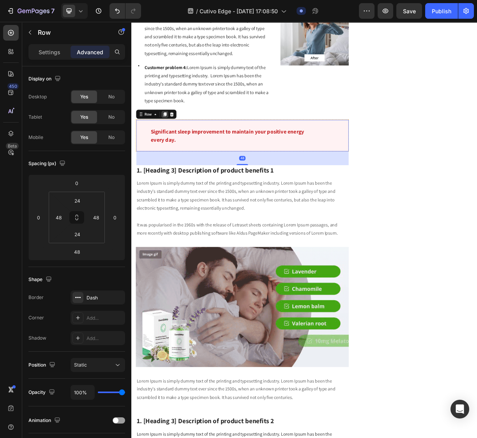
click at [176, 144] on icon at bounding box center [176, 146] width 4 height 5
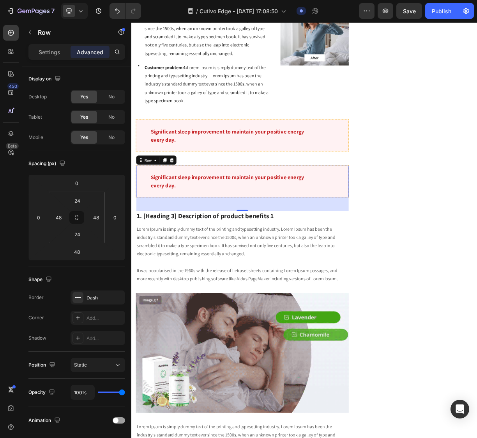
click at [151, 232] on div "Significant sleep improvement to maintain your positive energy every day. Text …" at bounding box center [281, 237] width 288 height 43
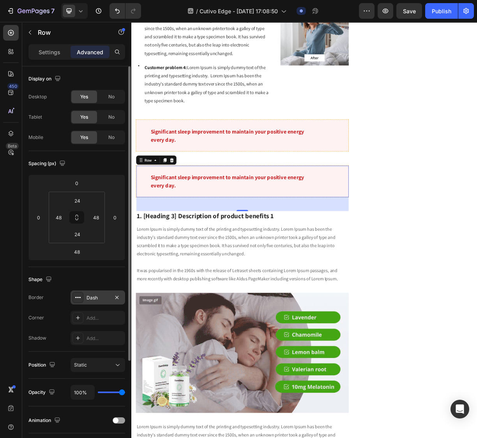
scroll to position [133, 0]
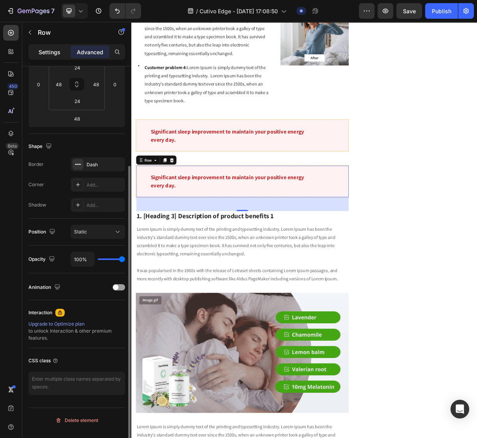
click at [33, 54] on div "Settings" at bounding box center [49, 52] width 39 height 12
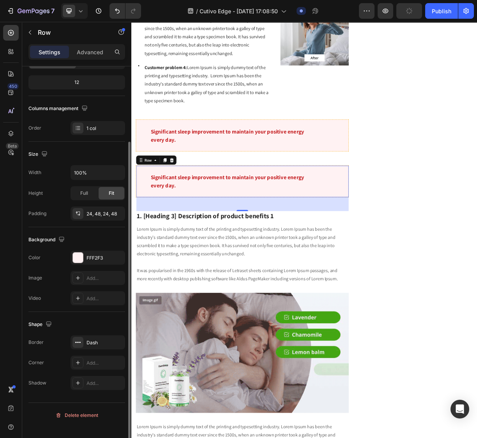
scroll to position [93, 0]
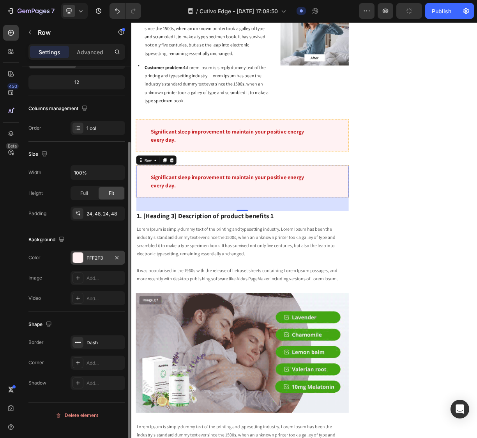
click at [97, 261] on div "FFF2F3" at bounding box center [98, 257] width 23 height 7
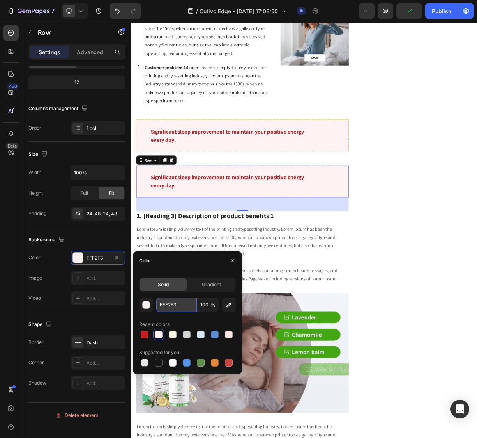
click at [177, 307] on input "FFF2F3" at bounding box center [176, 305] width 41 height 14
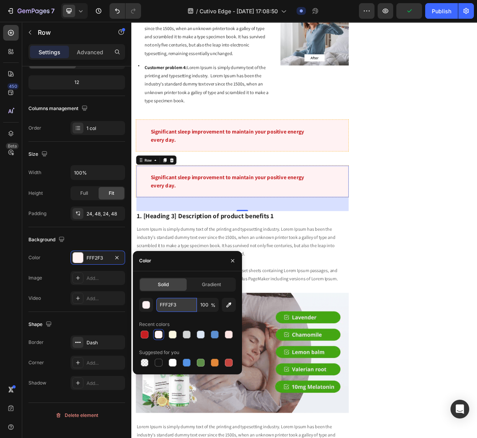
click at [177, 307] on input "FFF2F3" at bounding box center [176, 305] width 41 height 14
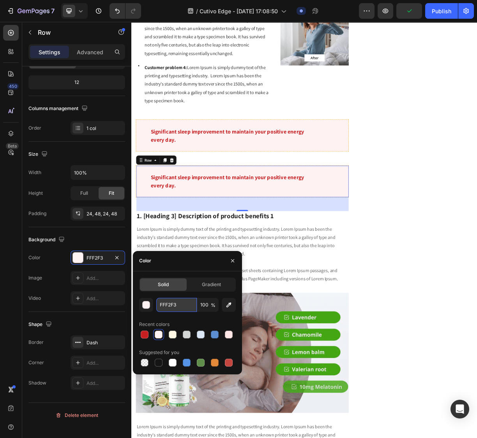
paste input "#E6FFEA"
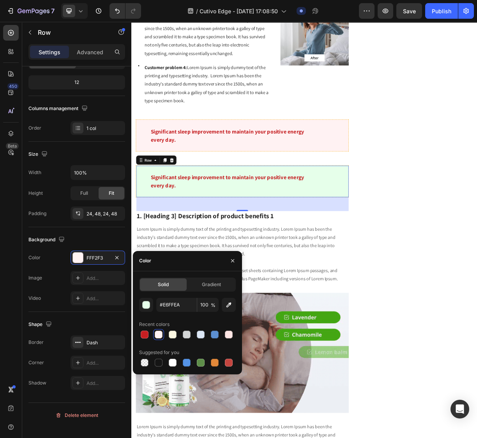
type input "E6FFEA"
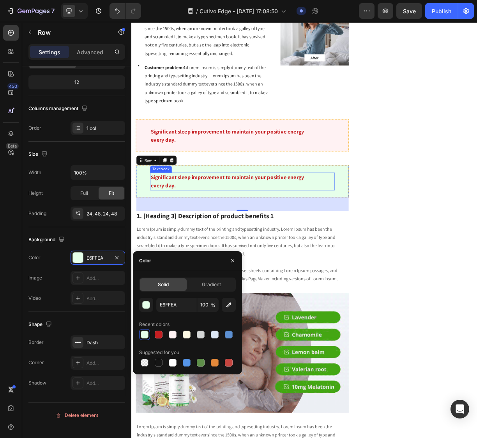
click at [255, 229] on p "Significant sleep improvement to maintain your positive energy every day." at bounding box center [281, 237] width 248 height 22
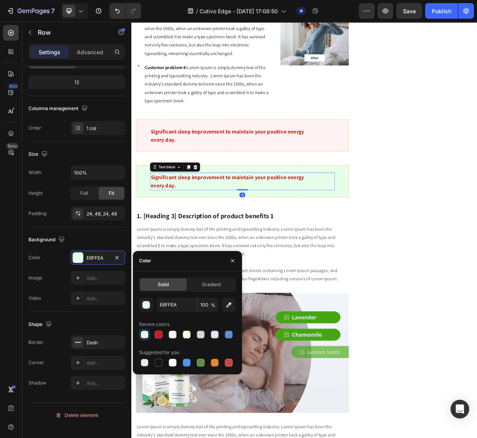
scroll to position [0, 0]
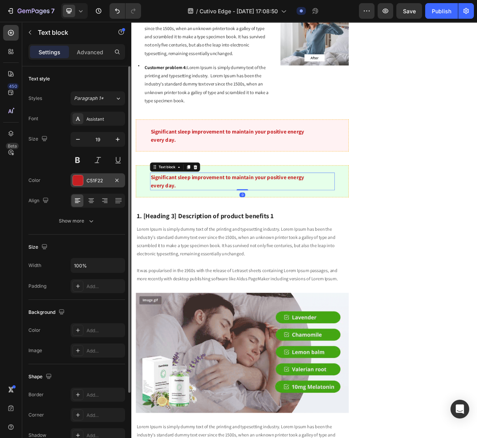
click at [79, 180] on div at bounding box center [78, 180] width 10 height 10
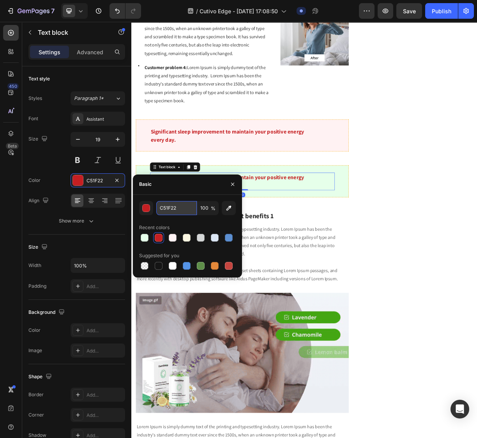
click at [168, 209] on input "C51F22" at bounding box center [176, 208] width 41 height 14
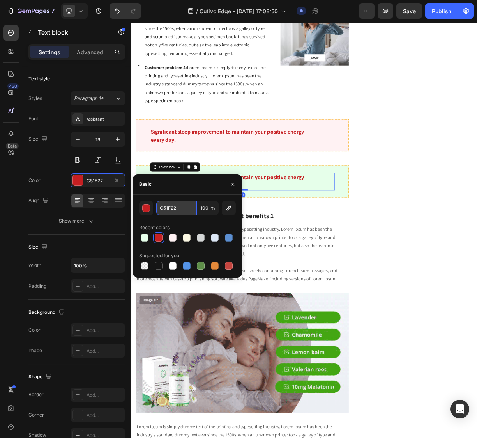
click at [168, 209] on input "C51F22" at bounding box center [176, 208] width 41 height 14
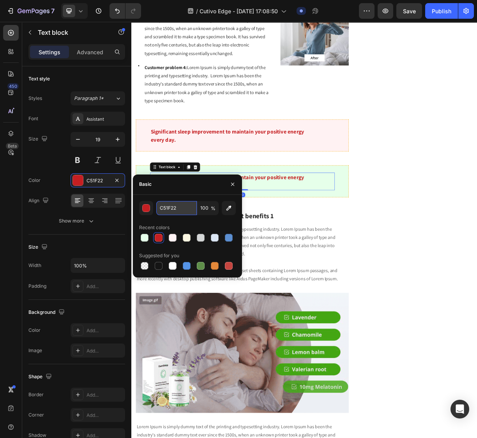
paste input "#0AB390"
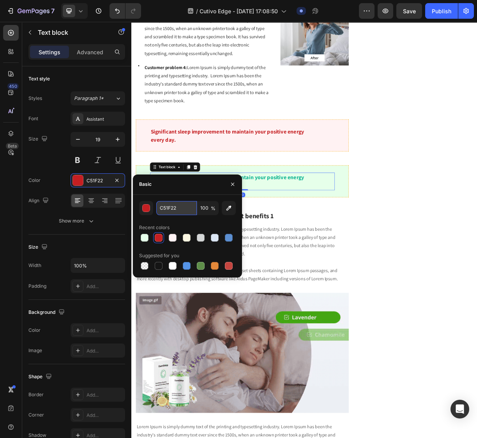
type input "#0AB390"
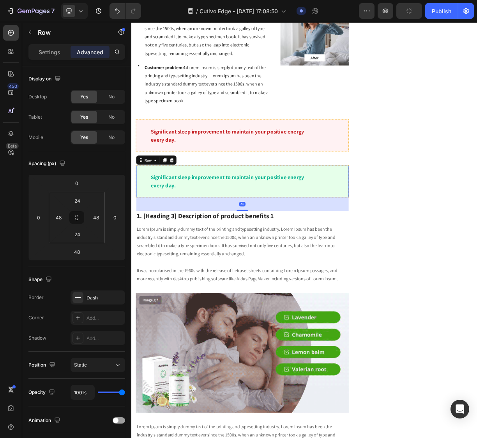
click at [144, 238] on div "Significant sleep improvement to maintain your positive energy every day. Text …" at bounding box center [281, 237] width 288 height 43
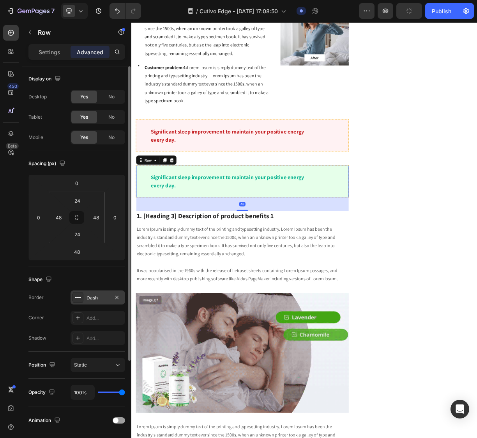
click at [103, 301] on div "Dash" at bounding box center [98, 297] width 23 height 7
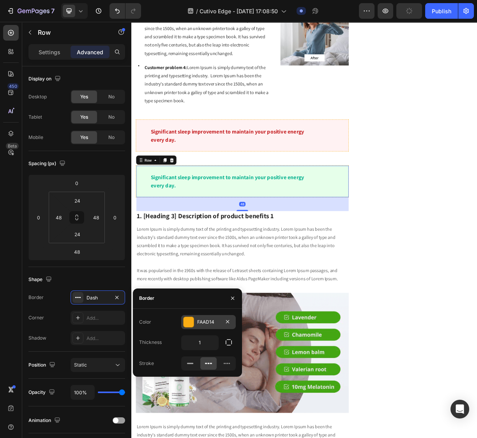
click at [208, 319] on div "FAAD14" at bounding box center [208, 321] width 23 height 7
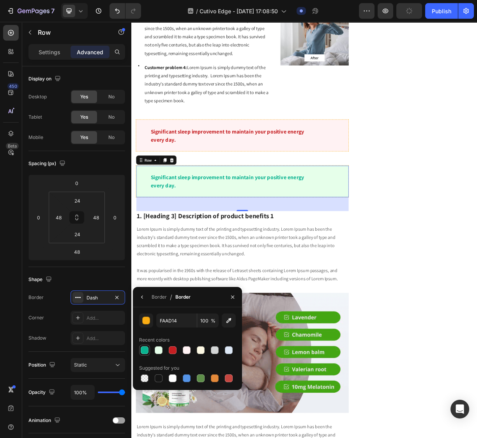
click at [144, 350] on div at bounding box center [145, 350] width 8 height 8
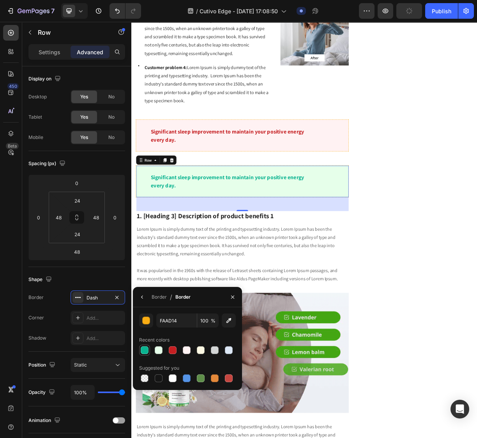
type input "0AB390"
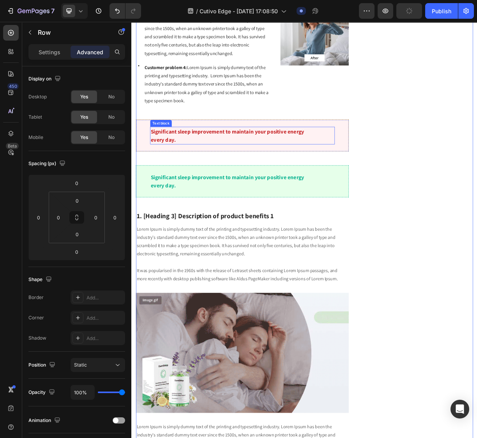
click at [378, 180] on p "Significant sleep improvement to maintain your positive energy every day." at bounding box center [281, 175] width 248 height 22
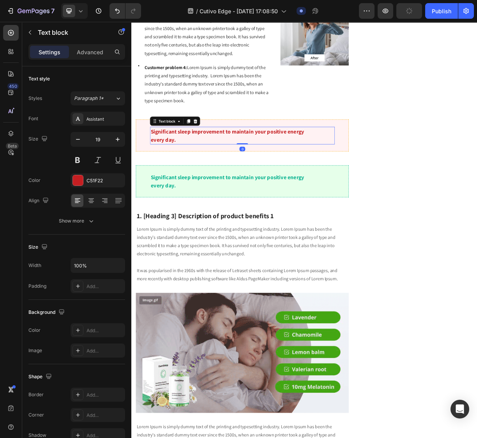
click at [400, 190] on div "Significant sleep improvement to maintain your positive energy every day. Text …" at bounding box center [281, 175] width 288 height 43
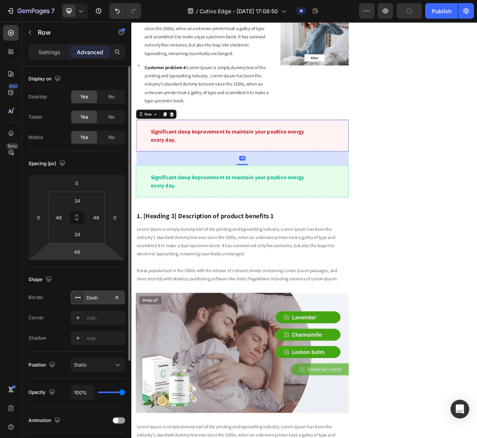
click at [92, 295] on div "Dash" at bounding box center [98, 297] width 55 height 14
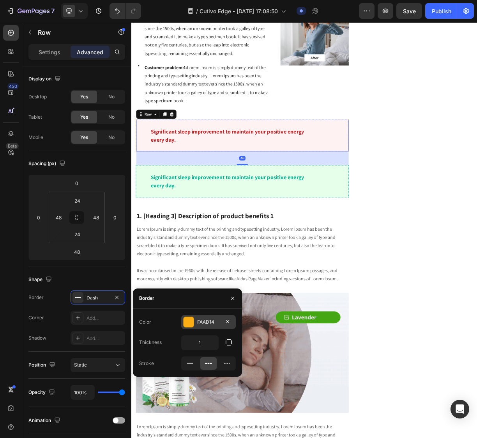
click at [188, 323] on div at bounding box center [189, 322] width 10 height 10
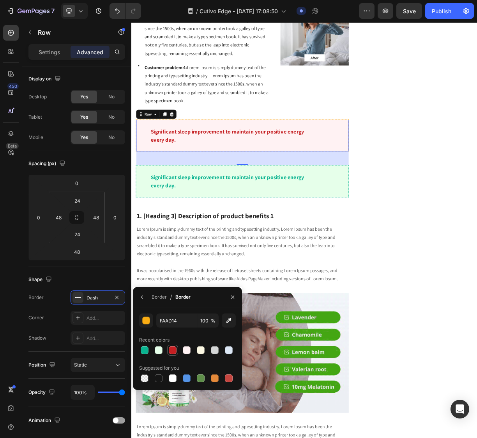
click at [174, 350] on div at bounding box center [173, 350] width 8 height 8
type input "C51F22"
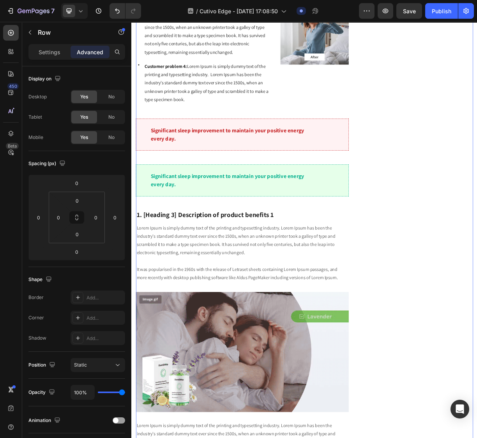
scroll to position [650, 0]
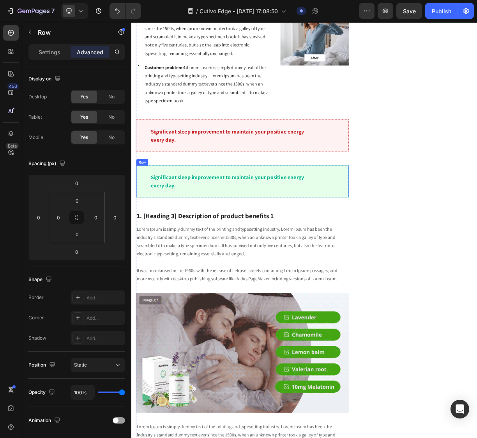
click at [329, 247] on div "Significant sleep improvement to maintain your positive energy every day. Text …" at bounding box center [281, 237] width 288 height 43
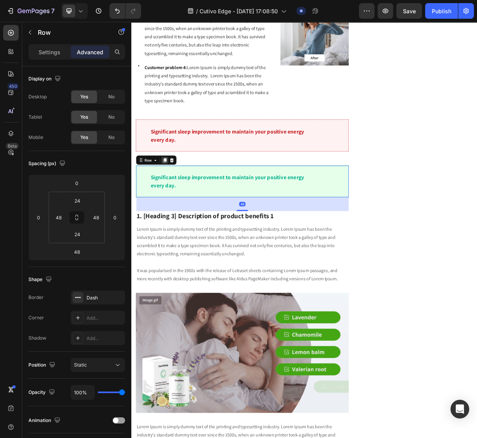
click at [178, 210] on div at bounding box center [176, 208] width 9 height 9
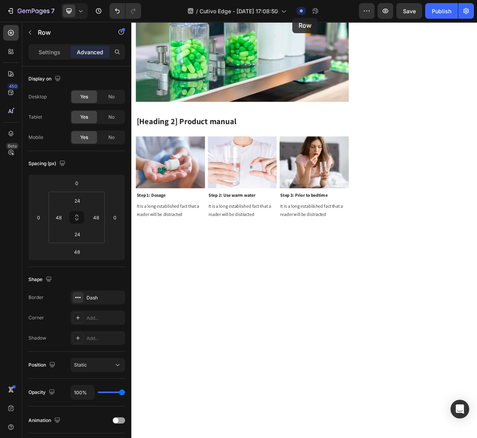
scroll to position [2845, 0]
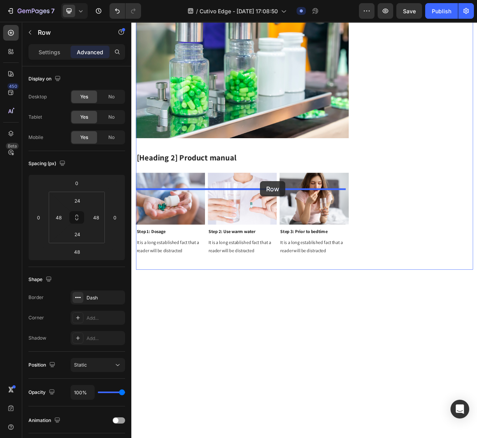
drag, startPoint x: 153, startPoint y: 266, endPoint x: 305, endPoint y: 237, distance: 154.9
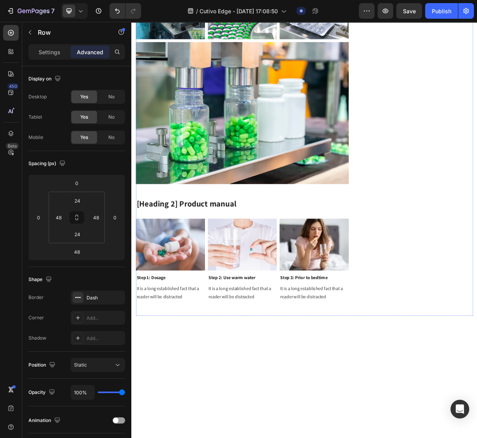
scroll to position [3000, 0]
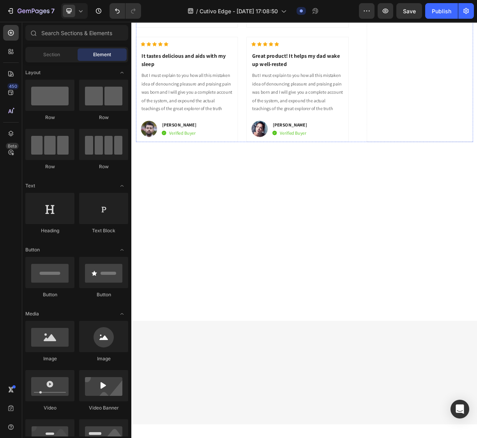
scroll to position [2913, 0]
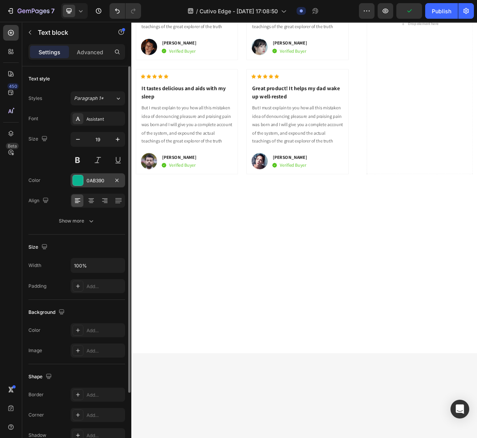
click at [97, 184] on div "0AB390" at bounding box center [98, 180] width 23 height 7
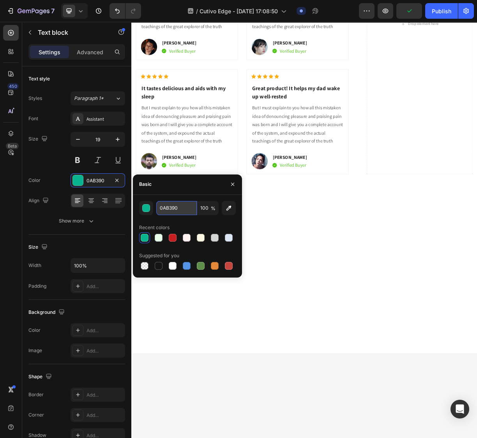
click at [173, 209] on input "0AB390" at bounding box center [176, 208] width 41 height 14
type input "242424"
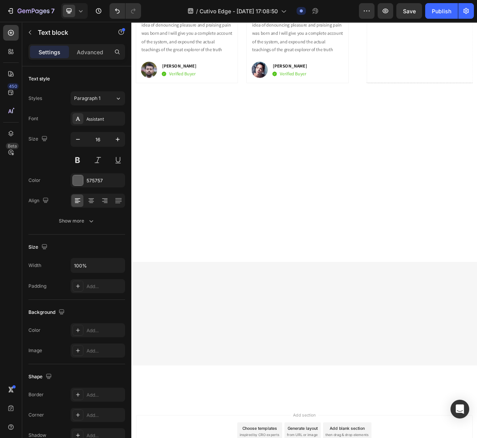
scroll to position [3043, 0]
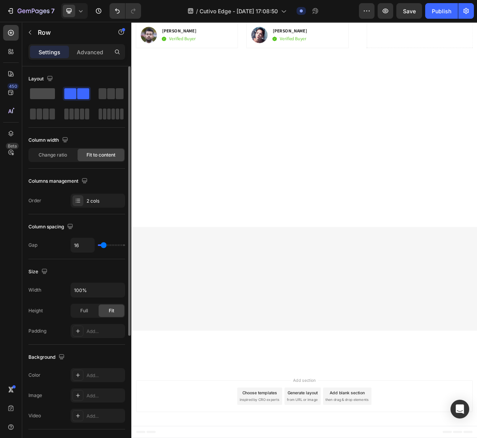
click at [45, 97] on span at bounding box center [42, 93] width 25 height 11
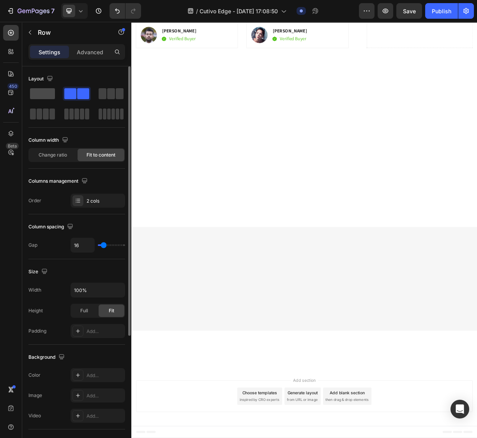
click at [41, 90] on span at bounding box center [42, 93] width 25 height 11
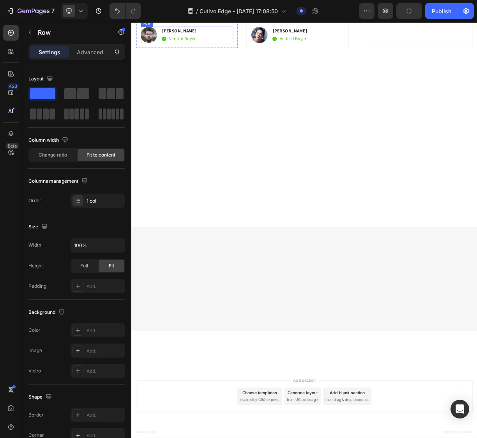
click at [243, 51] on div "Image Rayul Mike Text block Image Verified Buyer Text block Row Row" at bounding box center [206, 39] width 125 height 22
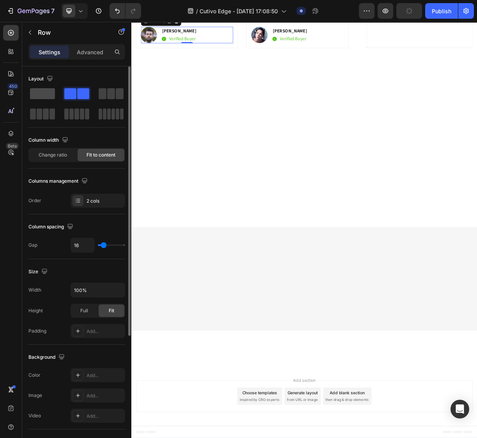
click at [50, 95] on span at bounding box center [42, 93] width 25 height 11
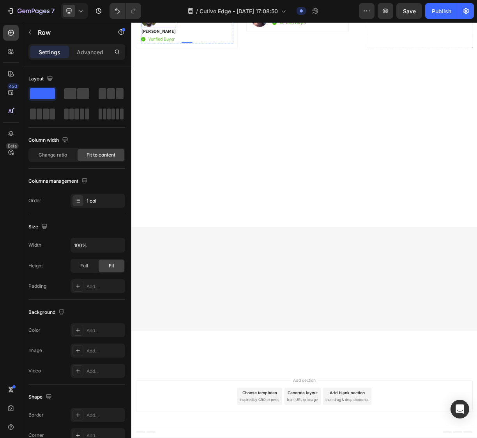
click at [166, 29] on div at bounding box center [168, 18] width 48 height 22
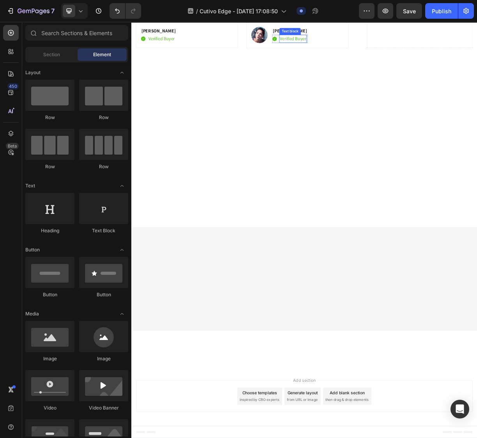
click at [341, 50] on p "Verified Buyer" at bounding box center [349, 44] width 35 height 9
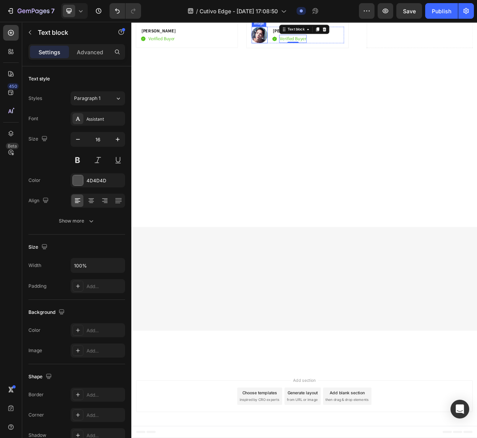
click at [299, 51] on img at bounding box center [305, 39] width 22 height 22
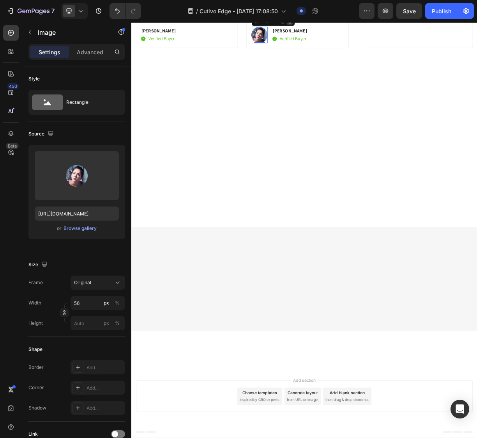
click at [344, 23] on icon at bounding box center [345, 20] width 5 height 5
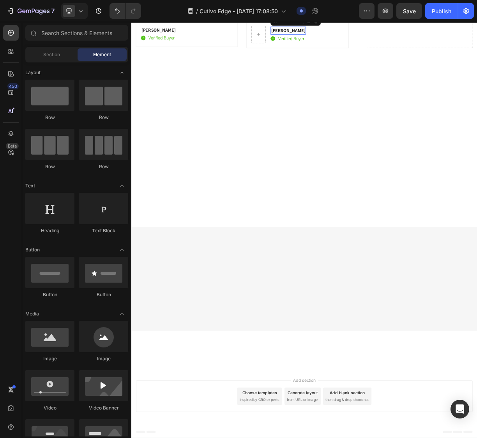
click at [367, 39] on div "[PERSON_NAME]" at bounding box center [343, 33] width 48 height 11
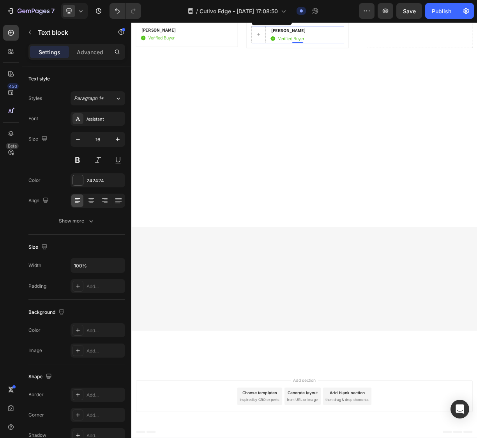
click at [394, 51] on div "Anna Chirstin Text block Image Verified Buyer Text block Row Row 0" at bounding box center [356, 38] width 125 height 23
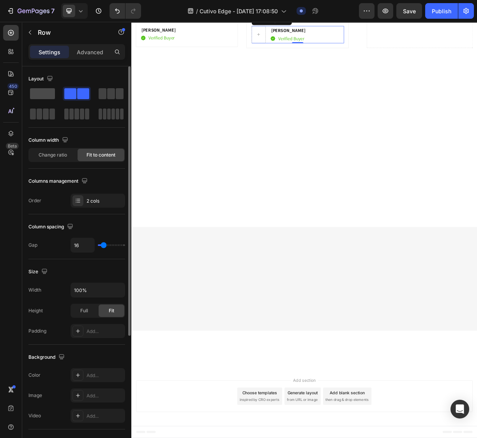
click at [41, 94] on span at bounding box center [42, 93] width 25 height 11
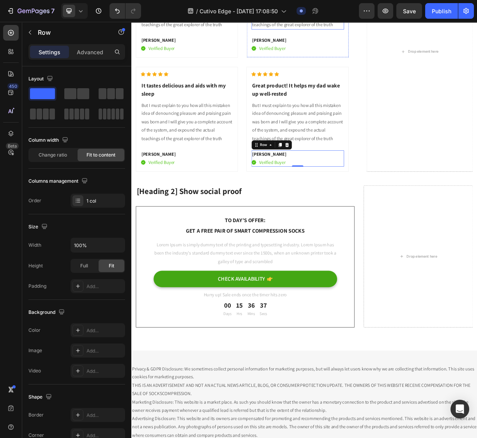
scroll to position [3346, 0]
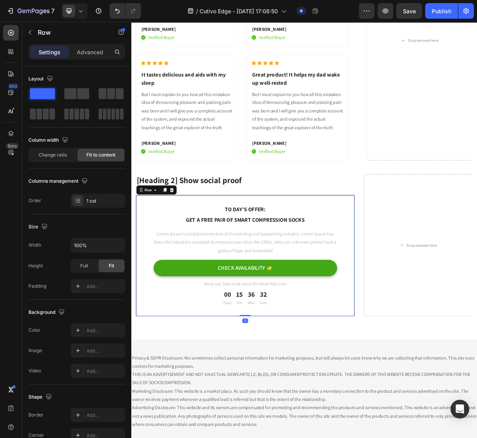
click at [365, 420] on div "To day’s offer: Text block Get a free pair of smart compression socks Text bloc…" at bounding box center [285, 338] width 296 height 164
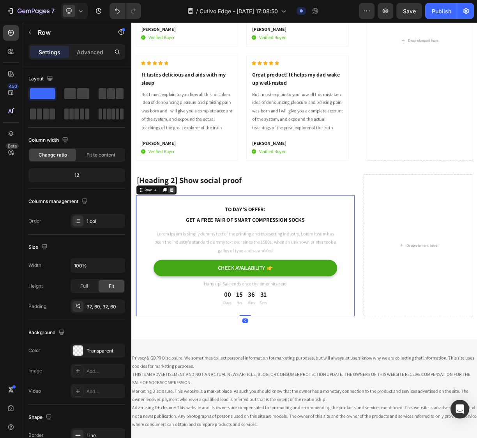
click at [186, 252] on icon at bounding box center [186, 249] width 6 height 6
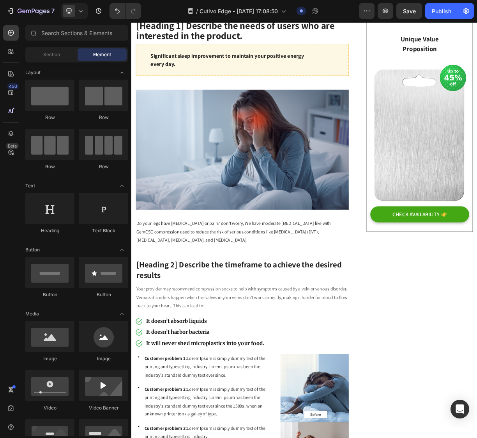
scroll to position [0, 0]
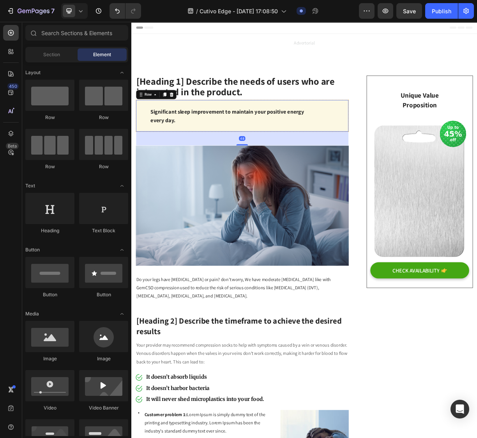
click at [380, 161] on div "Significant sleep improvement to maintain your positive energy every day. Text …" at bounding box center [281, 148] width 288 height 43
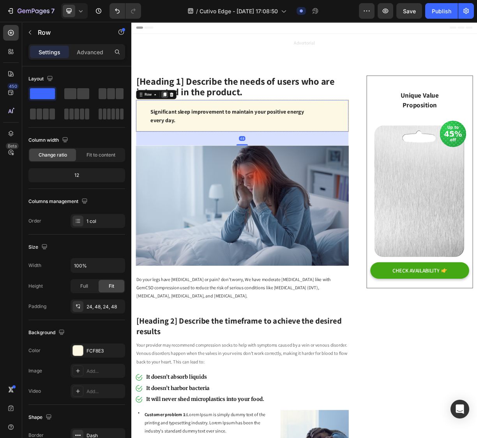
click at [177, 119] on icon at bounding box center [176, 120] width 4 height 5
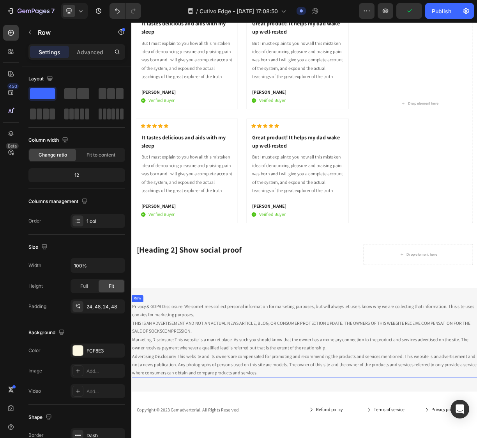
scroll to position [3408, 0]
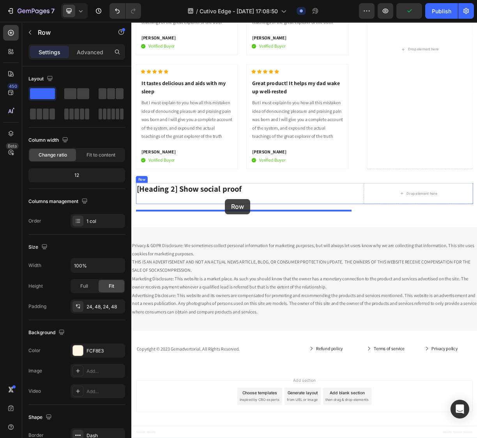
drag, startPoint x: 163, startPoint y: 182, endPoint x: 258, endPoint y: 261, distance: 124.4
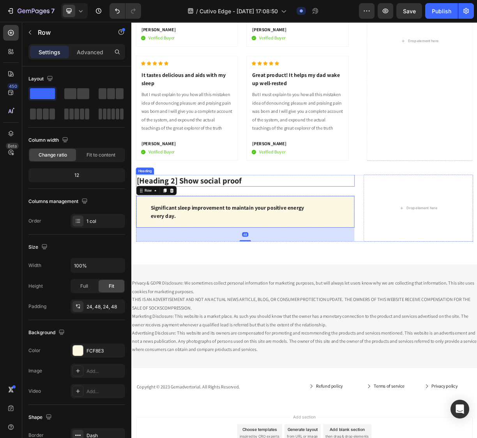
click at [261, 243] on p "[Heading 2] Show social proof" at bounding box center [285, 236] width 295 height 14
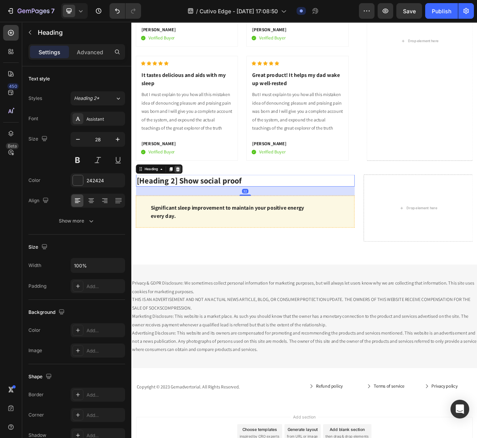
click at [196, 225] on div at bounding box center [193, 220] width 9 height 9
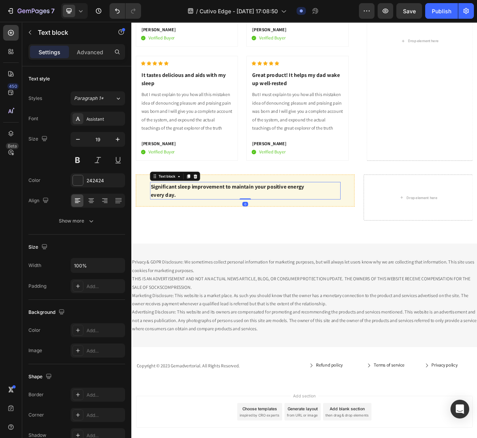
click at [240, 261] on p "Significant sleep improvement to maintain your positive energy every day." at bounding box center [285, 250] width 256 height 22
click at [149, 271] on div "Significant sleep improvement to maintain your positive energy every day. Text …" at bounding box center [285, 249] width 296 height 43
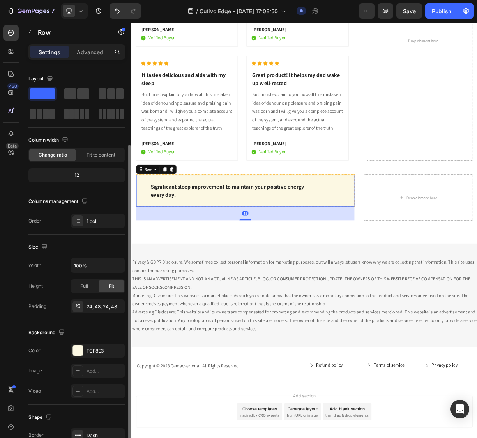
scroll to position [93, 0]
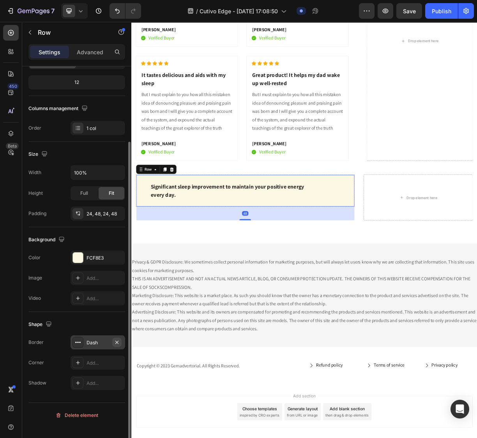
click at [117, 345] on icon "button" at bounding box center [117, 342] width 6 height 6
click at [29, 30] on icon "button" at bounding box center [30, 32] width 6 height 6
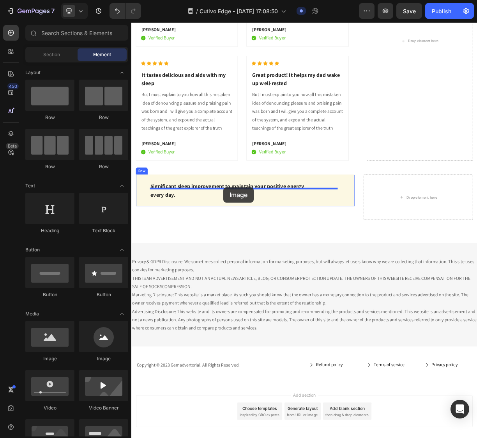
drag, startPoint x: 183, startPoint y: 315, endPoint x: 256, endPoint y: 245, distance: 100.7
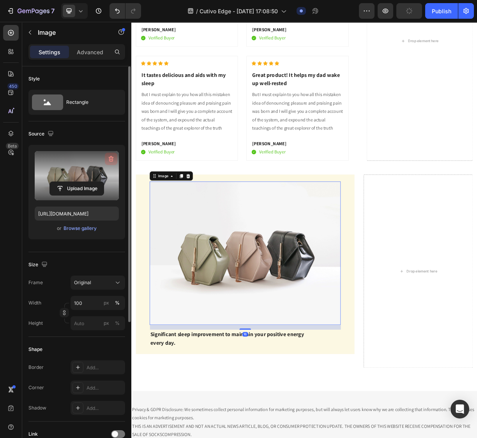
click at [111, 159] on icon "button" at bounding box center [111, 159] width 8 height 8
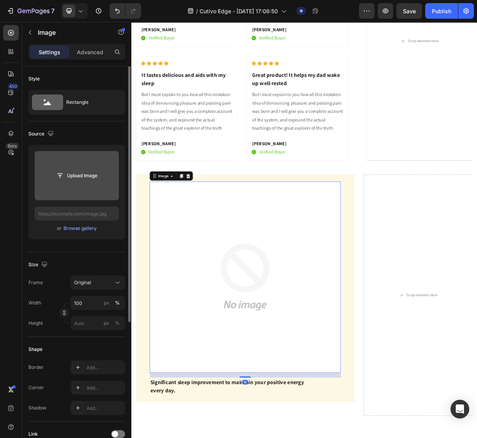
click at [82, 170] on input "file" at bounding box center [77, 175] width 54 height 13
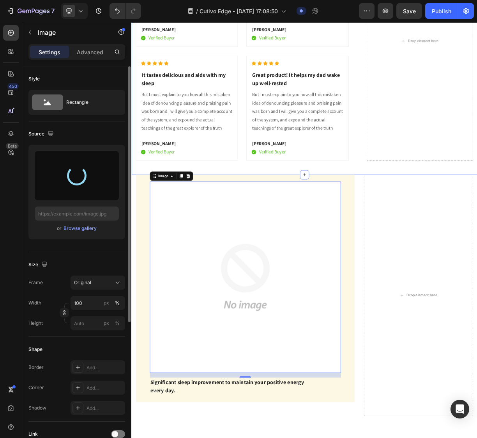
type input "https://cdn.shopify.com/s/files/1/0797/8575/4920/files/gempages_493620733700736…"
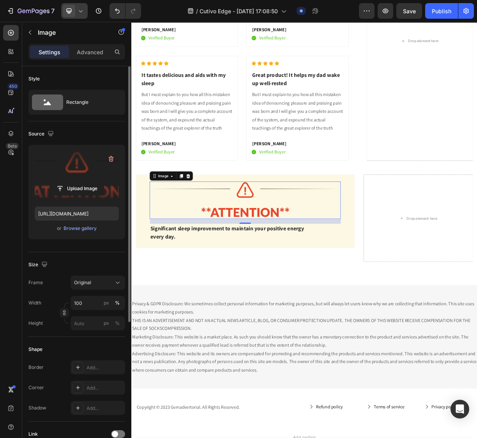
click at [81, 13] on icon at bounding box center [81, 11] width 8 height 8
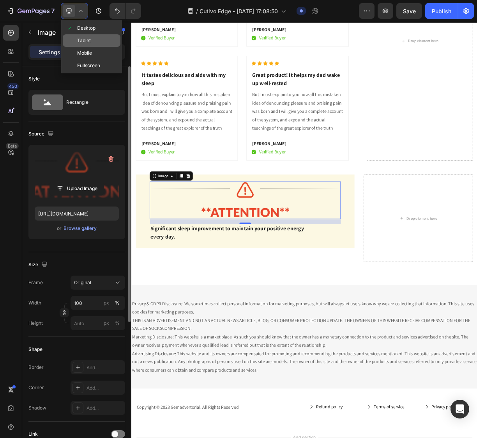
click at [80, 43] on span "Tablet" at bounding box center [84, 41] width 14 height 8
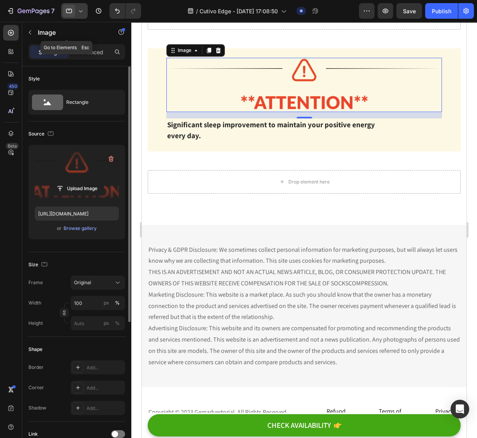
scroll to position [3628, 0]
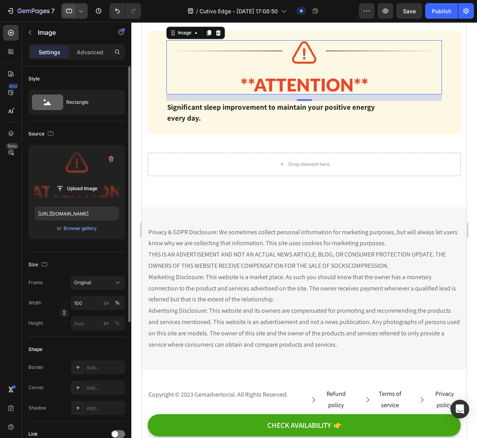
click at [84, 15] on div at bounding box center [74, 11] width 27 height 16
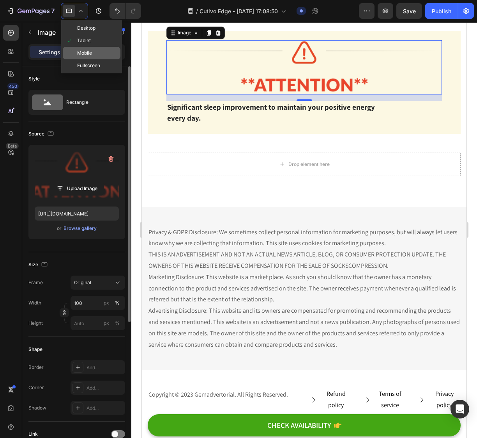
click at [80, 51] on span "Mobile" at bounding box center [84, 53] width 15 height 8
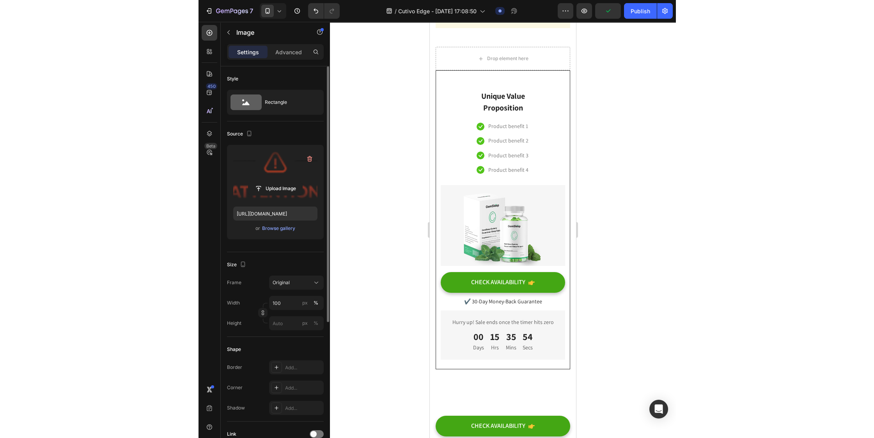
scroll to position [4279, 0]
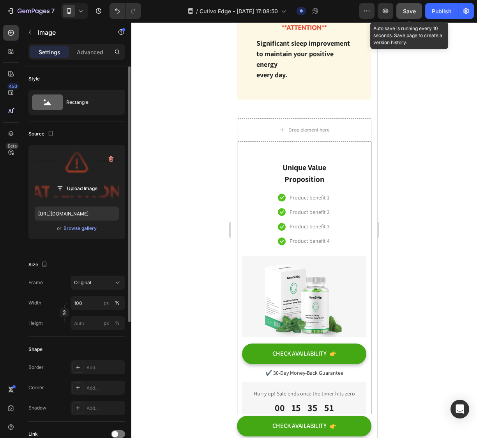
click at [410, 8] on span "Save" at bounding box center [409, 11] width 13 height 7
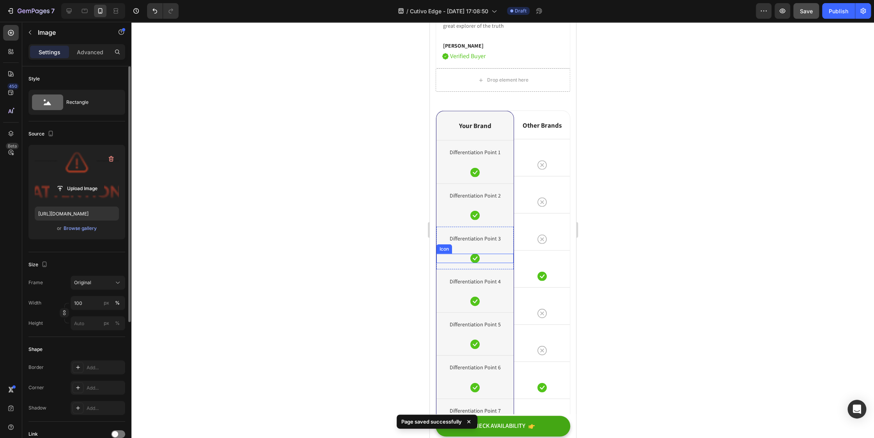
scroll to position [3715, 0]
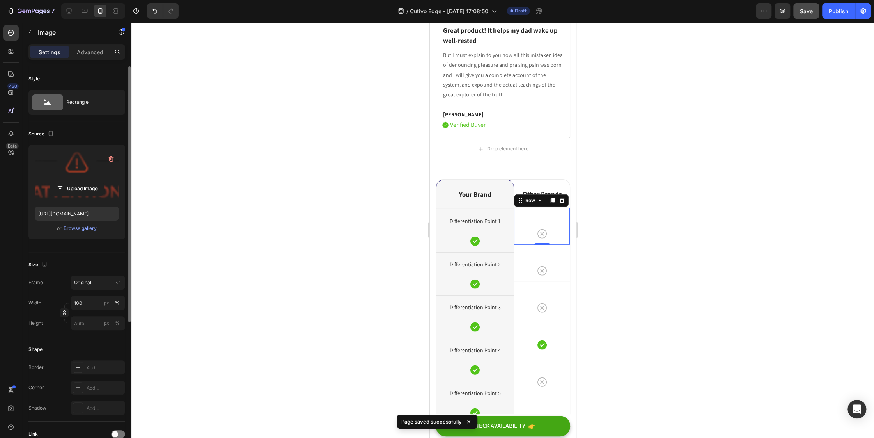
click at [477, 245] on div "Icon Row 0" at bounding box center [542, 226] width 56 height 37
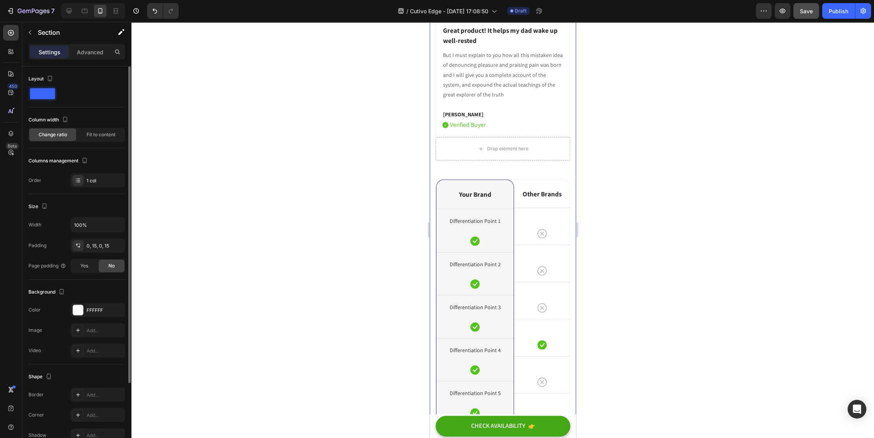
click at [434, 236] on div "[Heading 2] Show social proof Heading Icon Icon Icon Icon Icon Icon List Hoz It…" at bounding box center [502, 72] width 146 height 988
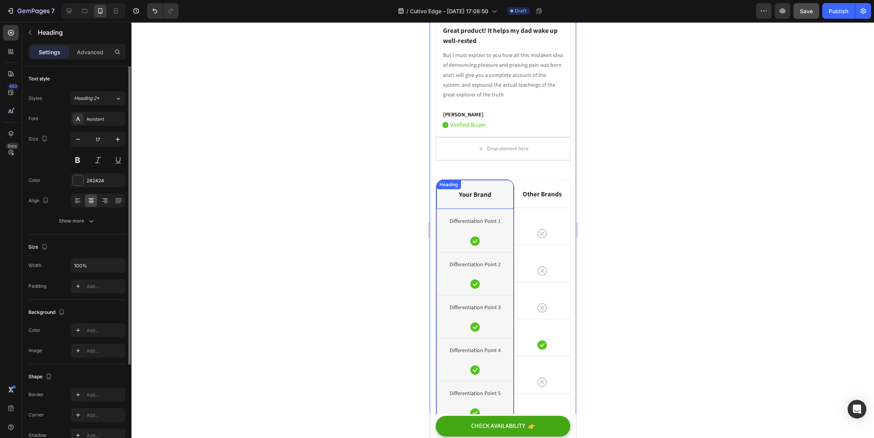
click at [439, 209] on div "Your Brand Heading" at bounding box center [474, 194] width 77 height 29
click at [477, 192] on div at bounding box center [492, 187] width 9 height 9
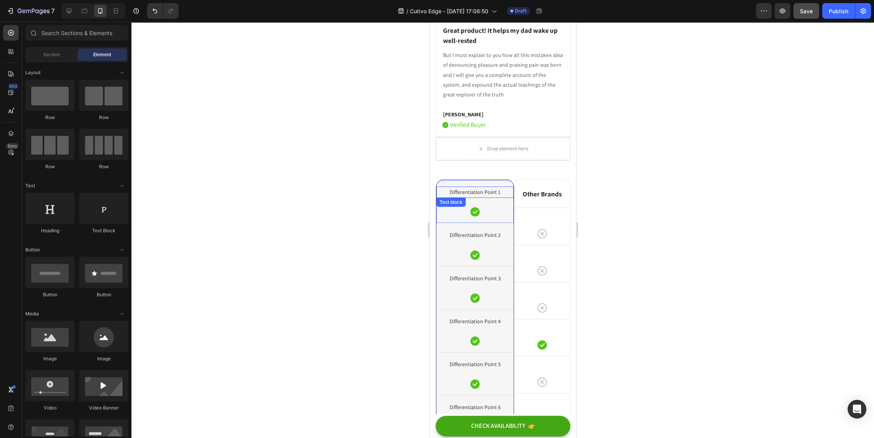
click at [477, 197] on p "Differentiation Point 1" at bounding box center [475, 192] width 76 height 10
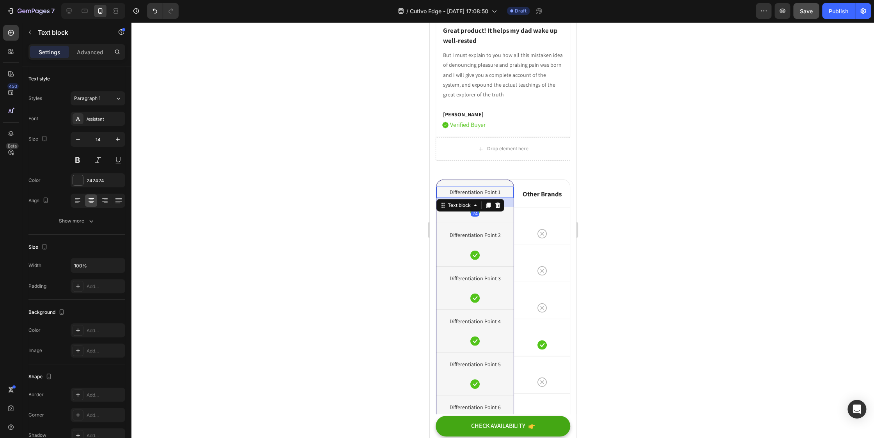
click at [477, 208] on icon at bounding box center [497, 205] width 6 height 6
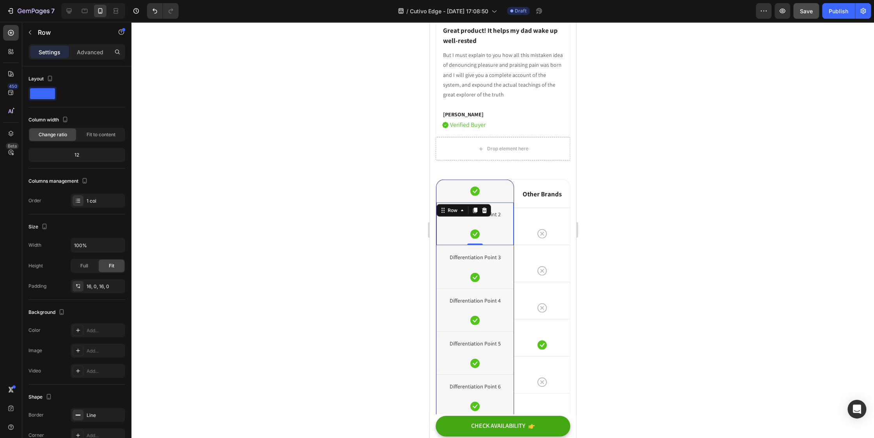
click at [477, 245] on div "Differentiation Point 2 Text block Icon Row 0" at bounding box center [474, 223] width 77 height 43
click at [477, 213] on icon at bounding box center [484, 210] width 6 height 6
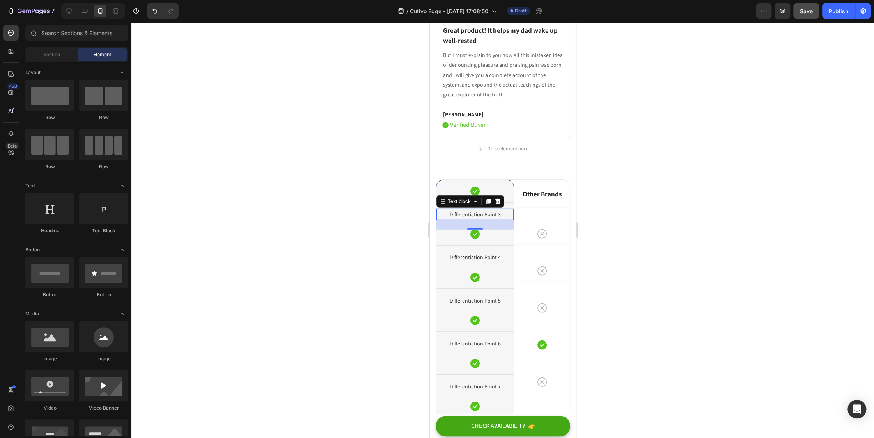
click at [477, 219] on p "Differentiation Point 3" at bounding box center [475, 214] width 76 height 10
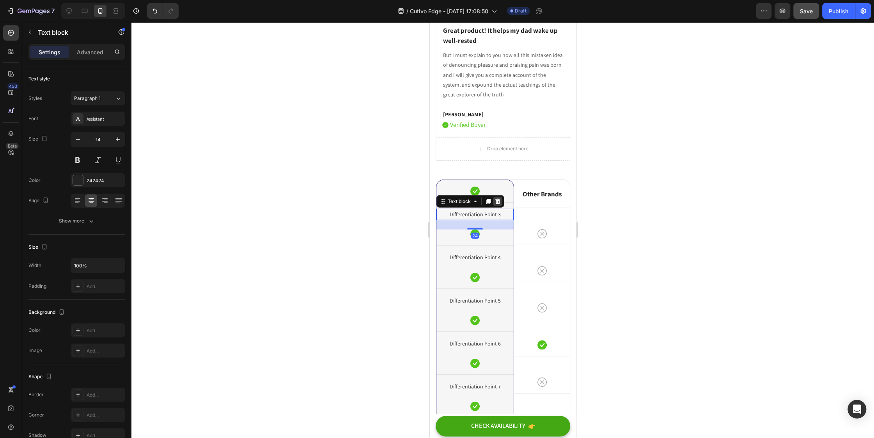
click at [477, 204] on icon at bounding box center [497, 201] width 5 height 5
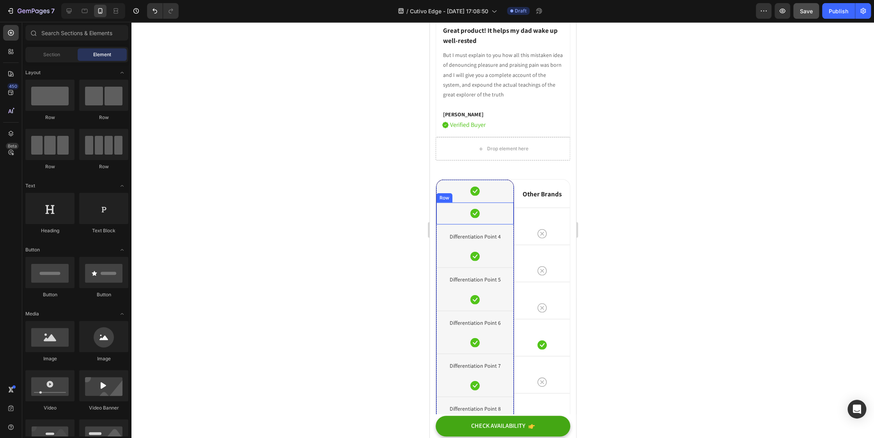
click at [477, 224] on div "Icon Row" at bounding box center [474, 213] width 77 height 22
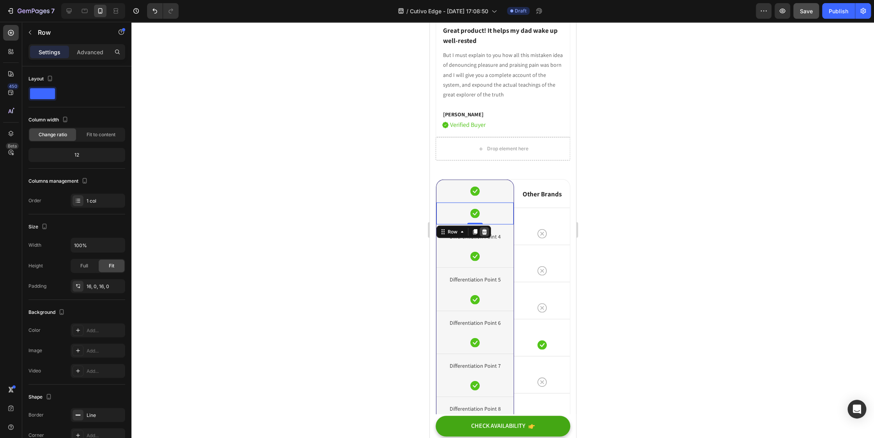
click at [477, 235] on icon at bounding box center [484, 232] width 6 height 6
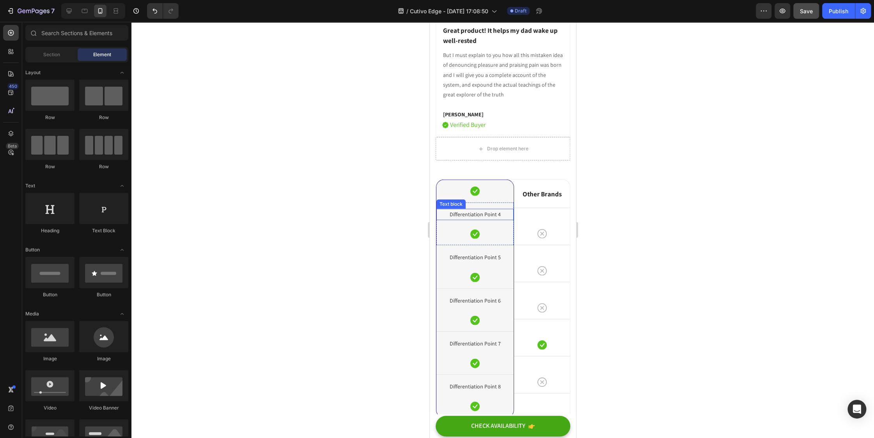
click at [477, 196] on div "Icon" at bounding box center [474, 190] width 77 height 9
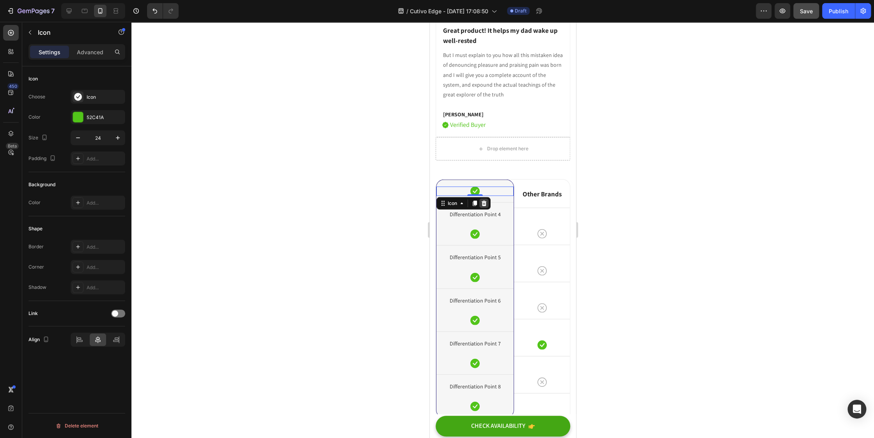
click at [477, 206] on icon at bounding box center [483, 202] width 5 height 5
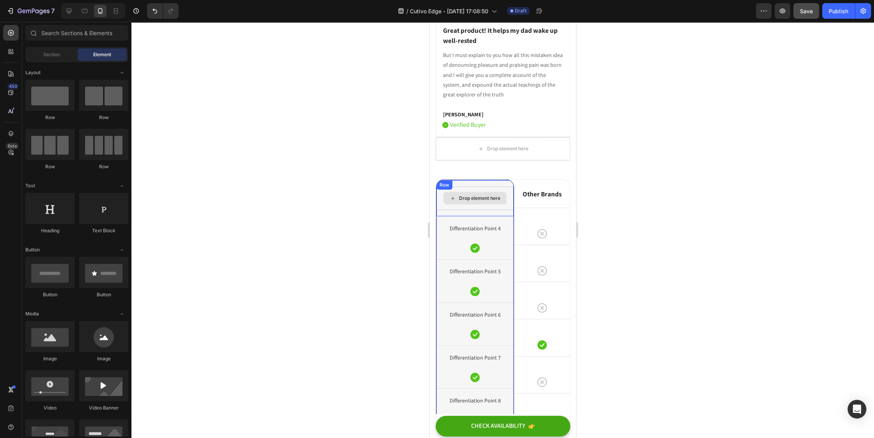
click at [477, 201] on div "Drop element here" at bounding box center [479, 198] width 41 height 6
click at [443, 204] on div "Drop element here" at bounding box center [474, 198] width 63 height 12
click at [440, 216] on div "Drop element here Row 0" at bounding box center [474, 198] width 77 height 36
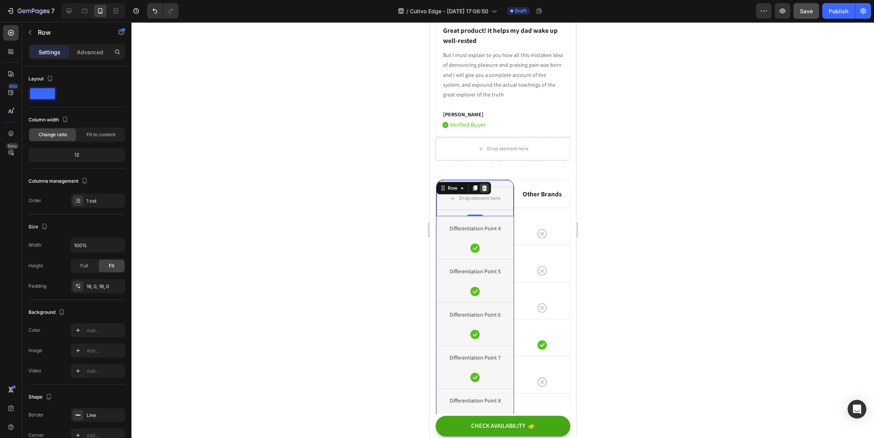
click at [477, 191] on icon at bounding box center [484, 187] width 5 height 5
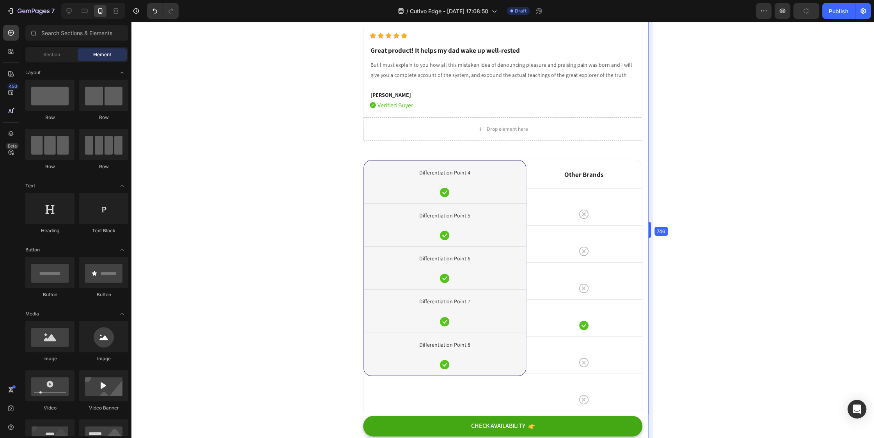
drag, startPoint x: 577, startPoint y: 225, endPoint x: 273, endPoint y: 244, distance: 304.1
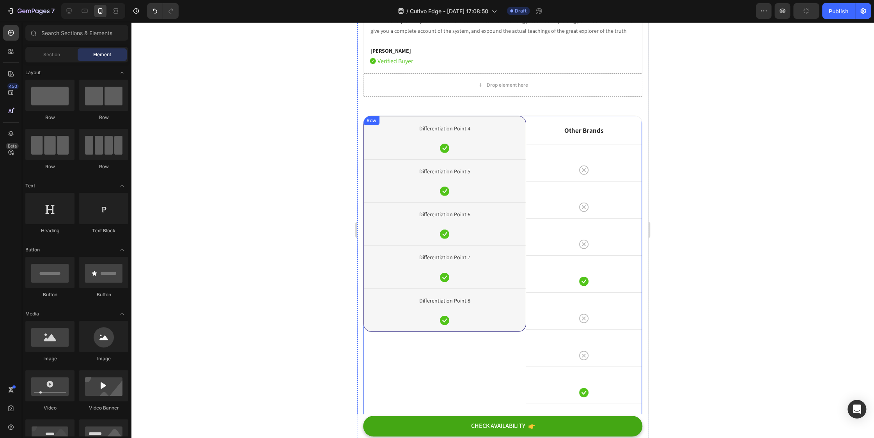
scroll to position [3770, 0]
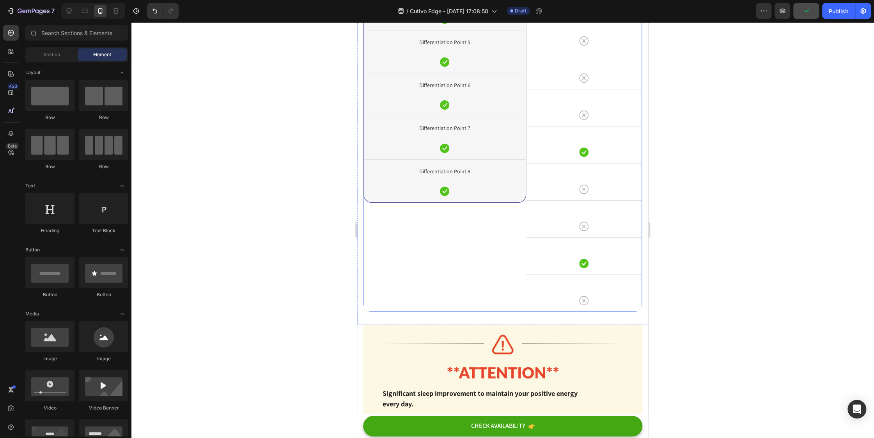
click at [468, 283] on div "Differentiation Point 4 Text block Icon Row Differentiation Point 5 Text block …" at bounding box center [445, 149] width 163 height 325
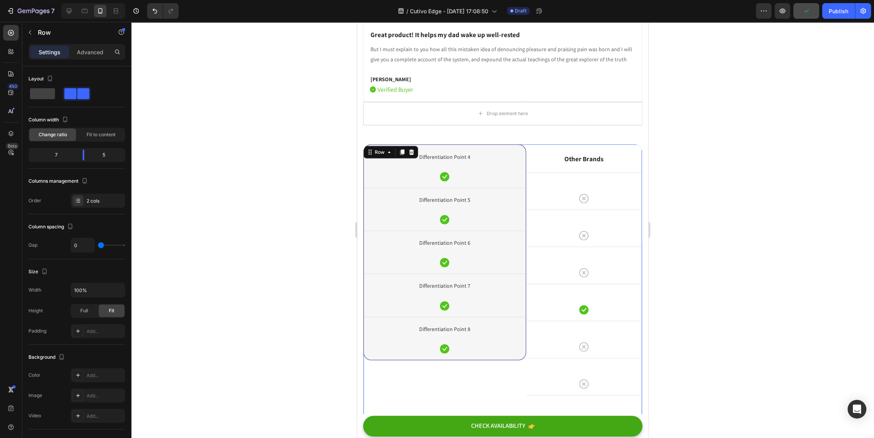
scroll to position [3597, 0]
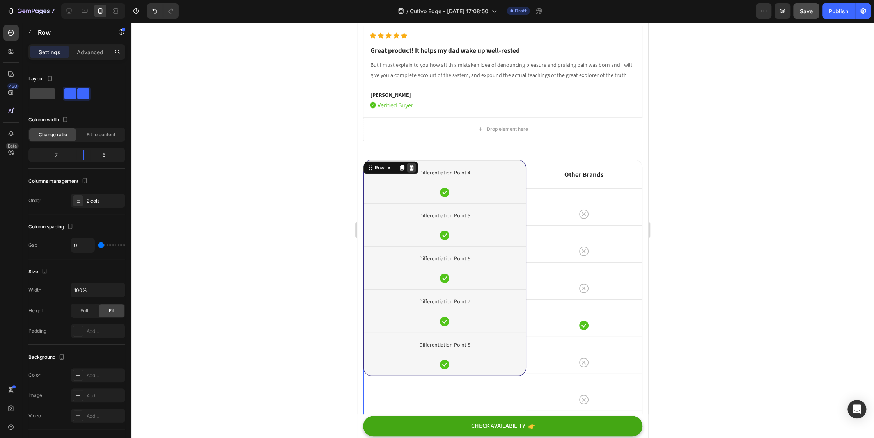
click at [412, 170] on icon at bounding box center [411, 167] width 5 height 5
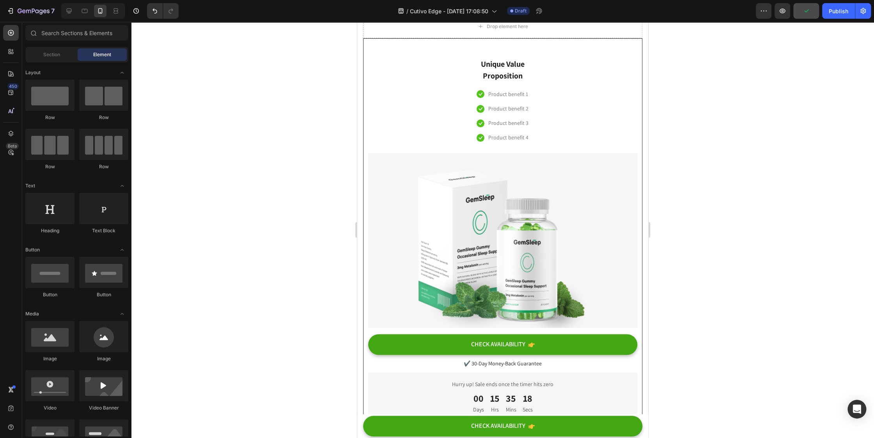
scroll to position [4259, 0]
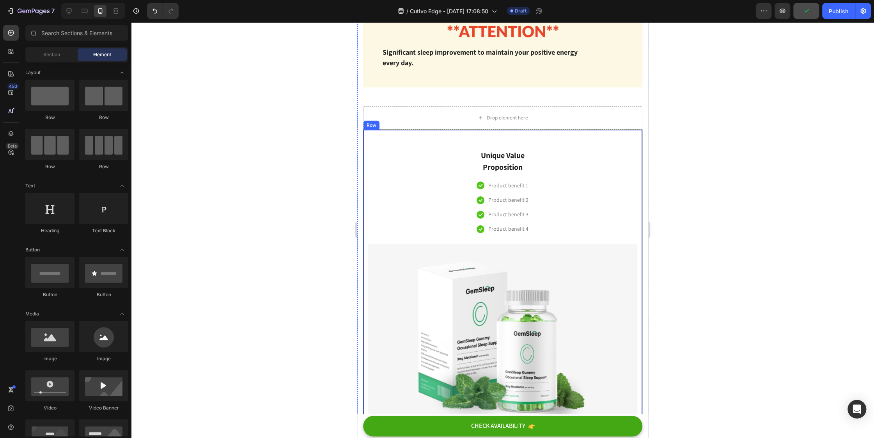
click at [477, 210] on div "Unique Value Proposition Heading Icon Product benefit 1 Text block Icon Product…" at bounding box center [502, 325] width 269 height 373
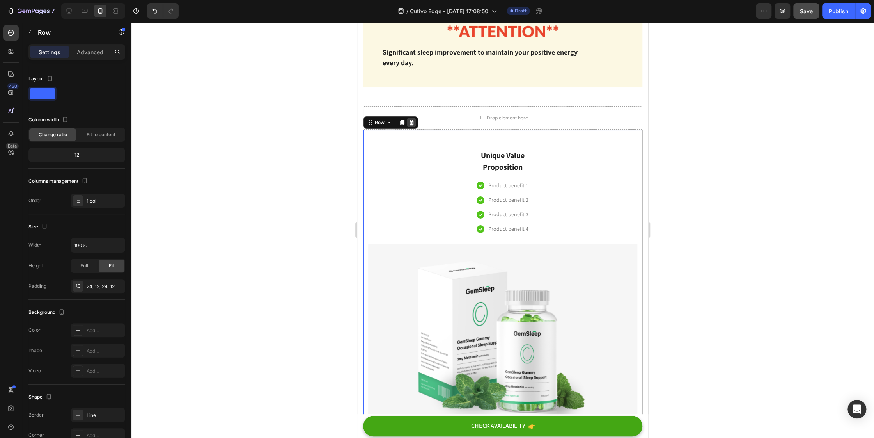
click at [413, 120] on icon at bounding box center [411, 122] width 6 height 6
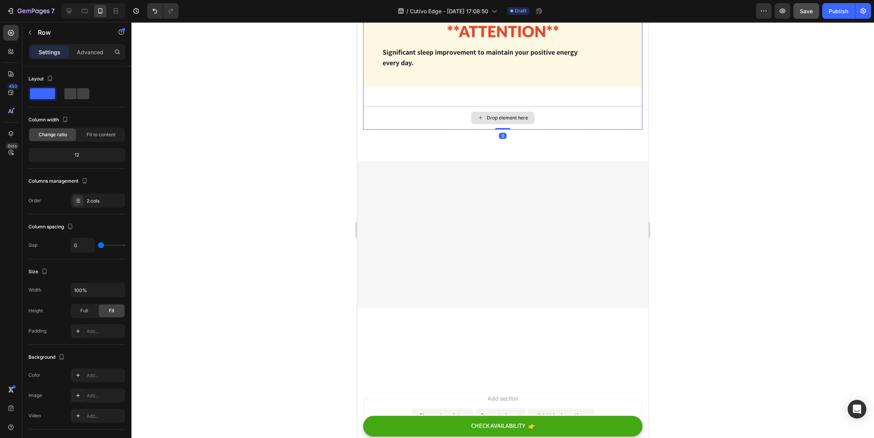
click at [404, 120] on div "Drop element here" at bounding box center [502, 117] width 279 height 23
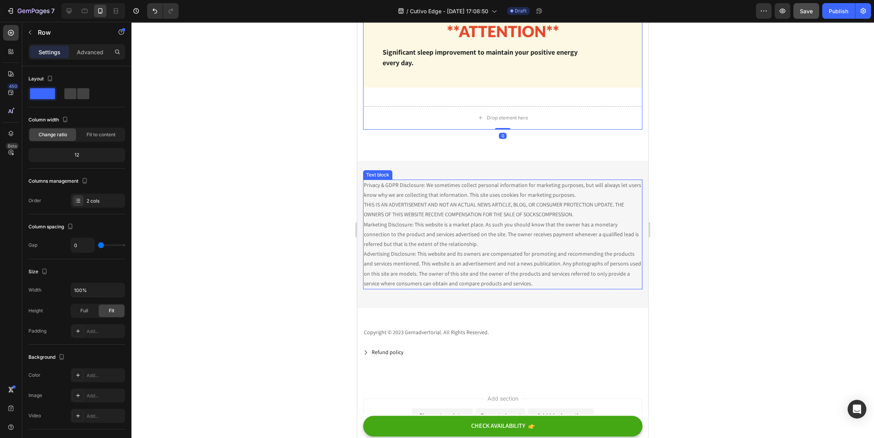
scroll to position [3999, 0]
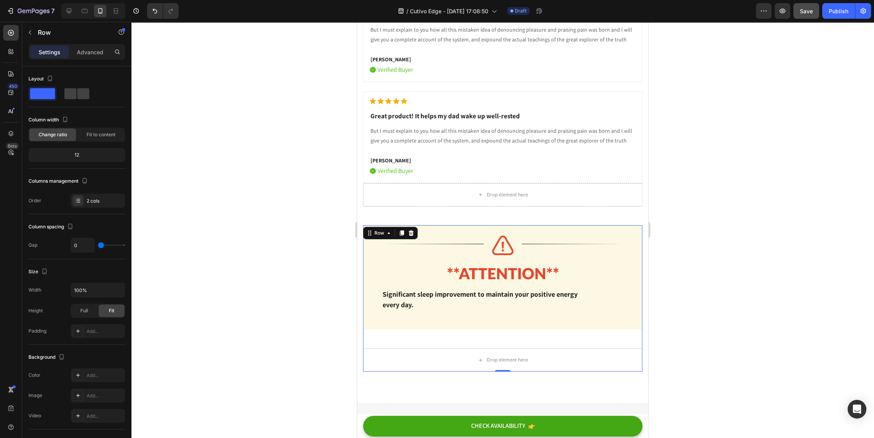
click at [477, 12] on span "Save" at bounding box center [806, 11] width 13 height 7
click at [67, 9] on icon at bounding box center [69, 11] width 5 height 5
type input "32"
type input "1200"
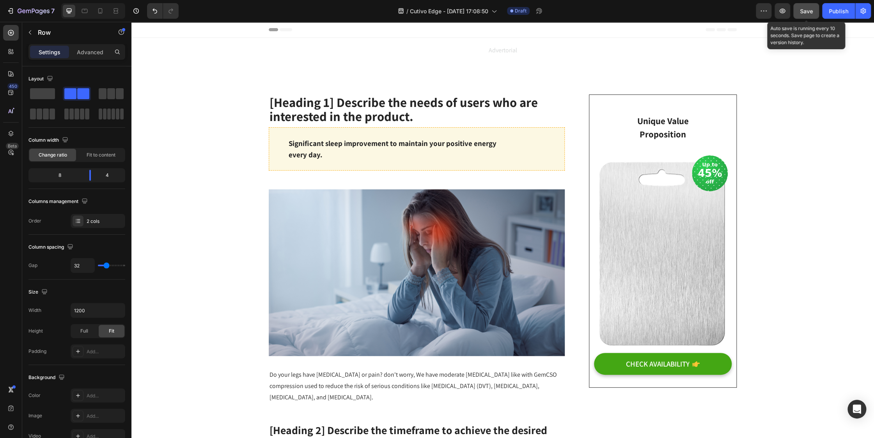
click at [477, 10] on span "Save" at bounding box center [806, 11] width 13 height 7
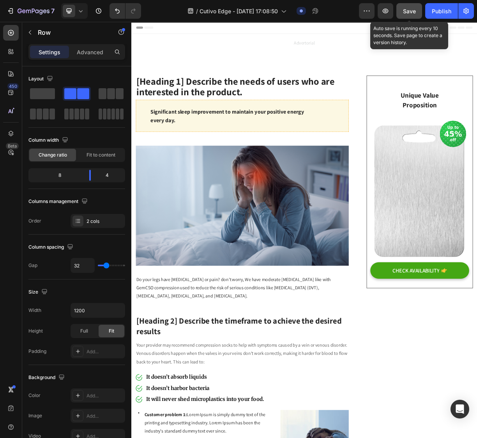
click at [404, 9] on span "Save" at bounding box center [409, 11] width 13 height 7
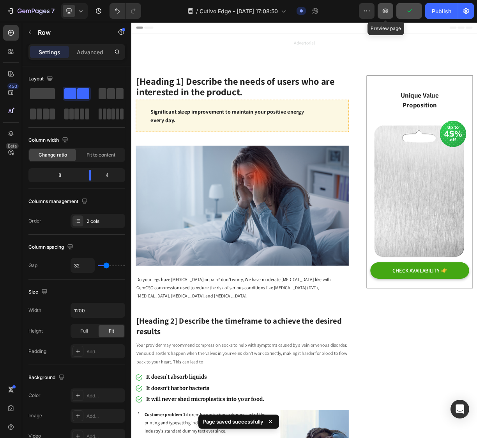
click at [387, 11] on icon "button" at bounding box center [386, 11] width 2 height 2
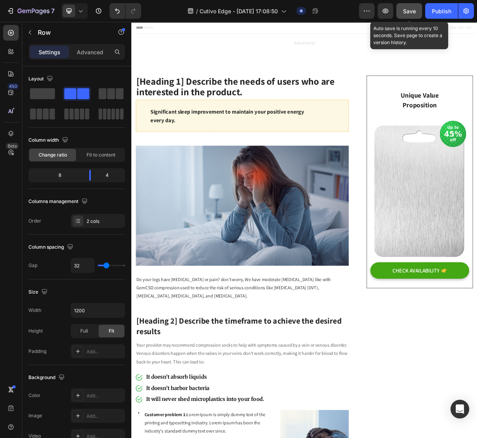
click at [402, 14] on button "Save" at bounding box center [410, 11] width 26 height 16
click at [390, 13] on icon "button" at bounding box center [386, 11] width 8 height 8
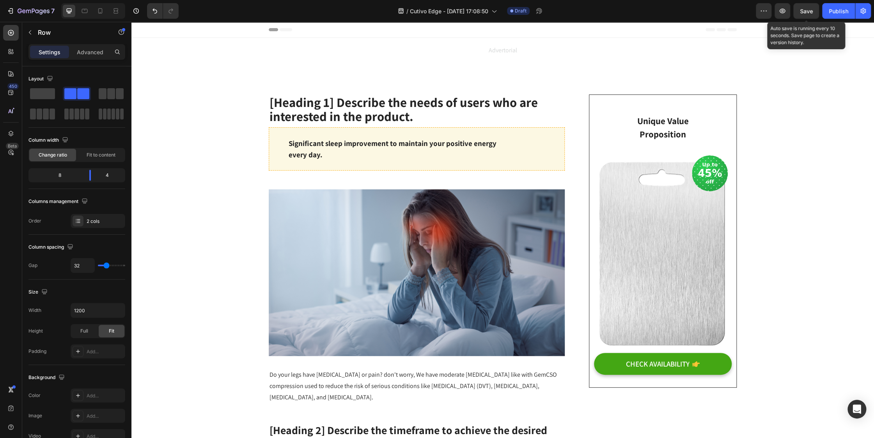
click at [477, 12] on span "Save" at bounding box center [806, 11] width 13 height 7
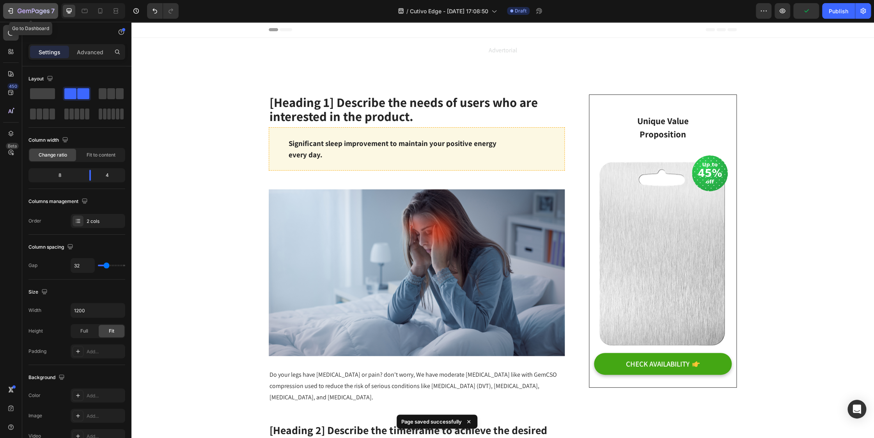
click at [29, 12] on icon "button" at bounding box center [34, 11] width 32 height 7
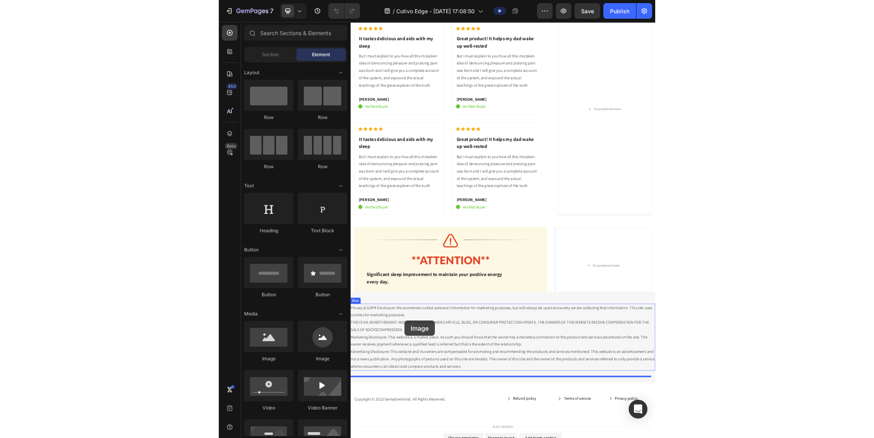
scroll to position [3309, 0]
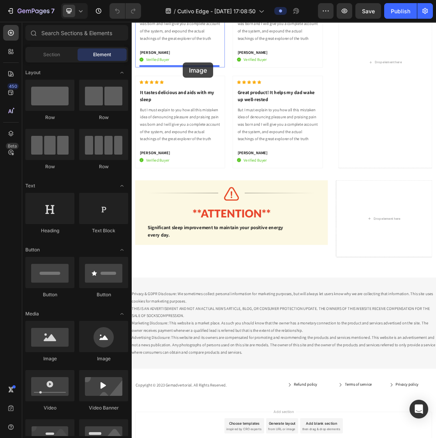
drag, startPoint x: 198, startPoint y: 355, endPoint x: 210, endPoint y: 84, distance: 271.4
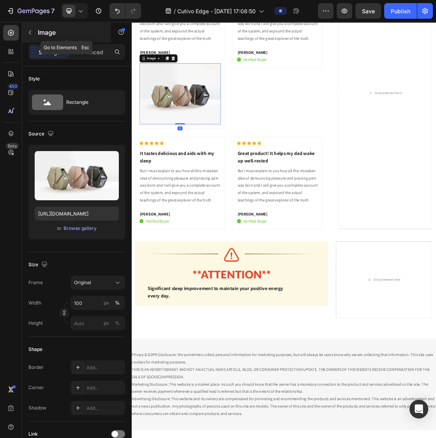
click at [34, 28] on button "button" at bounding box center [30, 32] width 12 height 12
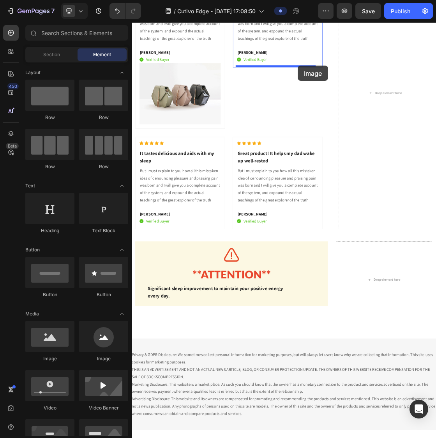
drag, startPoint x: 189, startPoint y: 367, endPoint x: 387, endPoint y: 89, distance: 341.8
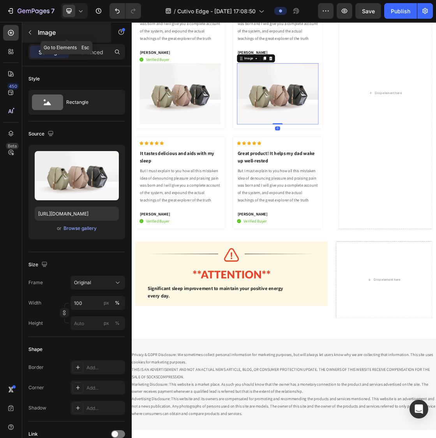
click at [30, 28] on button "button" at bounding box center [30, 32] width 12 height 12
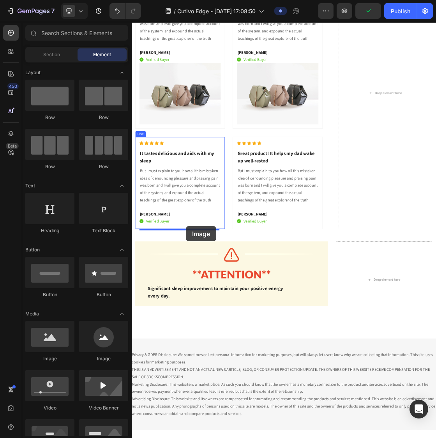
drag, startPoint x: 180, startPoint y: 356, endPoint x: 215, endPoint y: 335, distance: 41.1
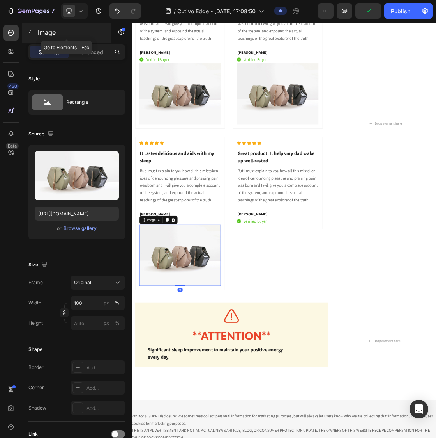
click at [27, 36] on button "button" at bounding box center [30, 32] width 12 height 12
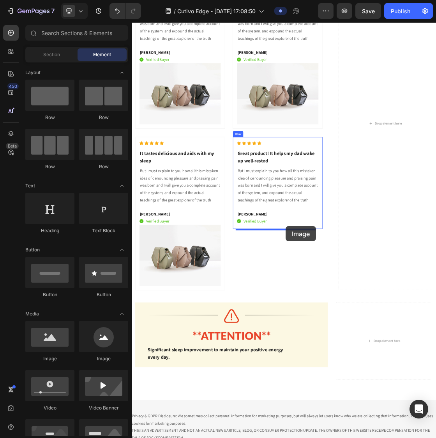
drag, startPoint x: 192, startPoint y: 362, endPoint x: 368, endPoint y: 335, distance: 178.8
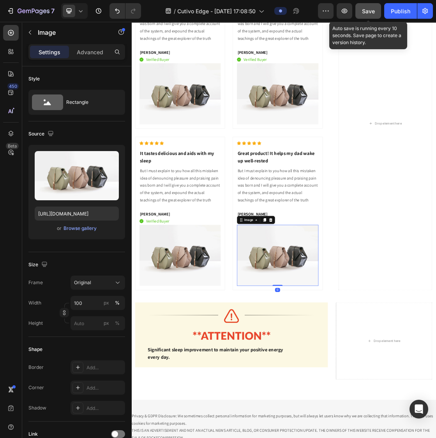
click at [369, 9] on span "Save" at bounding box center [368, 11] width 13 height 7
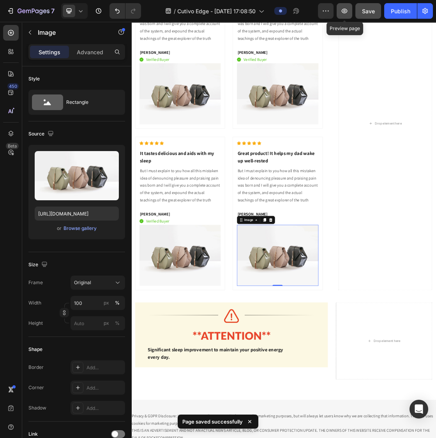
click at [346, 10] on icon "button" at bounding box center [345, 11] width 8 height 8
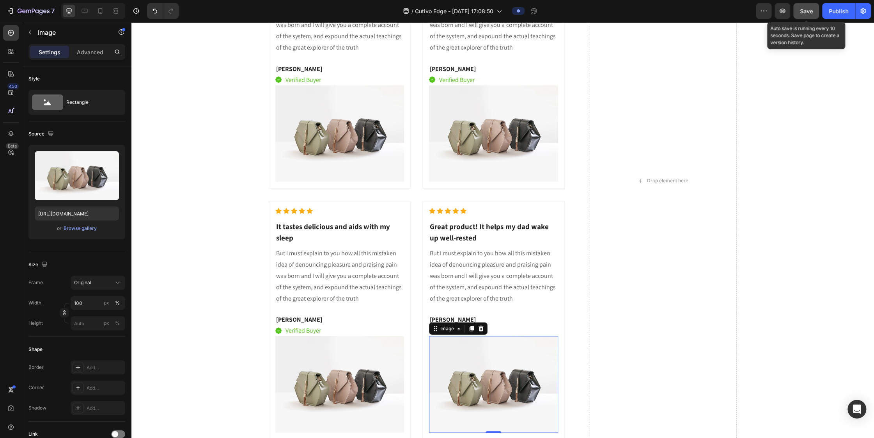
click at [436, 9] on span "Save" at bounding box center [806, 11] width 13 height 7
